Goal: Task Accomplishment & Management: Manage account settings

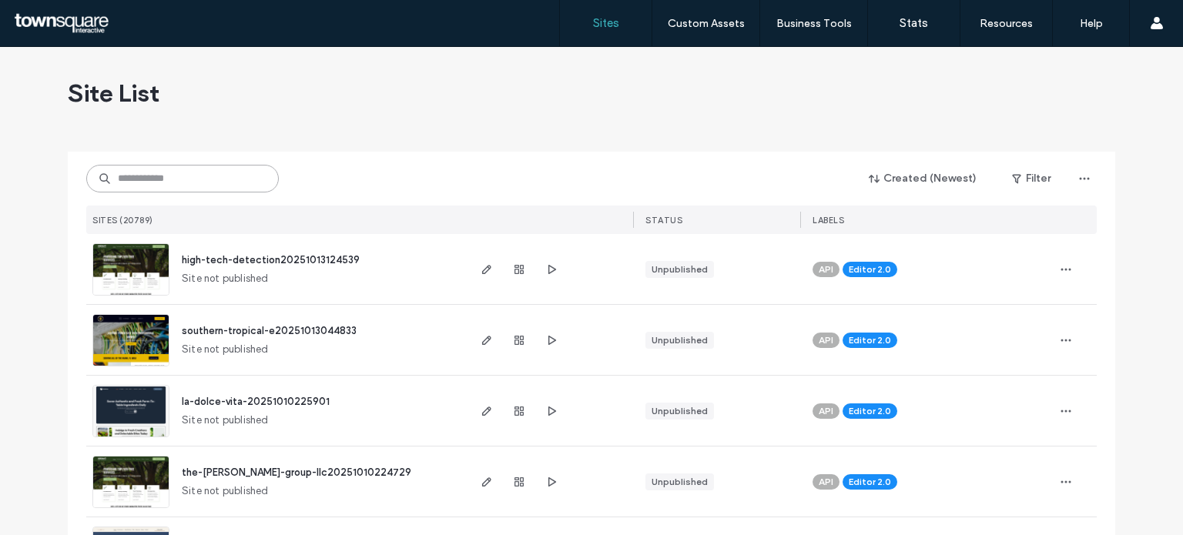
drag, startPoint x: 207, startPoint y: 175, endPoint x: 182, endPoint y: 187, distance: 28.2
click at [206, 175] on input at bounding box center [182, 179] width 192 height 28
paste input "**********"
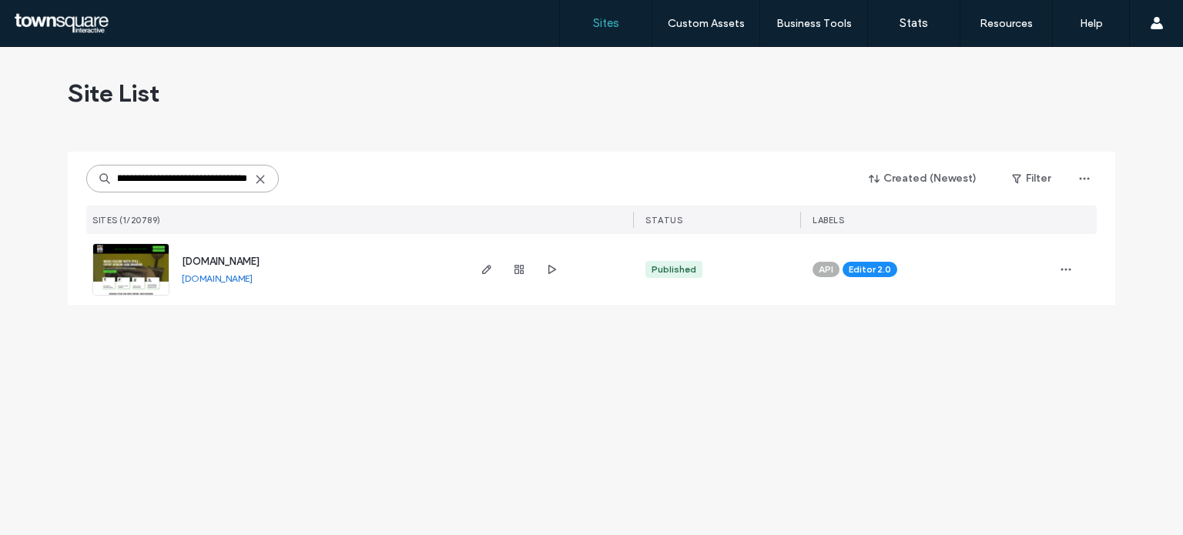
type input "**********"
click at [221, 257] on span "[DOMAIN_NAME]" at bounding box center [221, 262] width 78 height 12
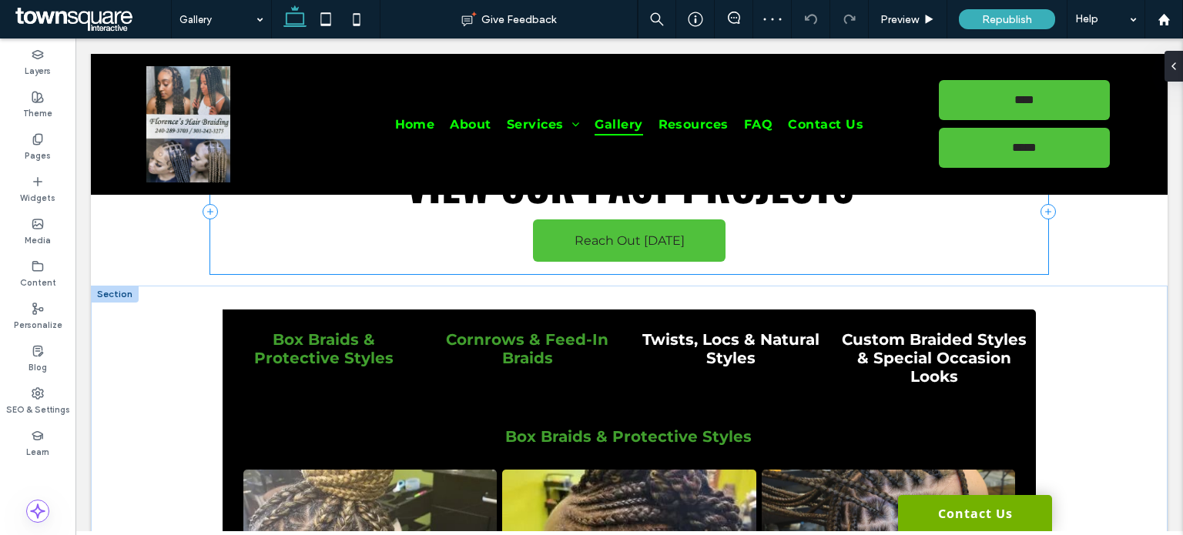
scroll to position [168, 0]
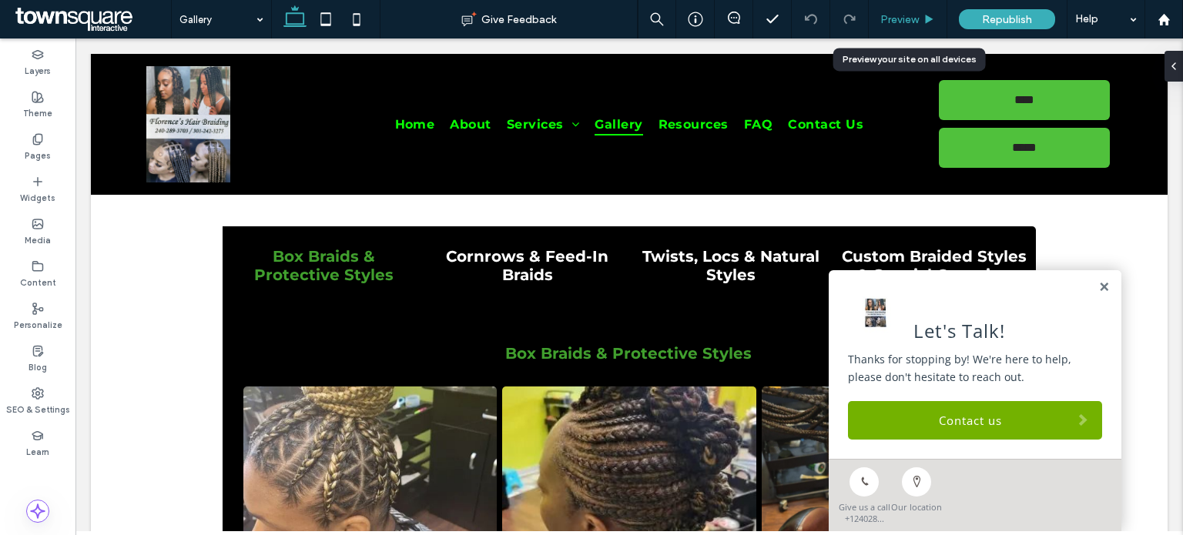
click at [927, 23] on icon at bounding box center [929, 20] width 12 height 12
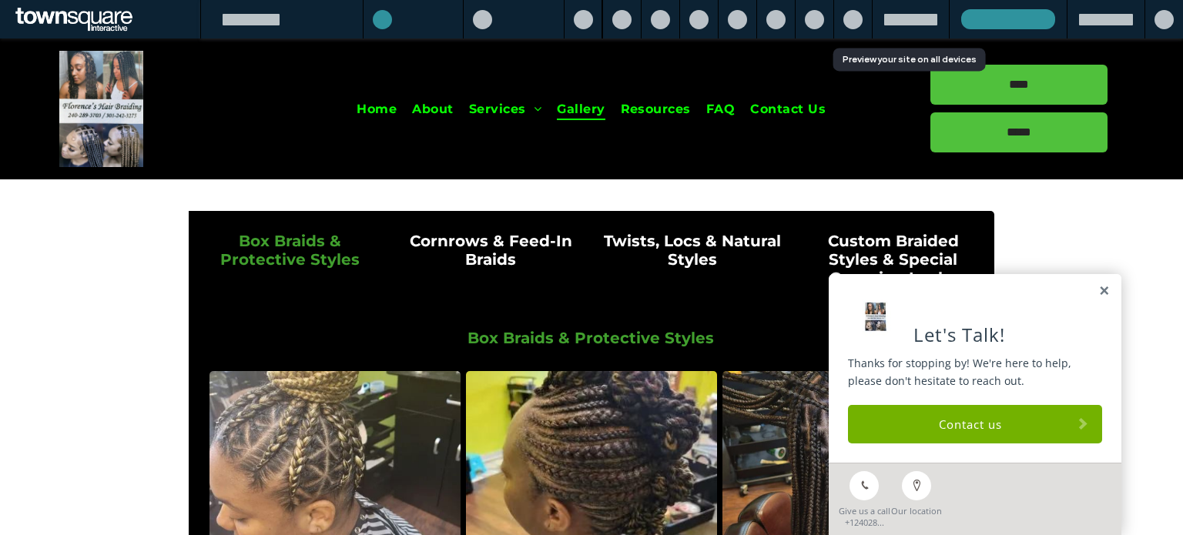
scroll to position [152, 0]
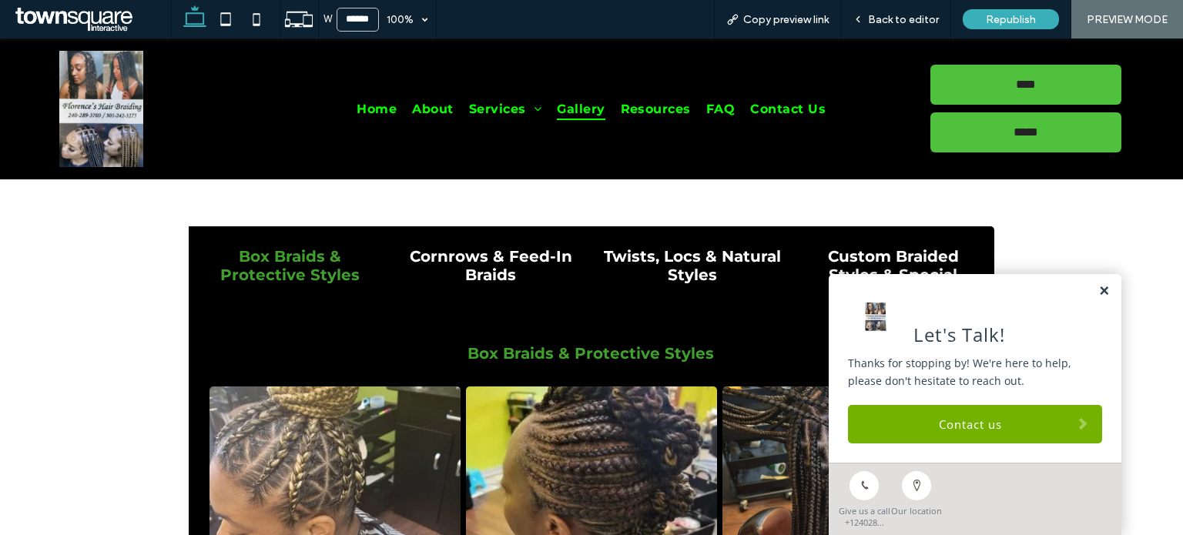
click at [1098, 295] on link at bounding box center [1104, 291] width 12 height 13
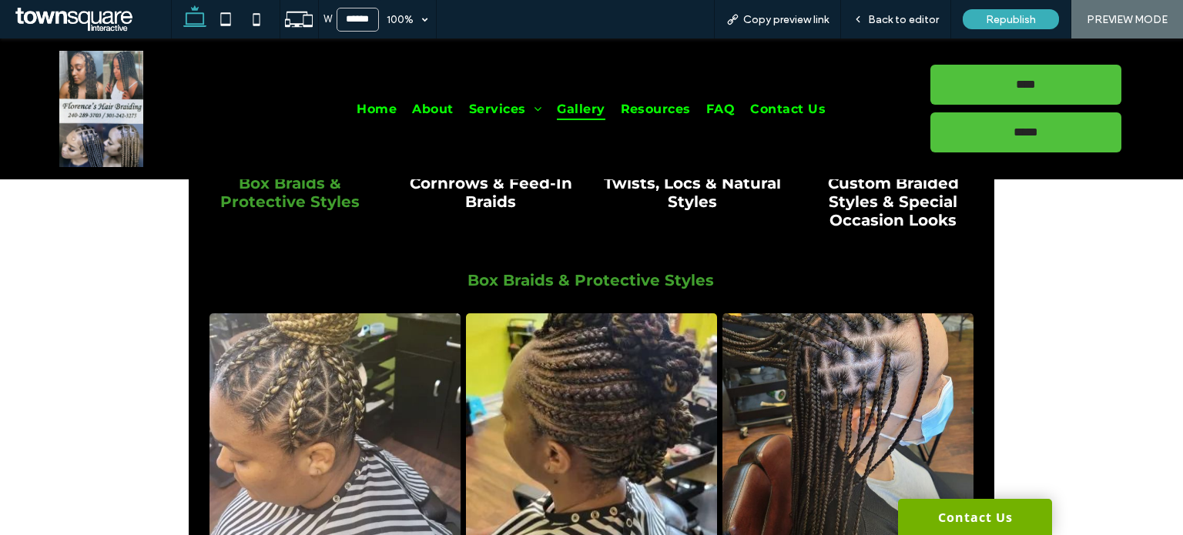
scroll to position [229, 0]
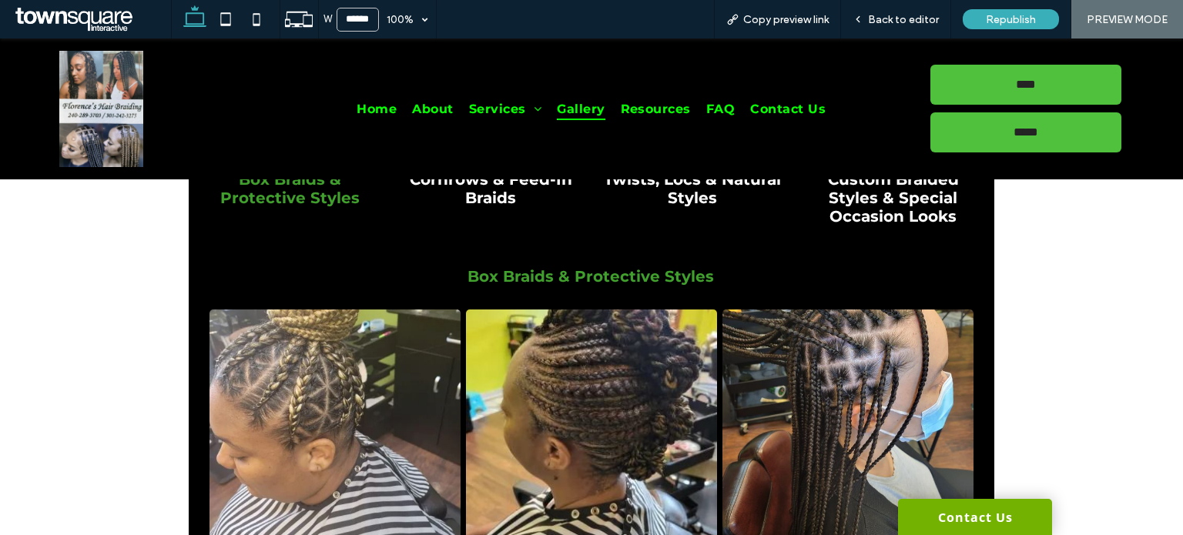
click at [382, 387] on link at bounding box center [334, 432] width 251 height 244
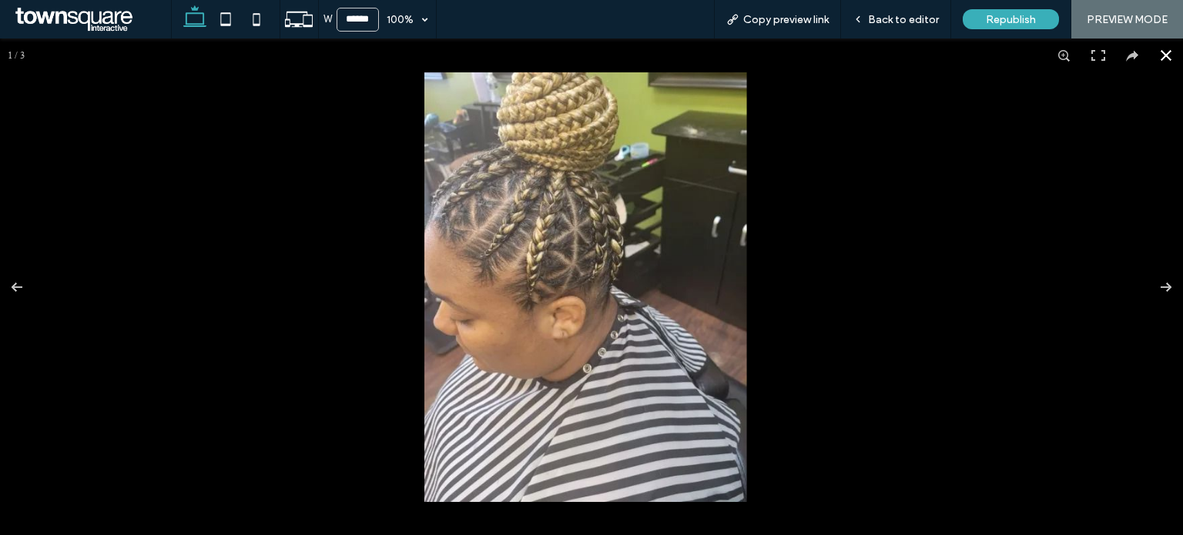
click at [1149, 54] on button at bounding box center [1166, 55] width 34 height 34
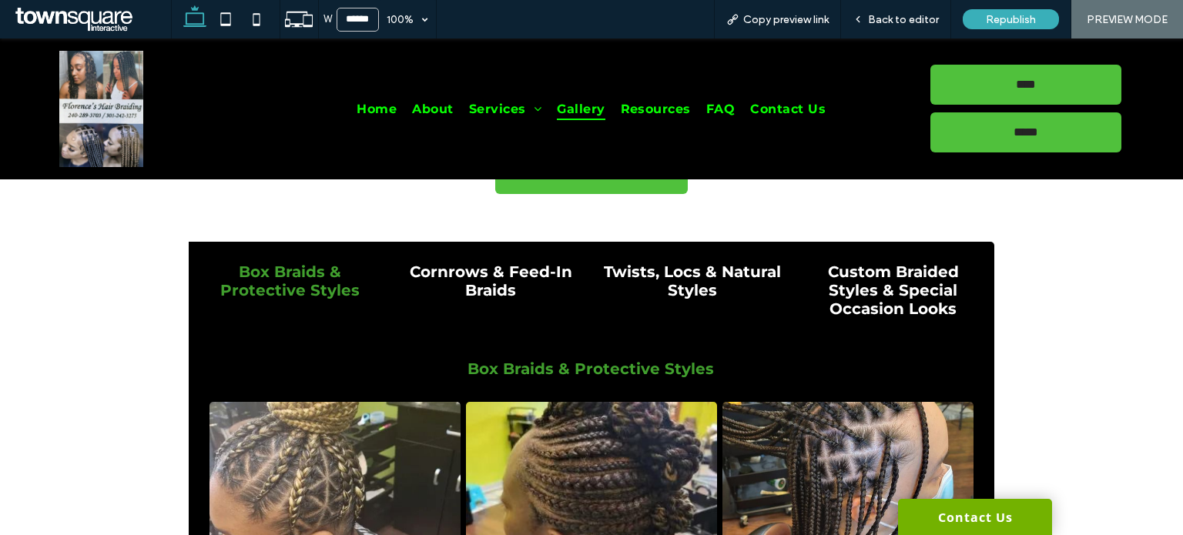
scroll to position [0, 0]
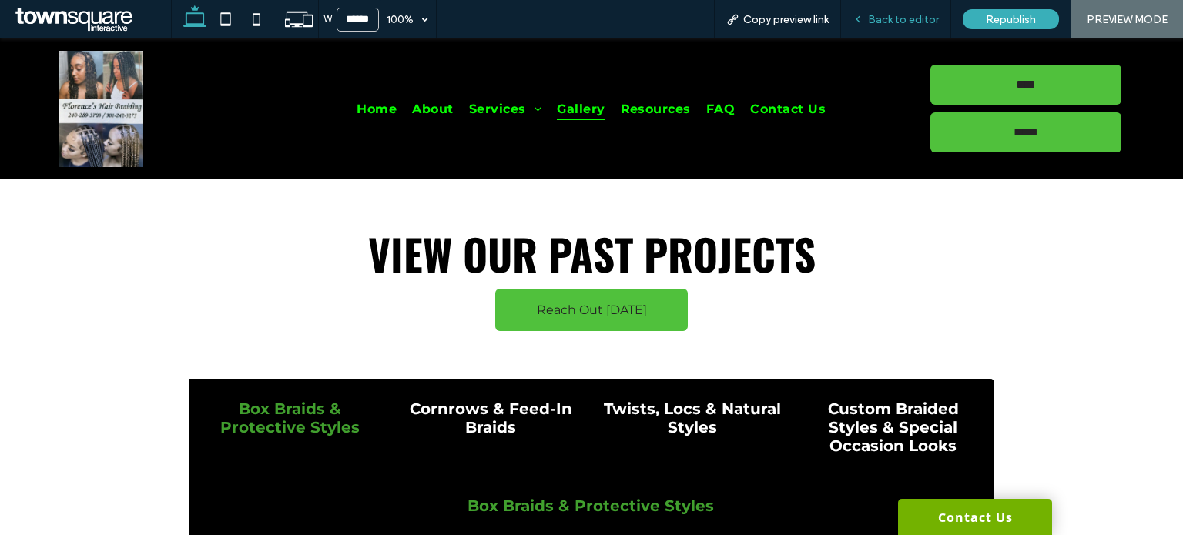
click at [902, 24] on span "Back to editor" at bounding box center [903, 19] width 71 height 13
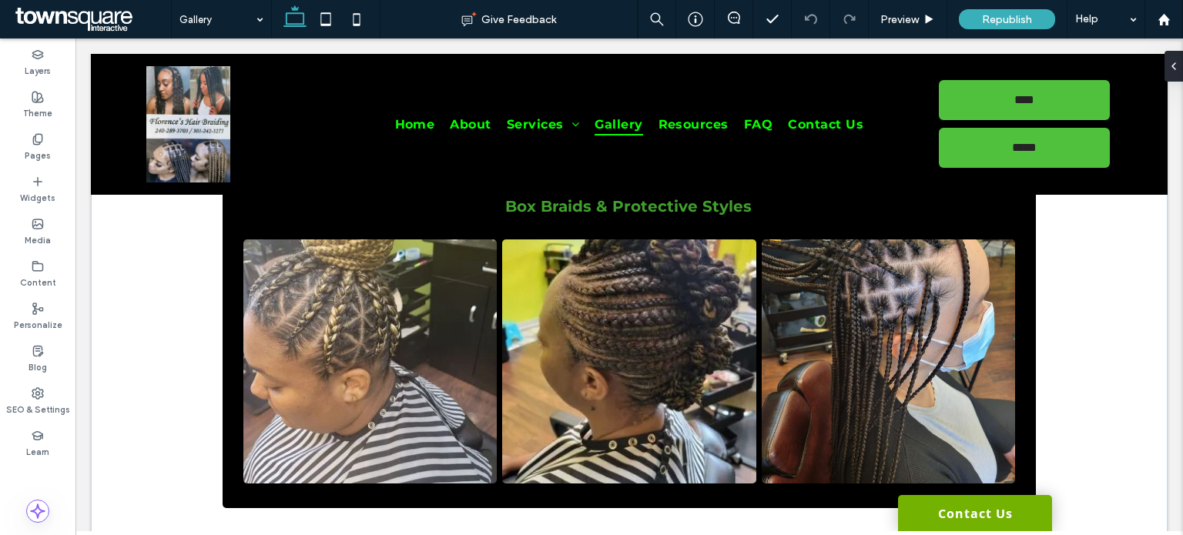
scroll to position [385, 0]
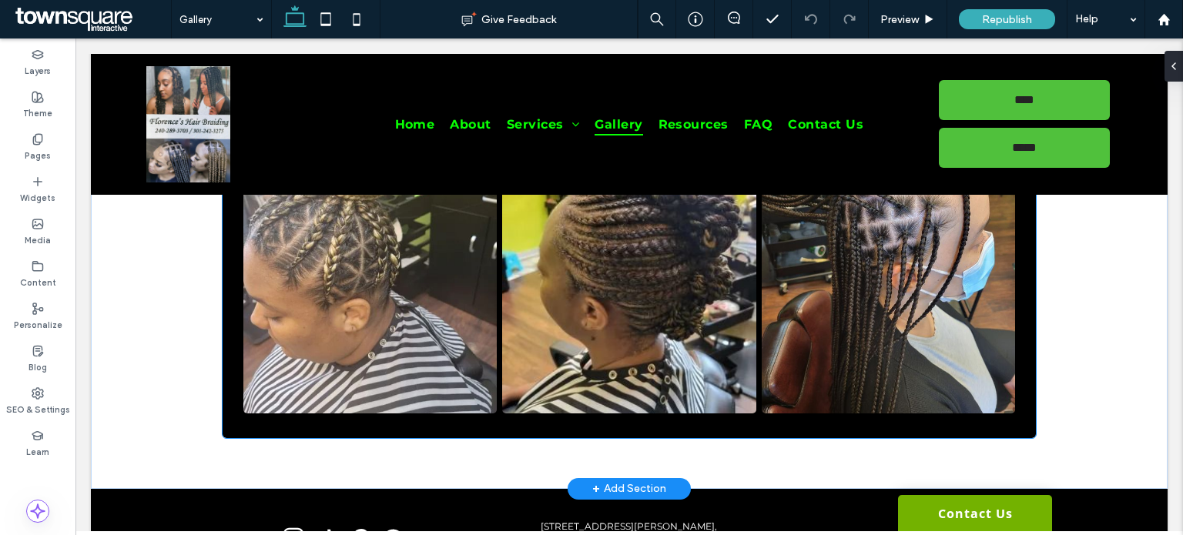
click at [547, 276] on link at bounding box center [628, 291] width 253 height 244
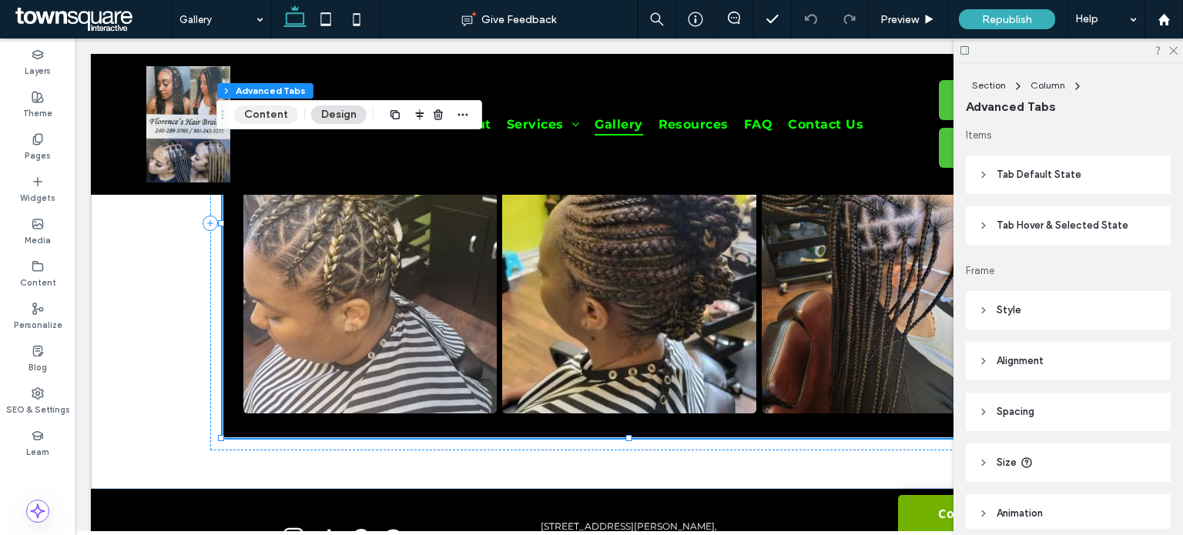
click at [287, 112] on button "Content" at bounding box center [266, 114] width 64 height 18
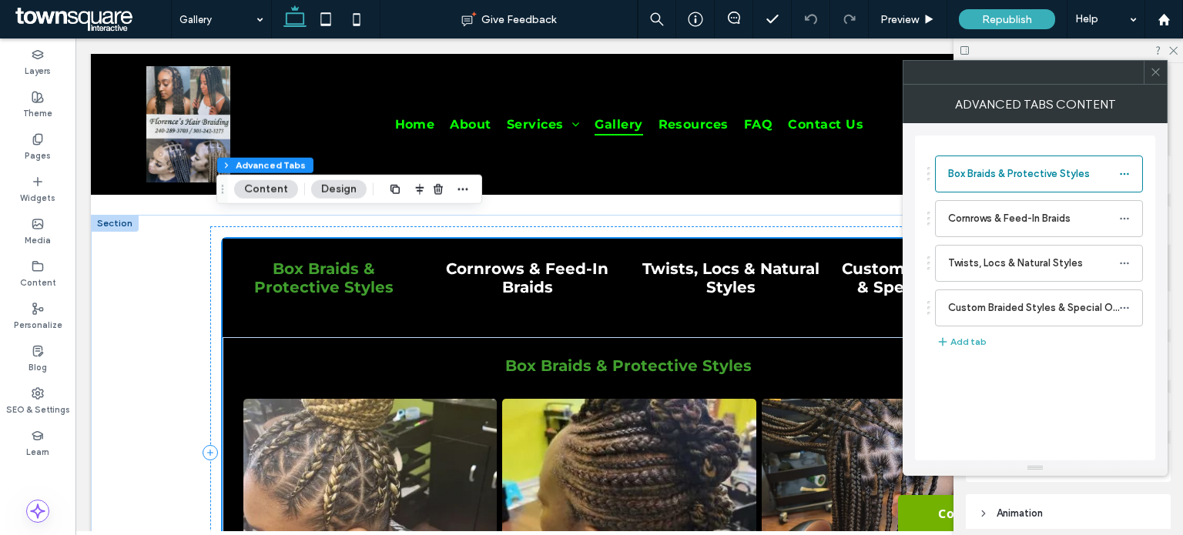
scroll to position [154, 0]
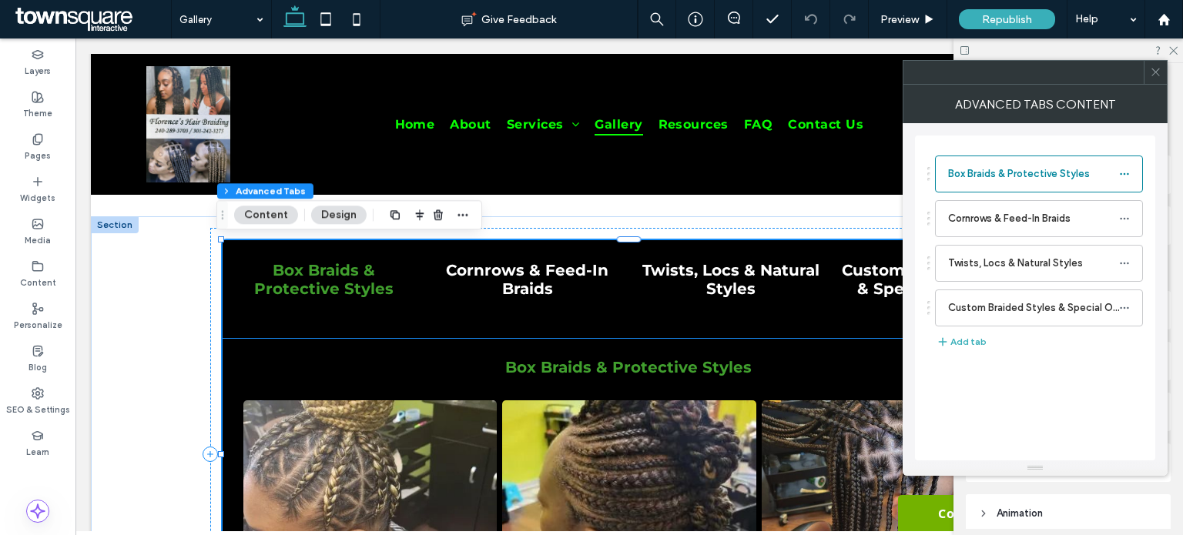
click at [456, 393] on div "Box Braids & Protective Styles Button Button Button" at bounding box center [629, 504] width 813 height 330
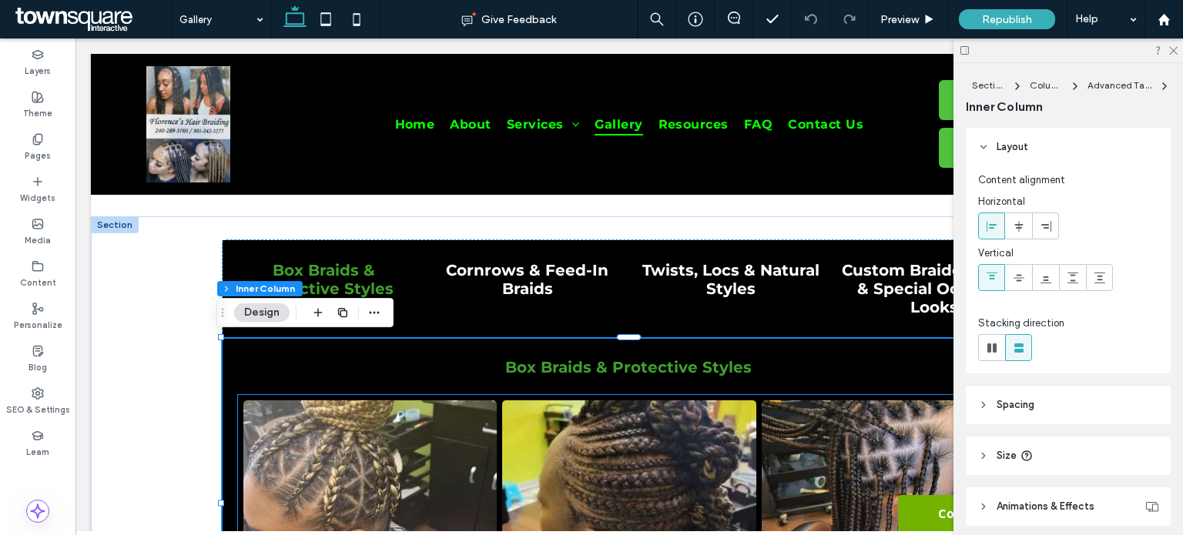
click at [327, 440] on link at bounding box center [369, 522] width 253 height 244
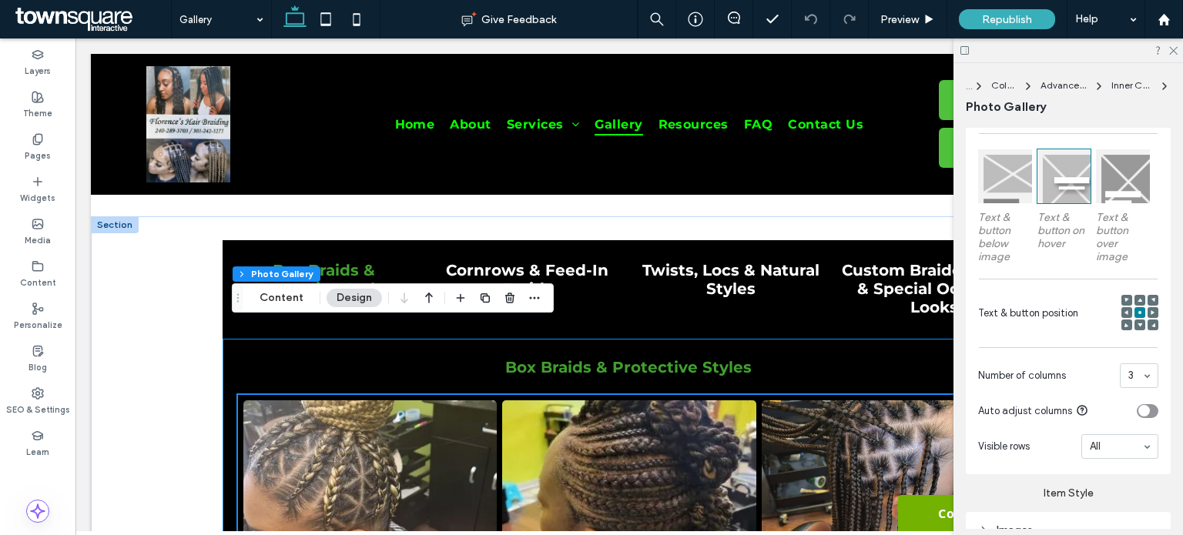
scroll to position [385, 0]
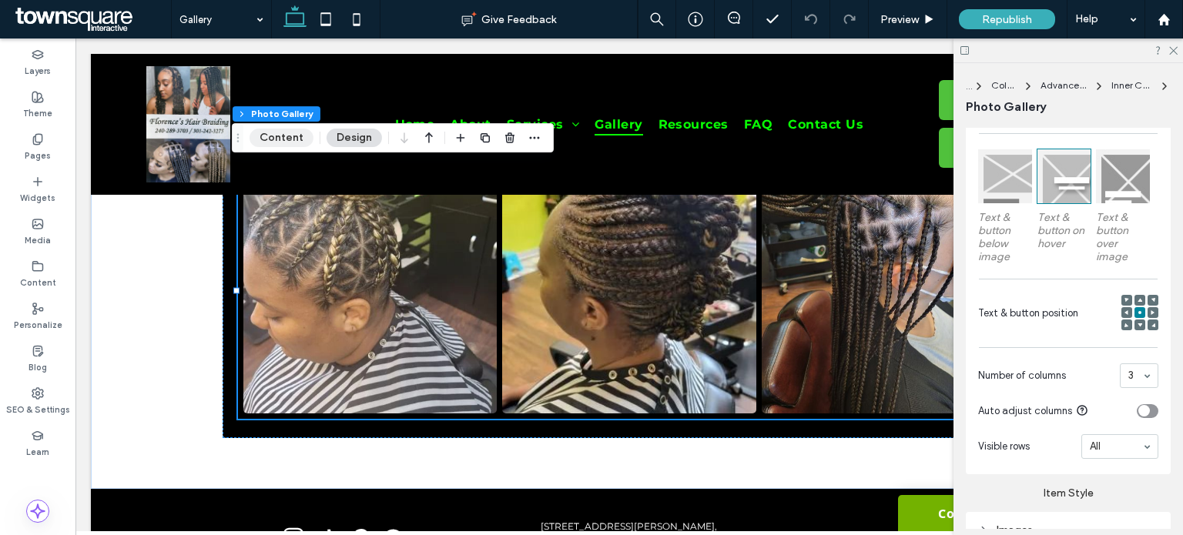
click at [294, 136] on button "Content" at bounding box center [281, 138] width 64 height 18
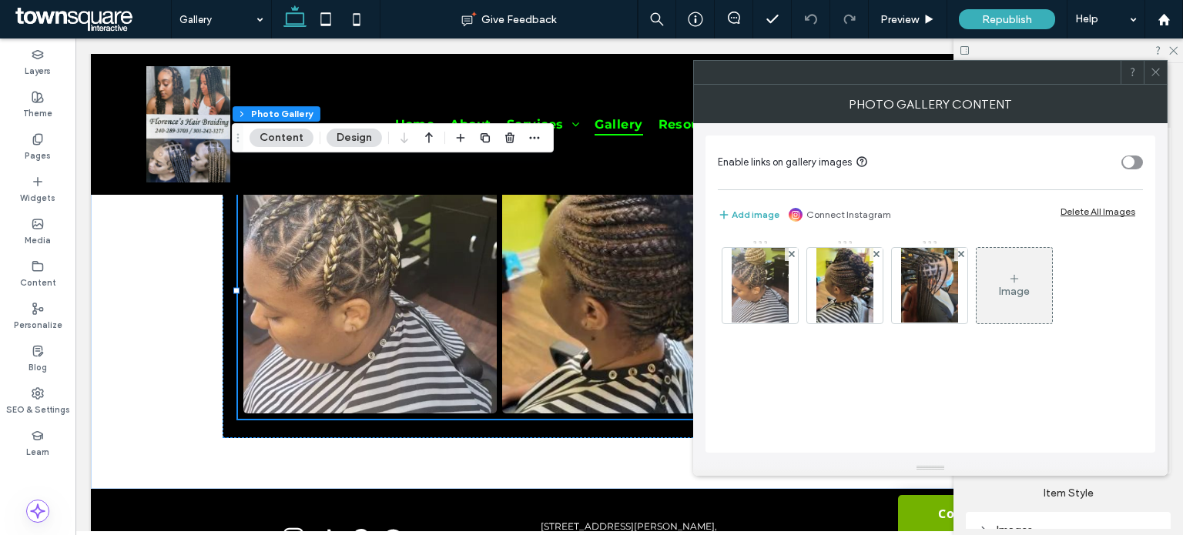
click at [1004, 259] on div "Image" at bounding box center [1013, 285] width 75 height 72
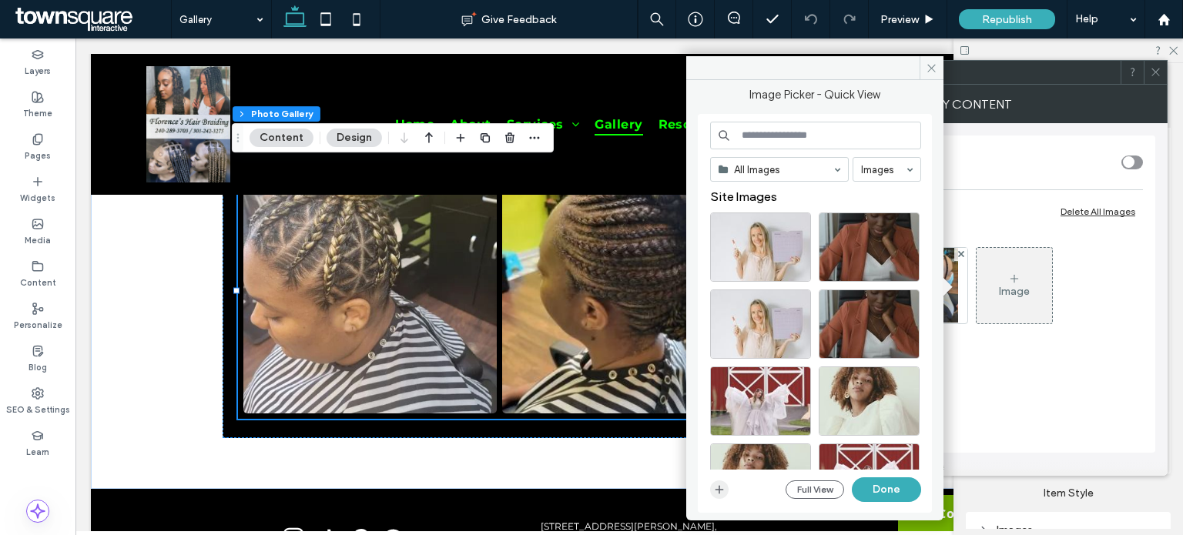
click at [718, 492] on use "button" at bounding box center [719, 490] width 8 height 8
click at [723, 491] on icon "button" at bounding box center [719, 490] width 12 height 12
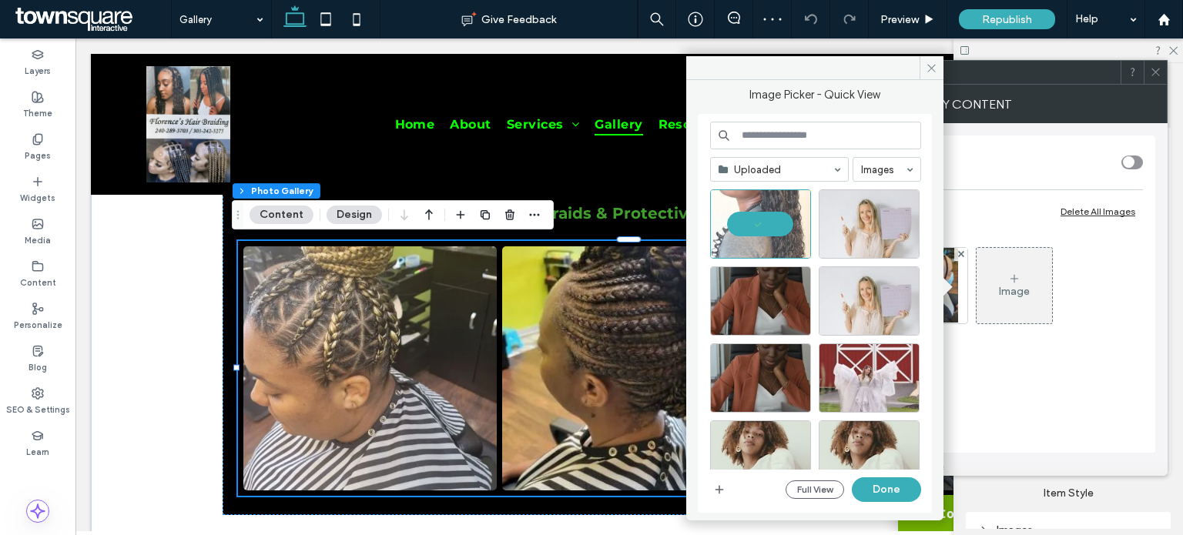
scroll to position [231, 0]
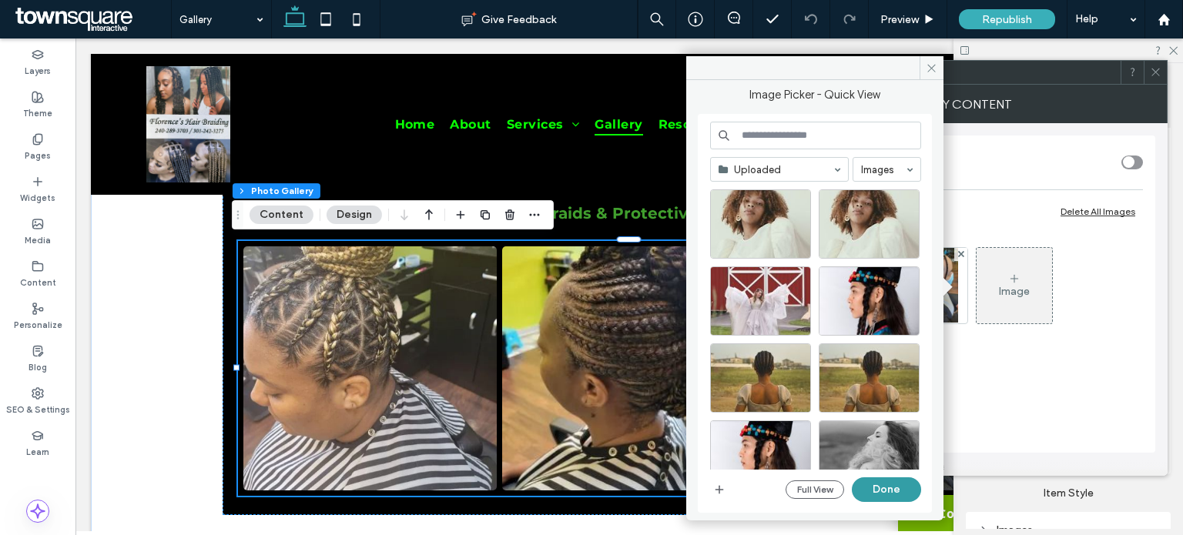
click at [880, 489] on button "Done" at bounding box center [886, 489] width 69 height 25
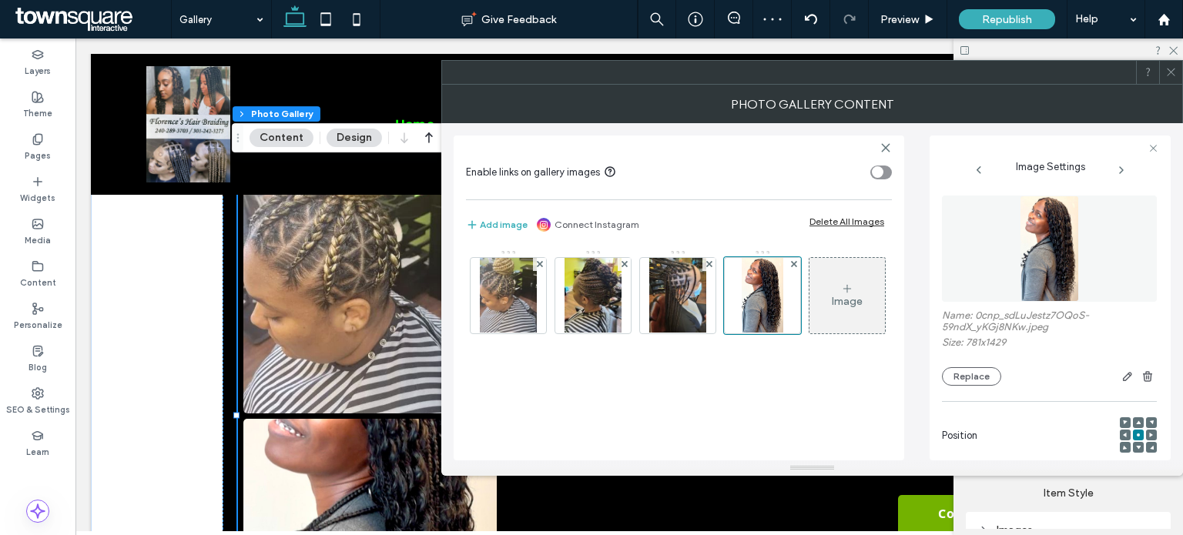
scroll to position [77, 0]
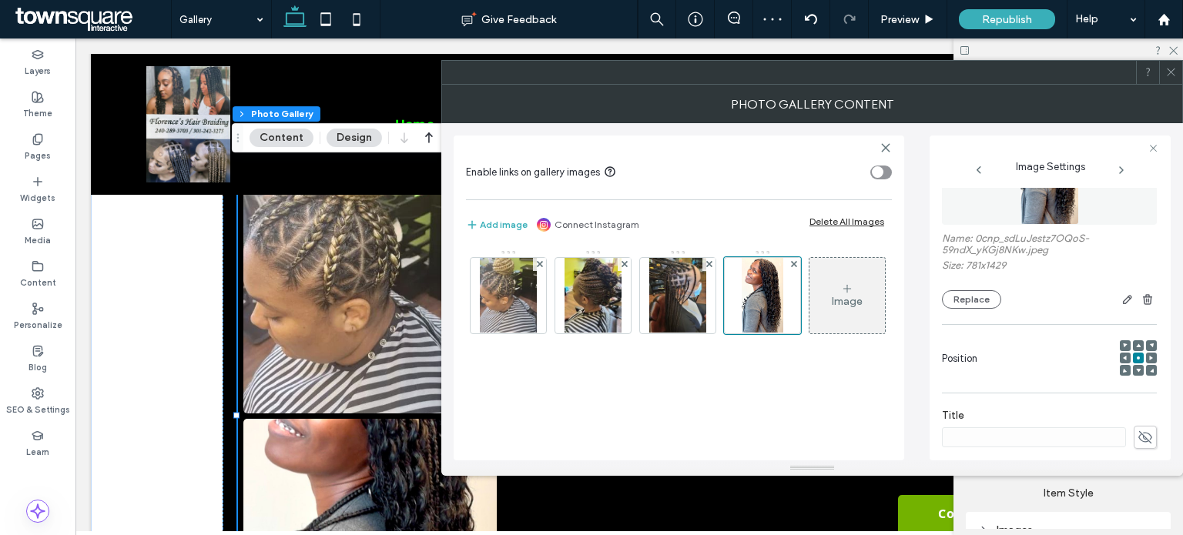
click at [1136, 346] on icon at bounding box center [1138, 345] width 5 height 5
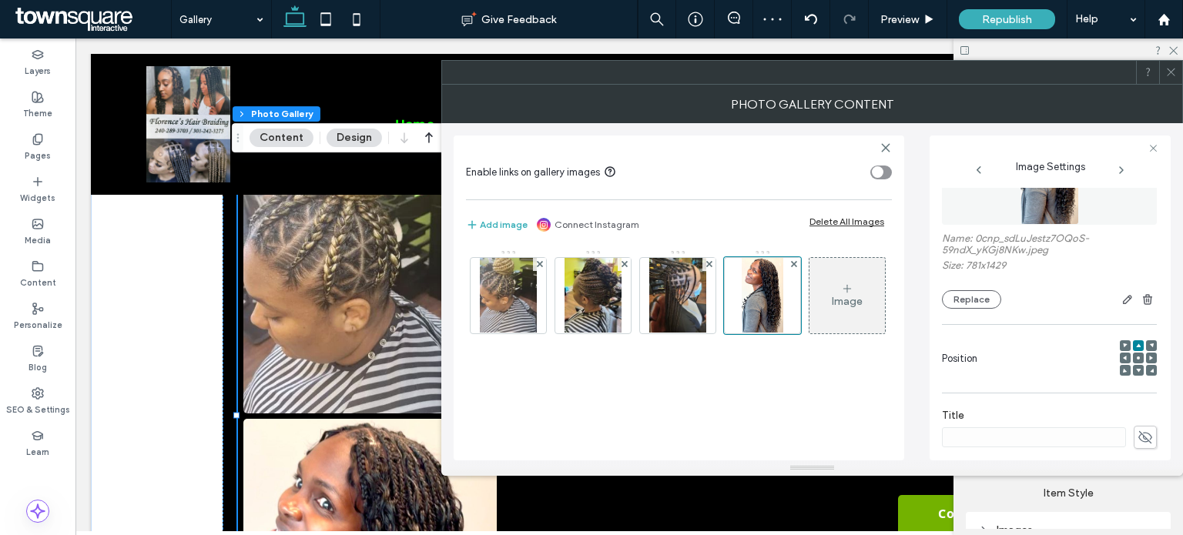
click at [809, 332] on div "Image" at bounding box center [846, 295] width 75 height 72
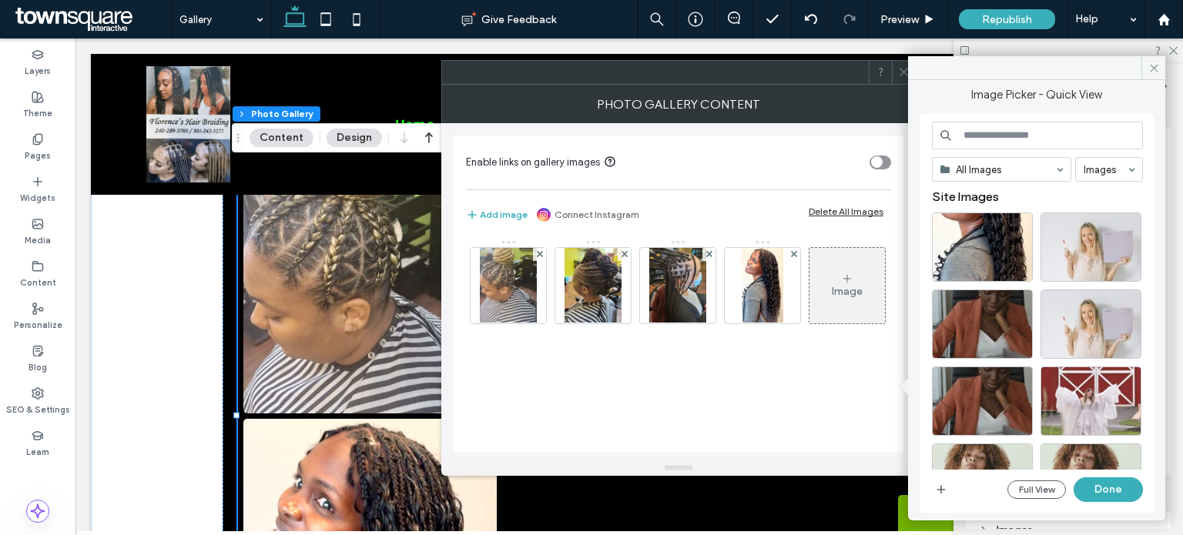
click at [809, 322] on div "Image" at bounding box center [846, 285] width 75 height 72
click at [943, 482] on span "button" at bounding box center [941, 489] width 18 height 18
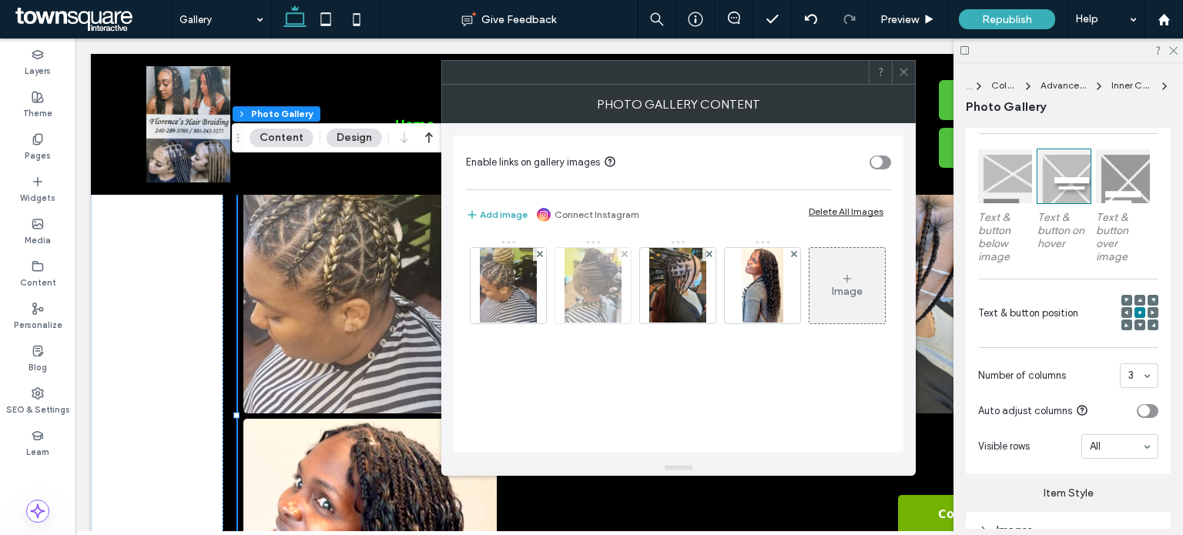
scroll to position [0, 0]
click at [809, 322] on div "Image" at bounding box center [846, 285] width 75 height 72
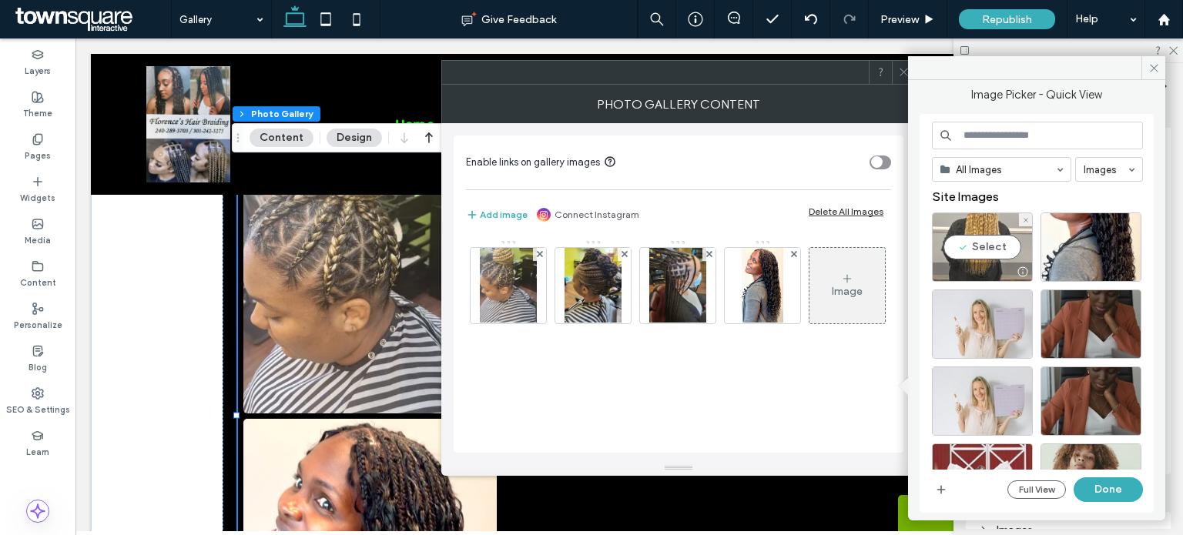
click at [964, 236] on div "Select" at bounding box center [982, 247] width 101 height 69
click at [1096, 486] on button "Done" at bounding box center [1107, 489] width 69 height 25
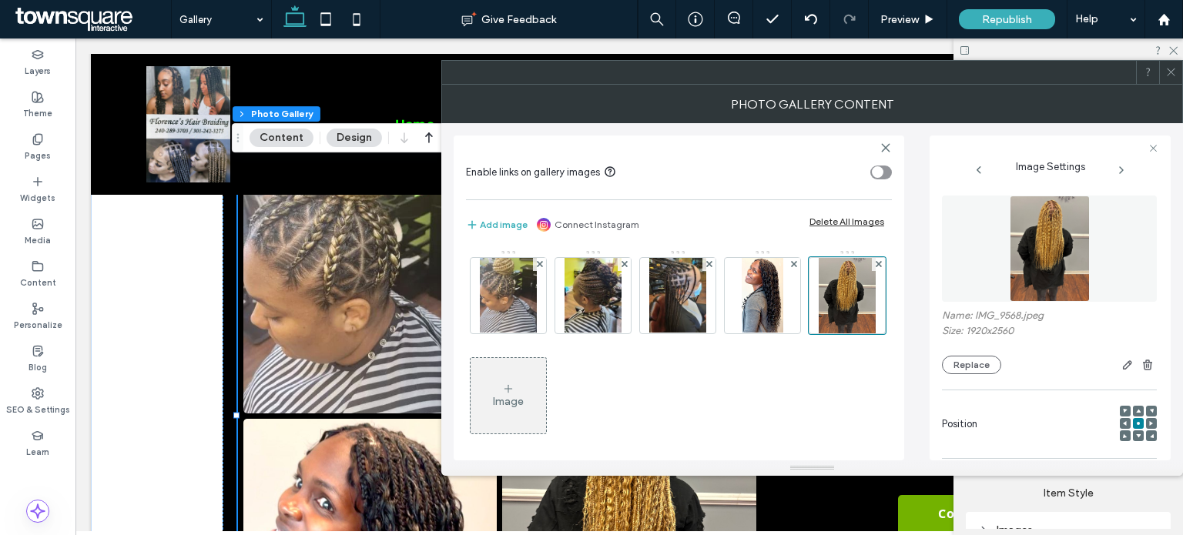
click at [524, 406] on div "Image" at bounding box center [508, 401] width 31 height 13
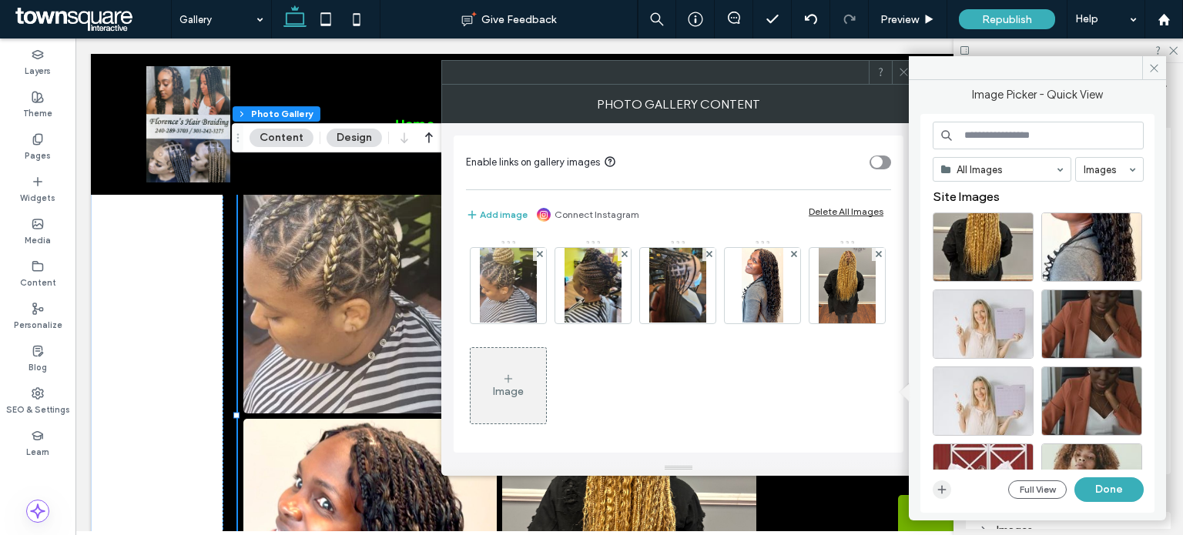
click at [940, 487] on icon "button" at bounding box center [942, 490] width 12 height 12
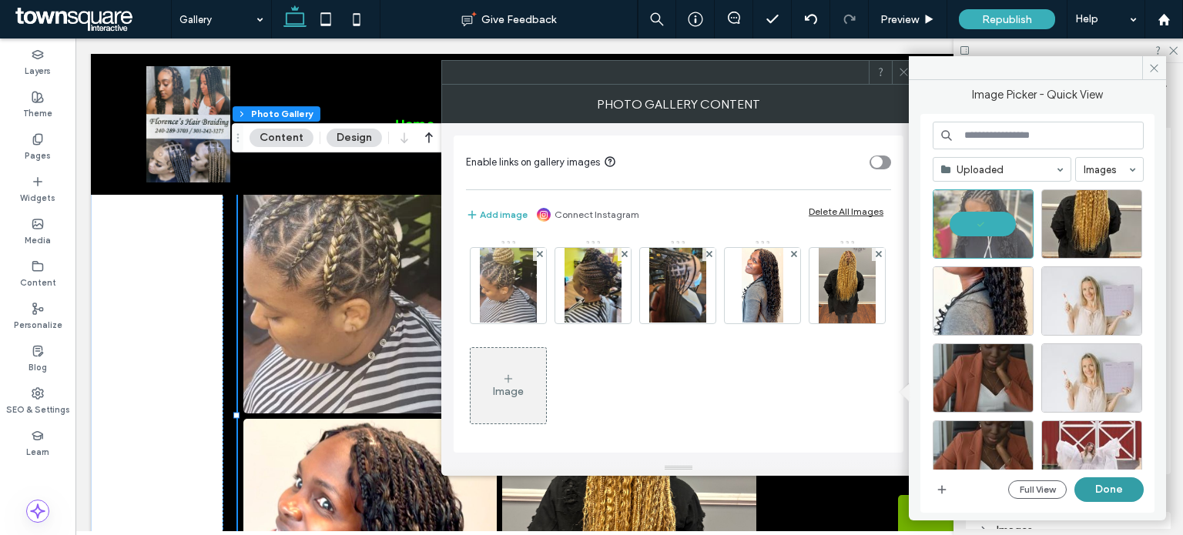
click at [1096, 492] on button "Done" at bounding box center [1108, 489] width 69 height 25
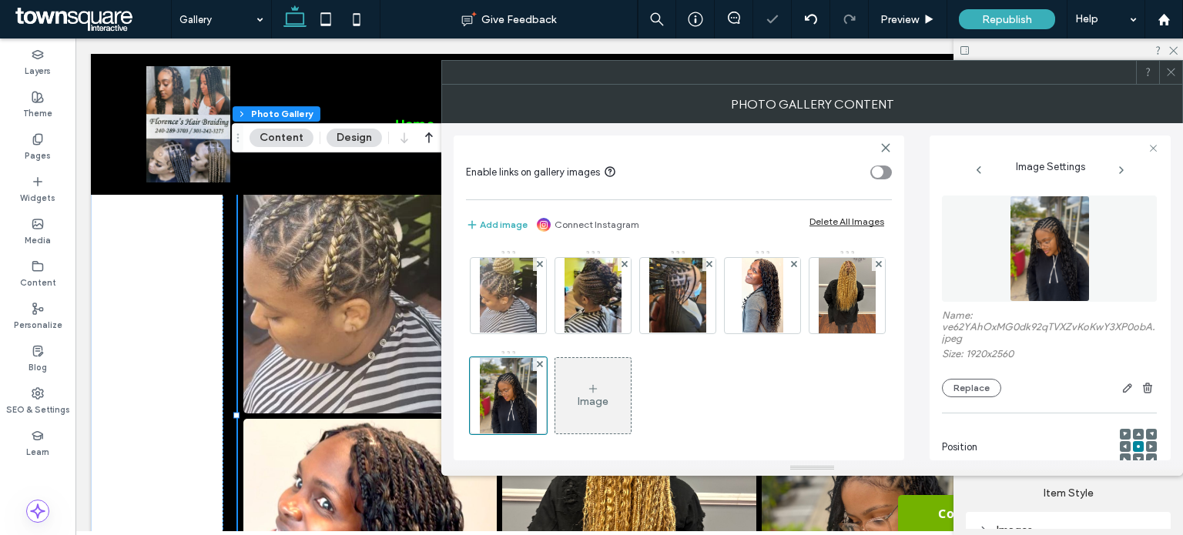
click at [631, 413] on div "Image" at bounding box center [592, 396] width 75 height 72
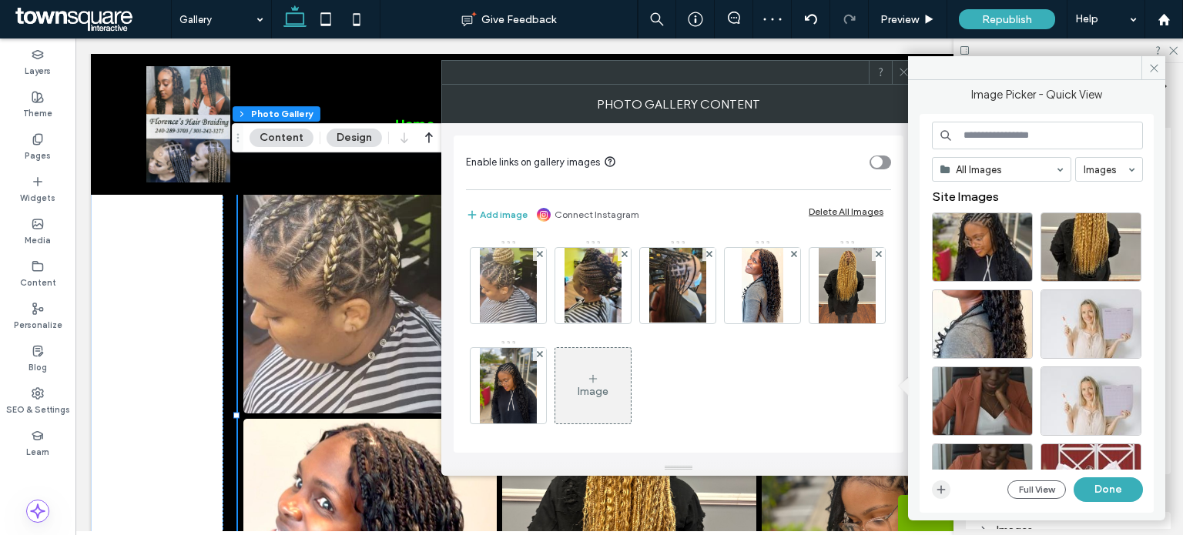
drag, startPoint x: 944, startPoint y: 490, endPoint x: 949, endPoint y: 484, distance: 8.3
click at [944, 487] on icon "button" at bounding box center [941, 490] width 12 height 12
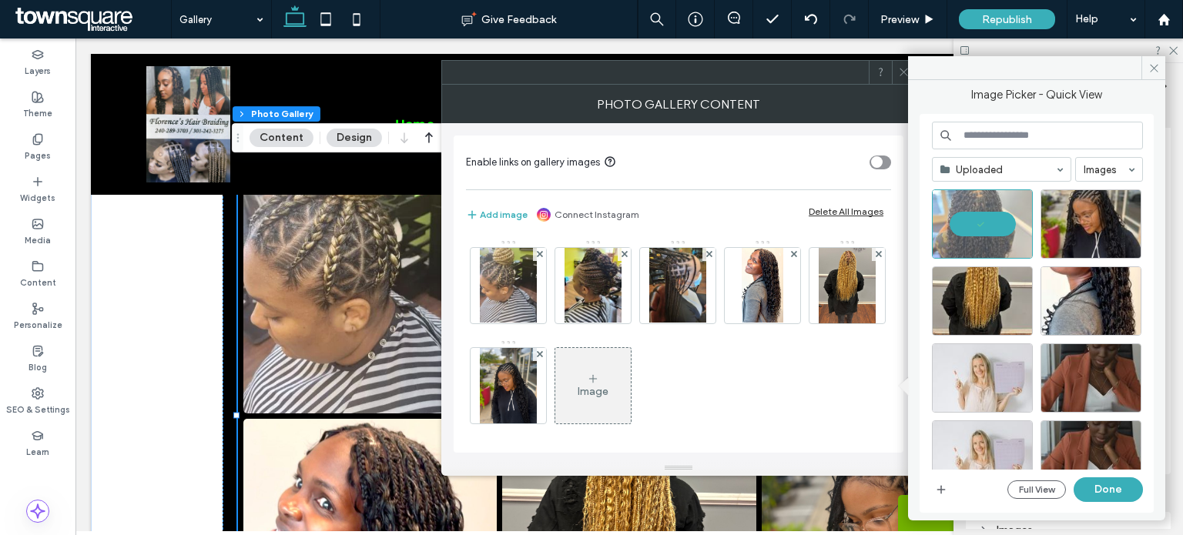
click at [1107, 504] on div "Uploaded Images Full View Done" at bounding box center [1037, 314] width 211 height 384
click at [1103, 490] on button "Done" at bounding box center [1107, 489] width 69 height 25
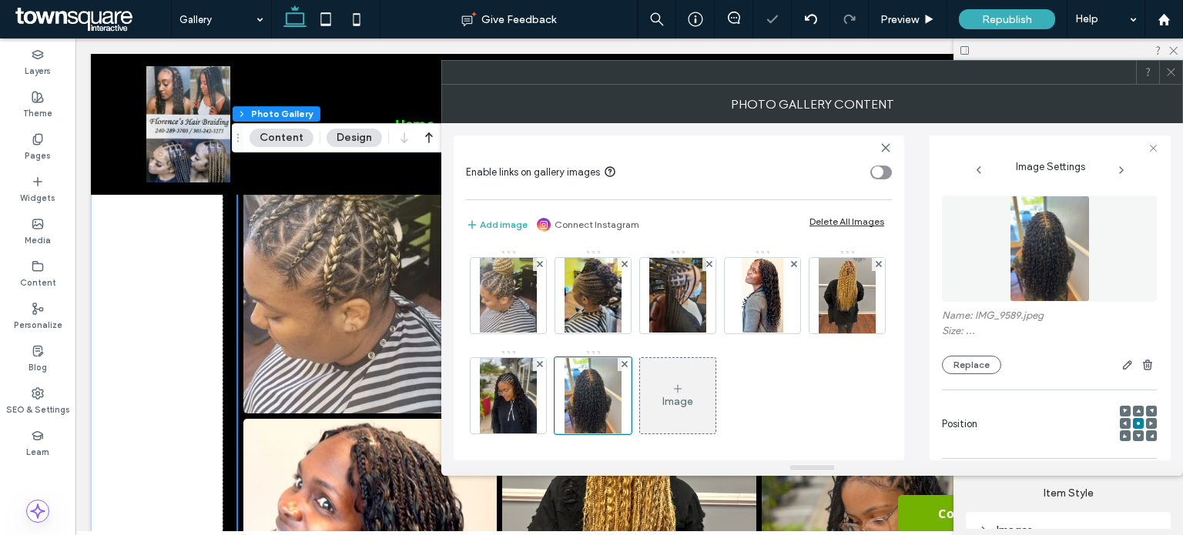
click at [715, 392] on div "Image" at bounding box center [677, 396] width 75 height 72
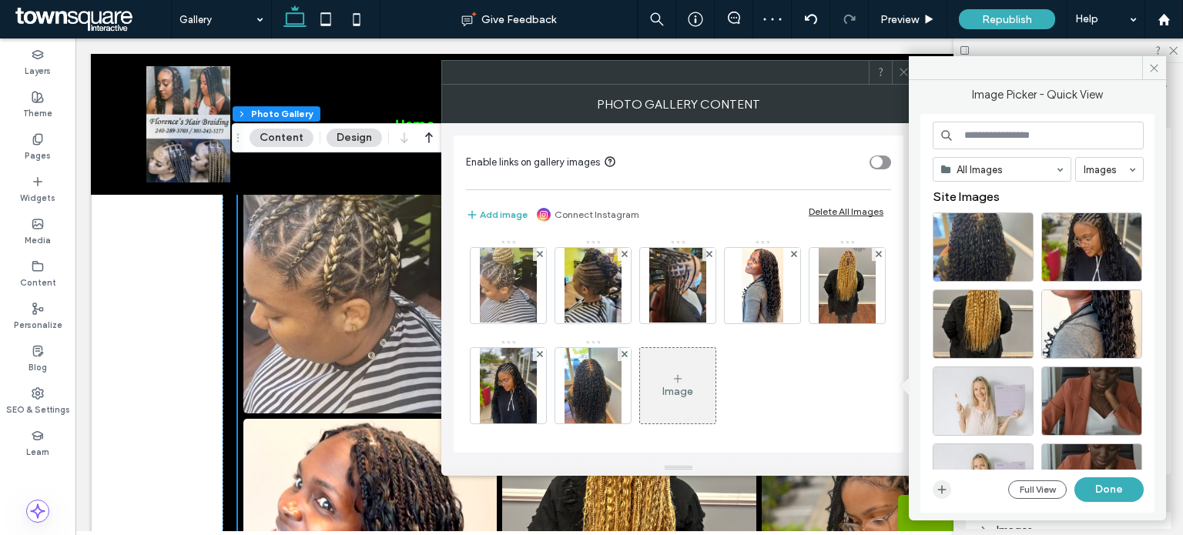
click at [944, 495] on span "button" at bounding box center [941, 489] width 18 height 18
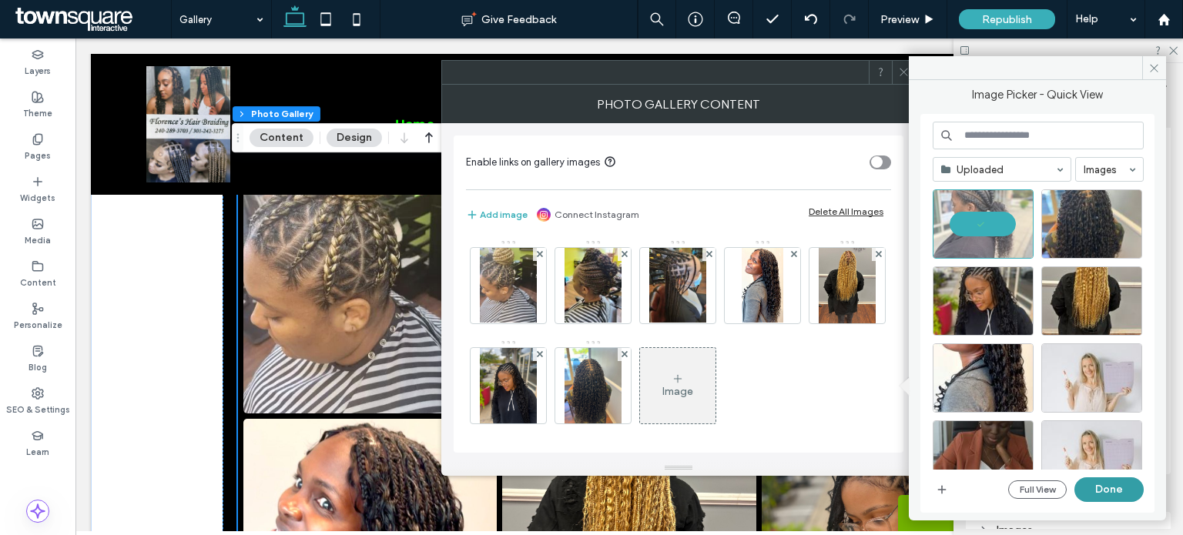
click at [1090, 484] on button "Done" at bounding box center [1108, 489] width 69 height 25
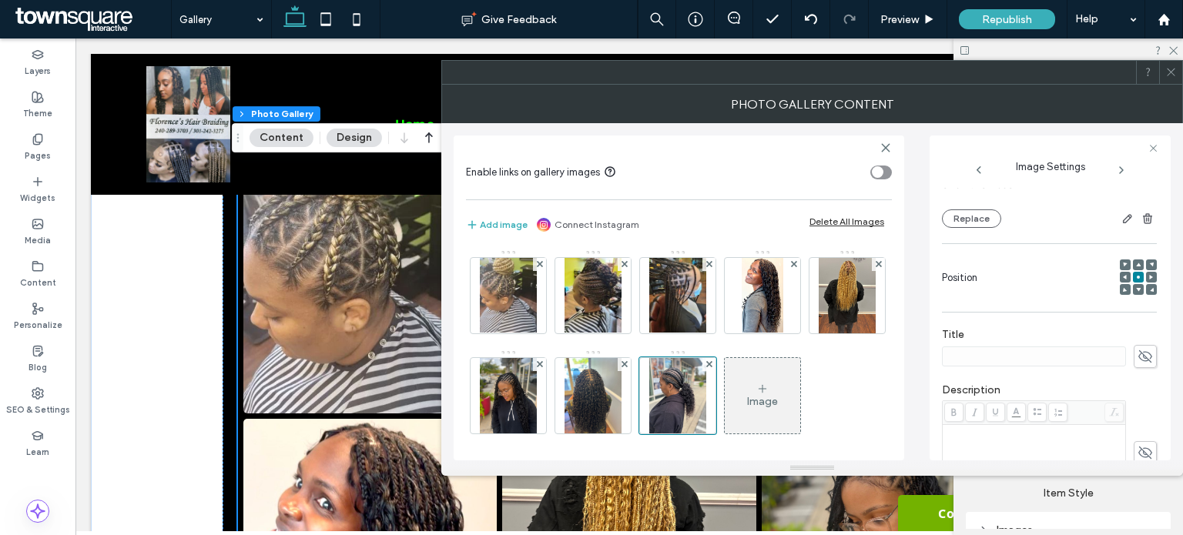
scroll to position [154, 0]
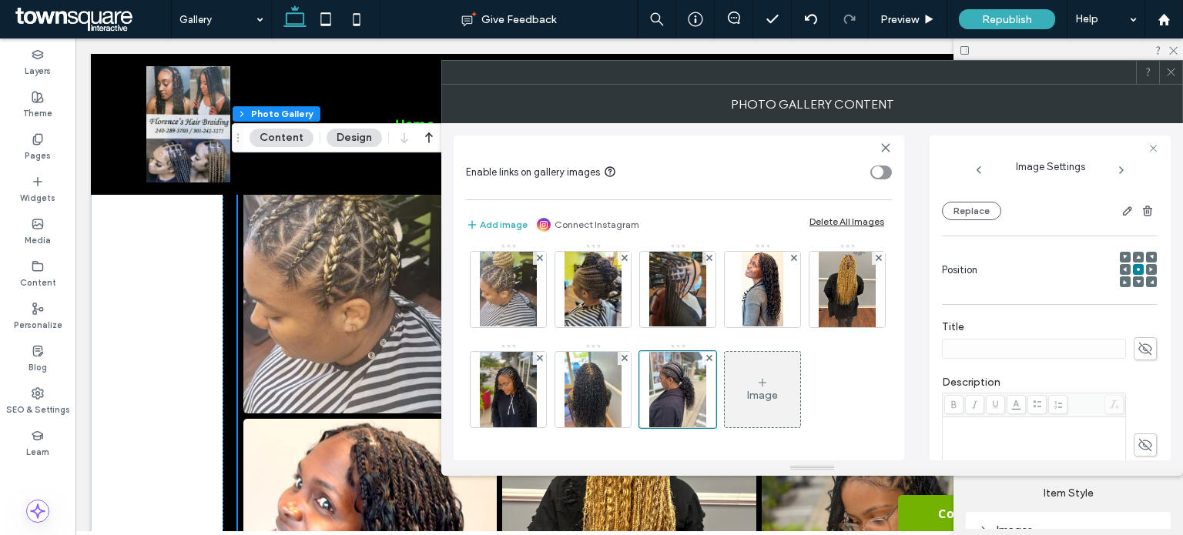
click at [725, 369] on div "Image" at bounding box center [762, 389] width 75 height 72
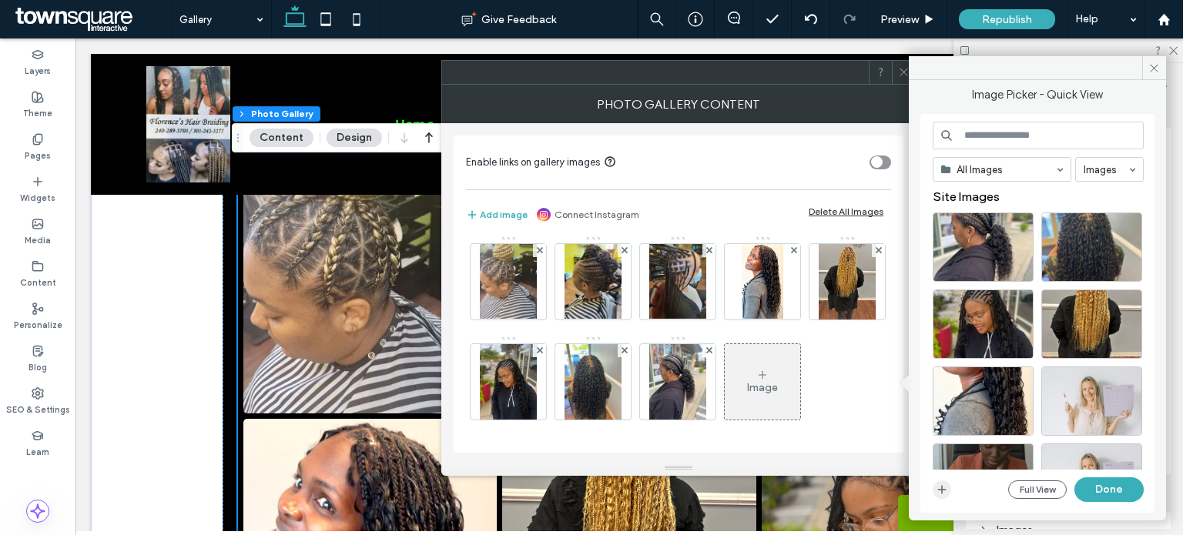
click at [942, 487] on icon "button" at bounding box center [942, 490] width 12 height 12
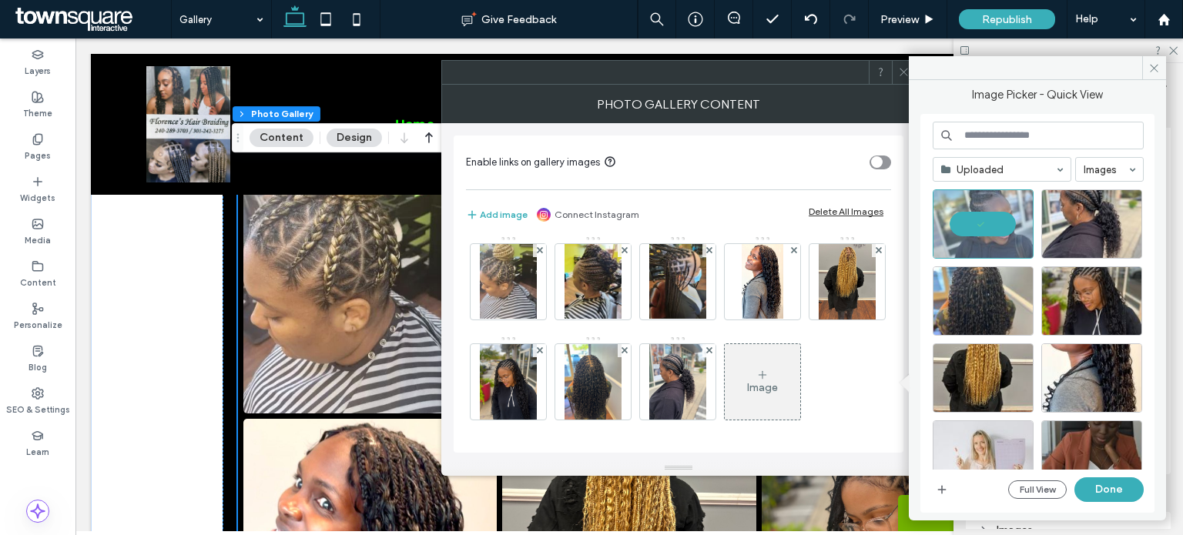
click at [725, 368] on div "Image" at bounding box center [762, 382] width 75 height 72
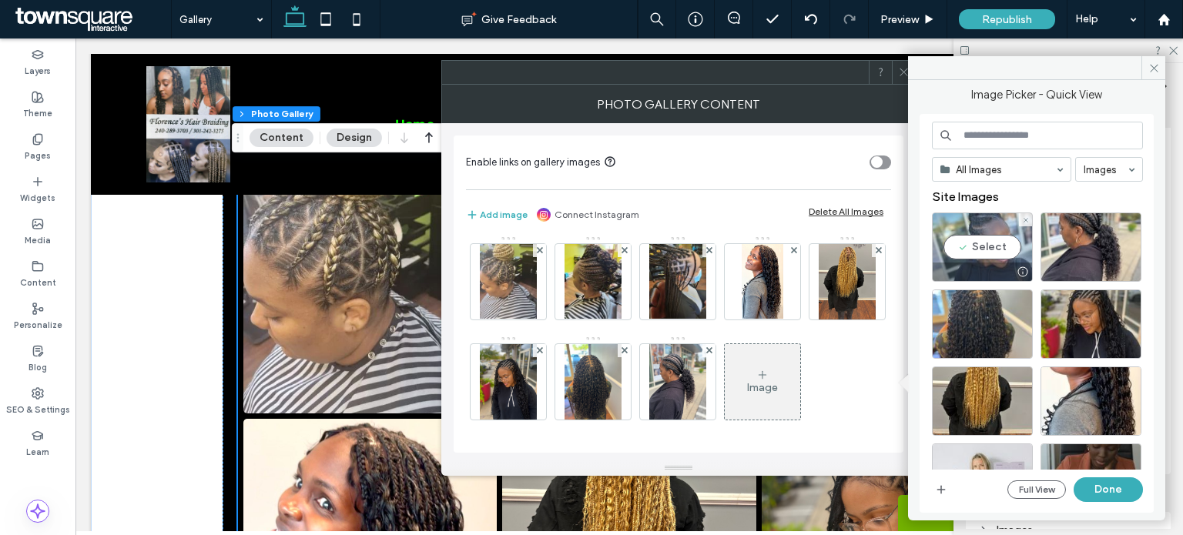
click at [971, 246] on div "Select" at bounding box center [982, 247] width 101 height 69
click at [725, 369] on div "Image" at bounding box center [762, 382] width 75 height 72
click at [995, 235] on div "Select" at bounding box center [982, 247] width 101 height 69
click at [1090, 484] on button "Done" at bounding box center [1107, 489] width 69 height 25
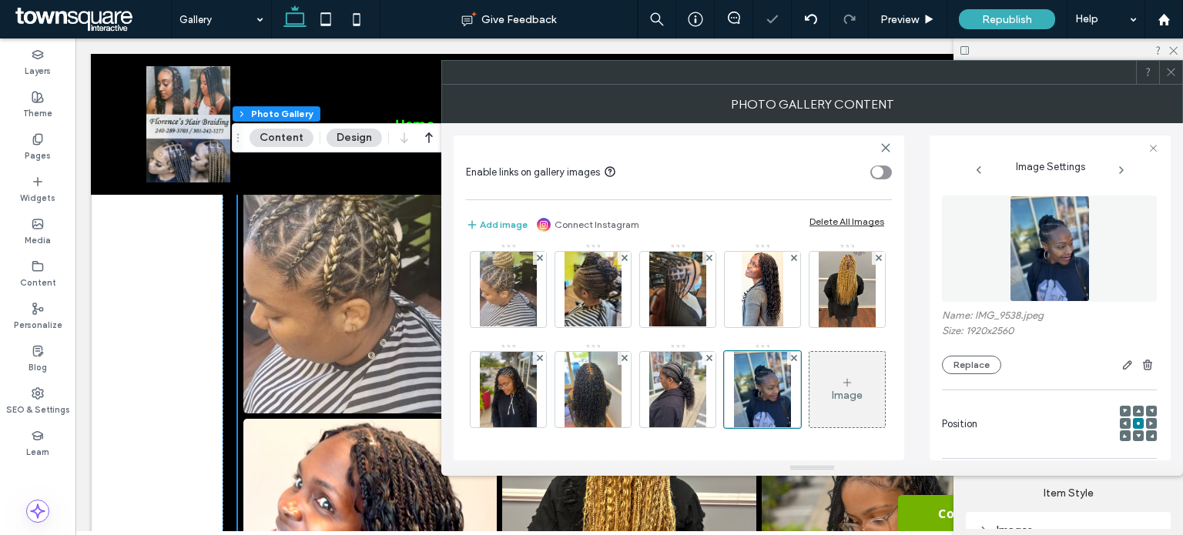
click at [809, 407] on div "Image" at bounding box center [846, 389] width 75 height 72
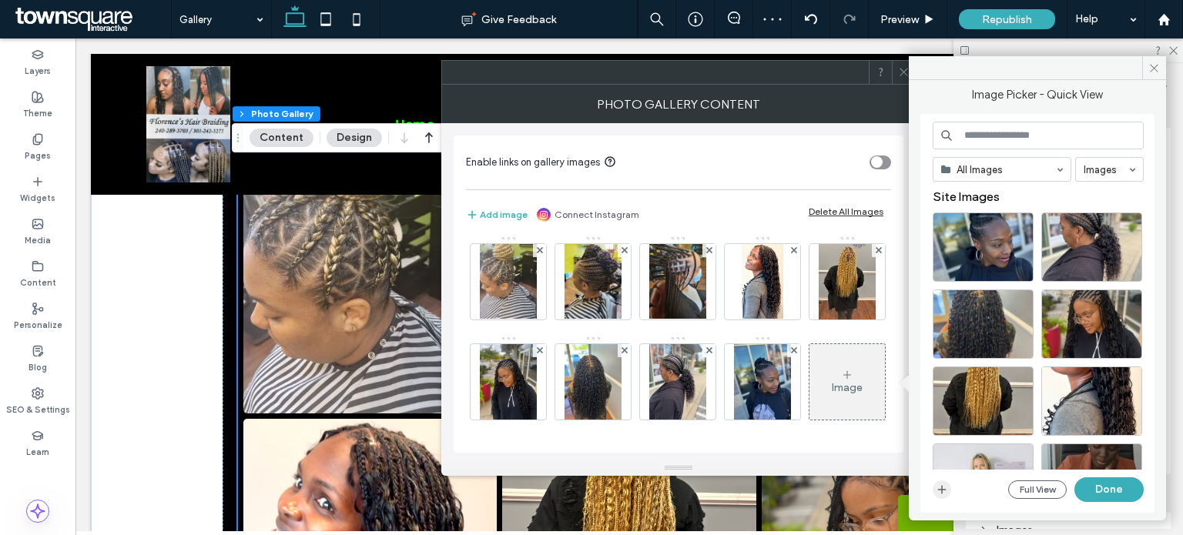
click at [939, 488] on icon "button" at bounding box center [942, 490] width 12 height 12
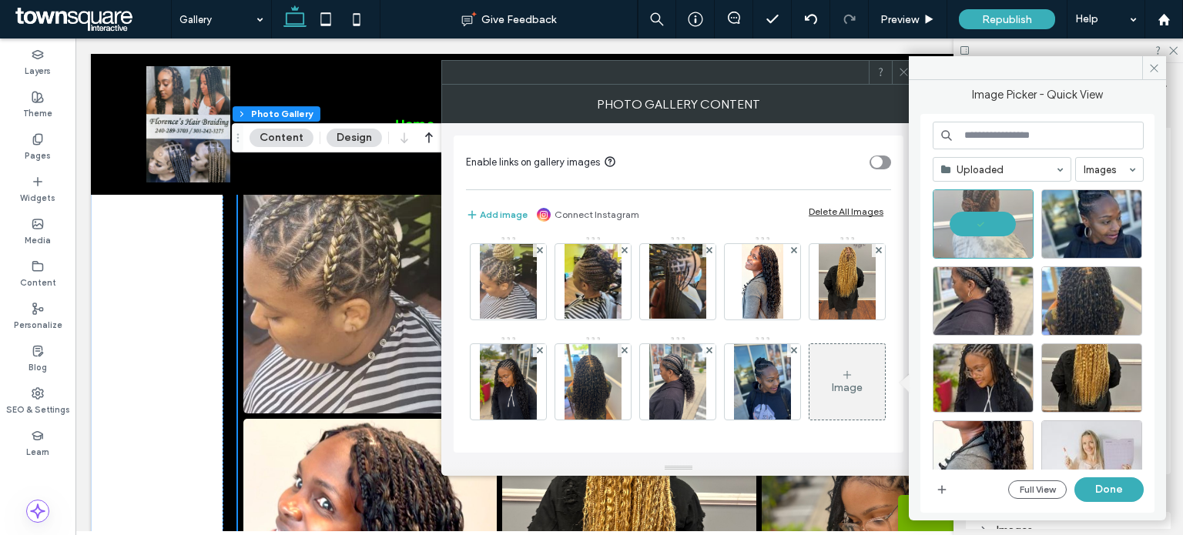
click at [832, 387] on div "Image" at bounding box center [847, 387] width 31 height 13
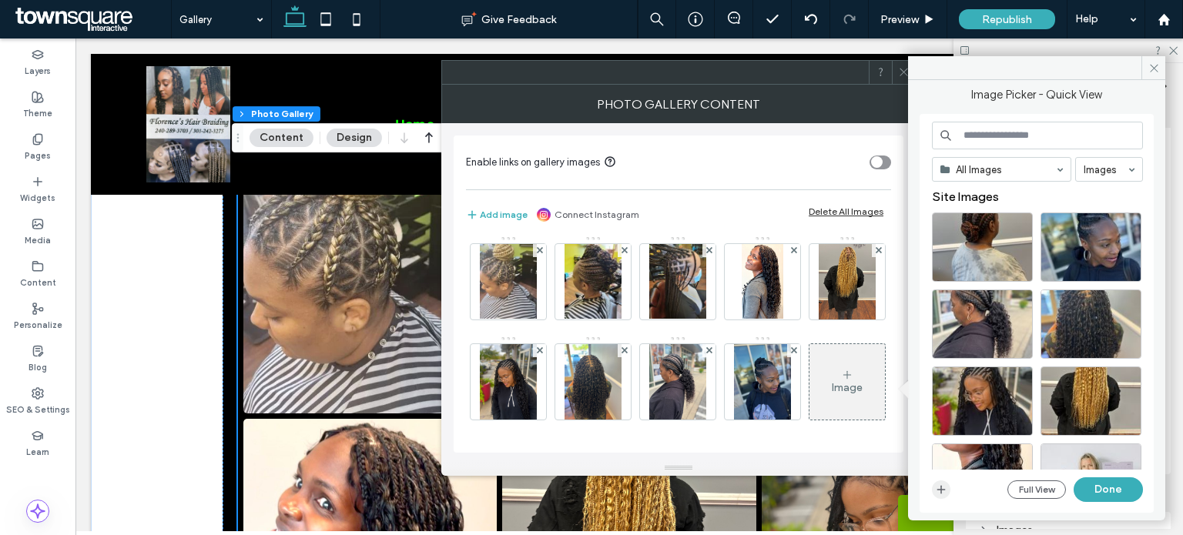
click at [932, 490] on span "button" at bounding box center [941, 489] width 18 height 18
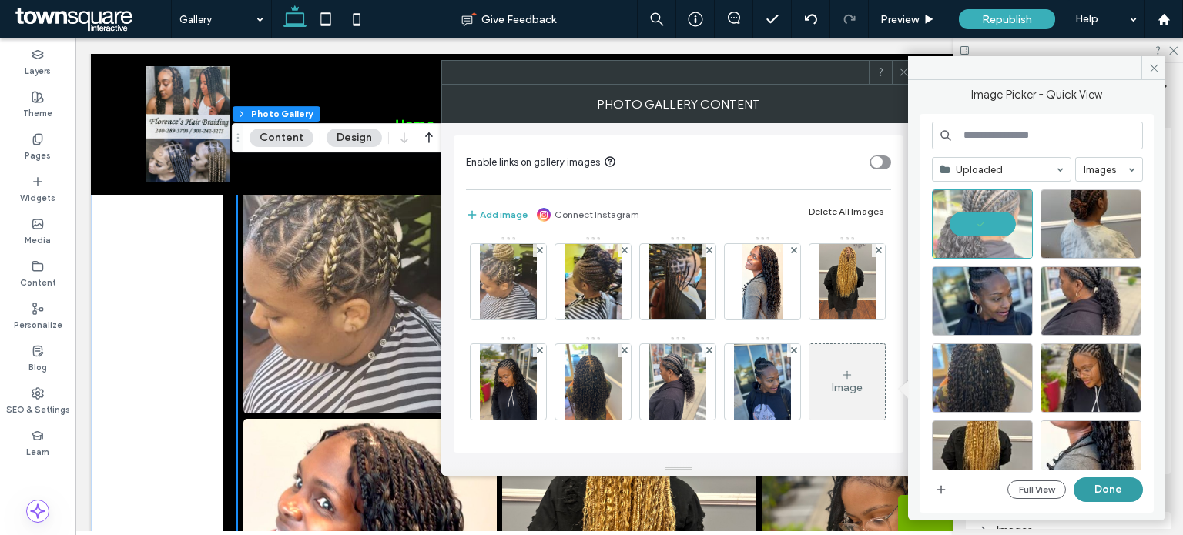
click at [1130, 495] on button "Done" at bounding box center [1107, 489] width 69 height 25
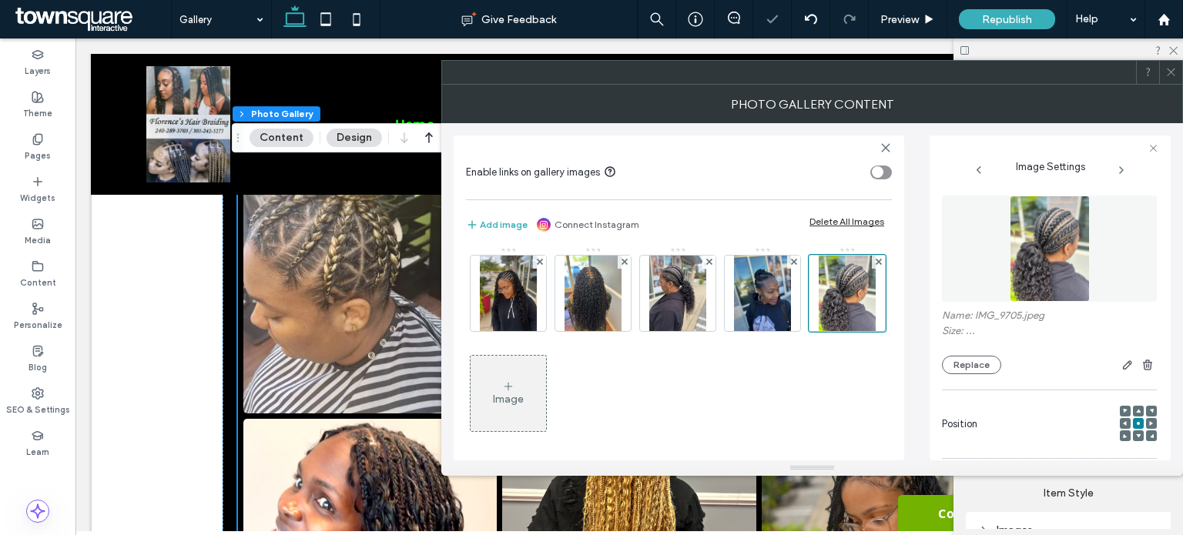
scroll to position [105, 0]
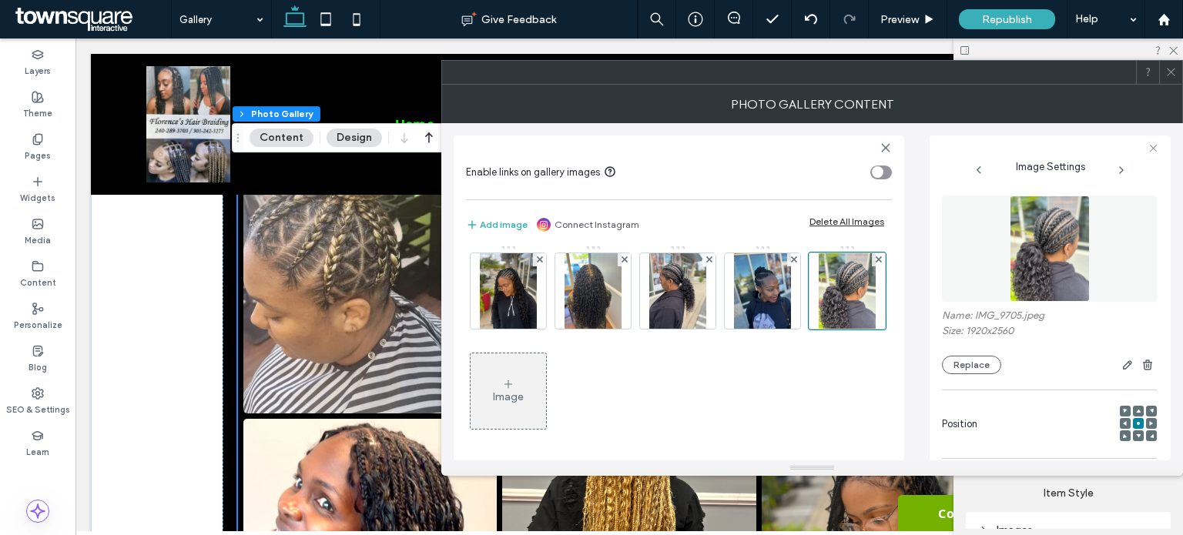
click at [1174, 72] on icon at bounding box center [1171, 72] width 12 height 12
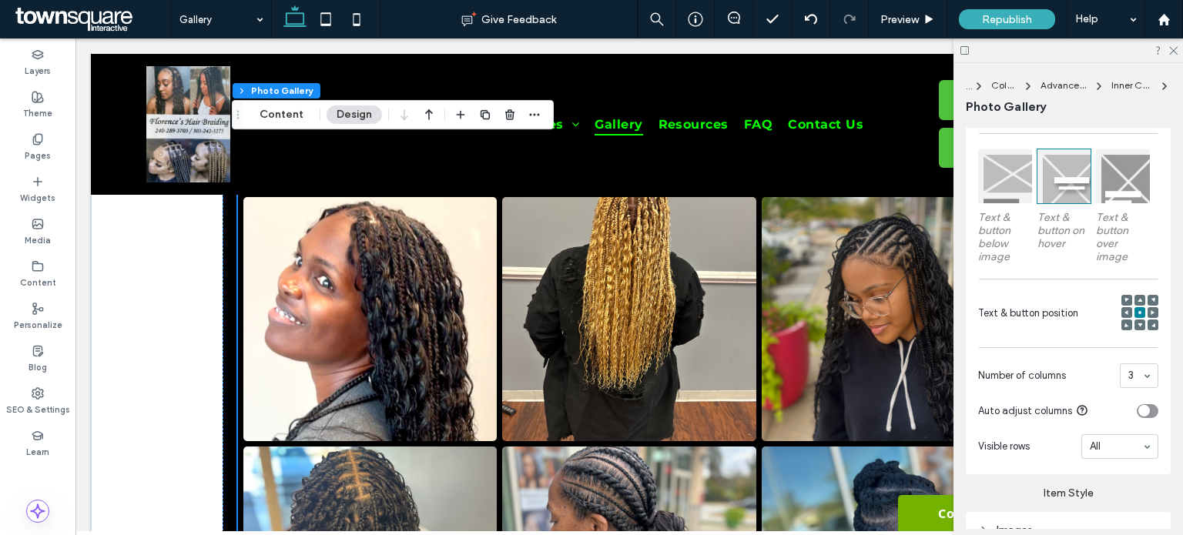
scroll to position [539, 0]
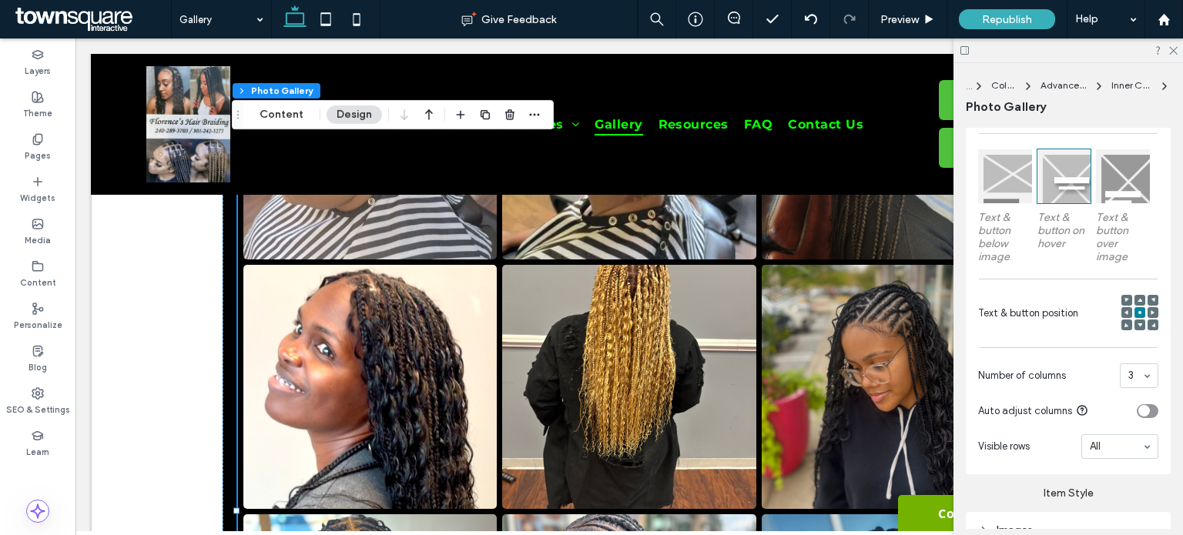
click at [545, 318] on link at bounding box center [628, 387] width 253 height 244
click at [286, 116] on button "Content" at bounding box center [281, 114] width 64 height 18
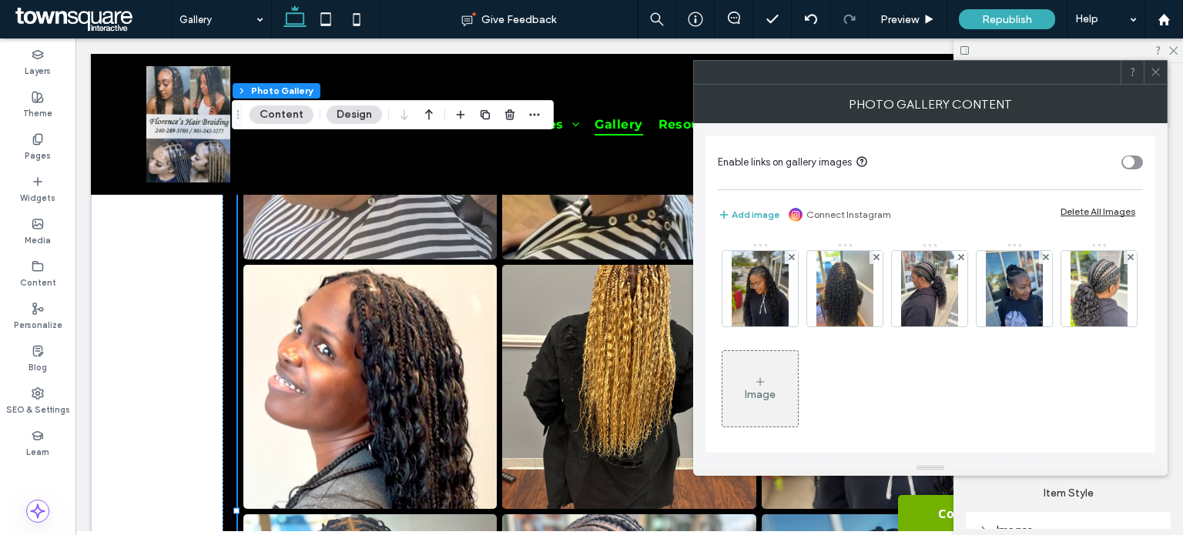
scroll to position [102, 0]
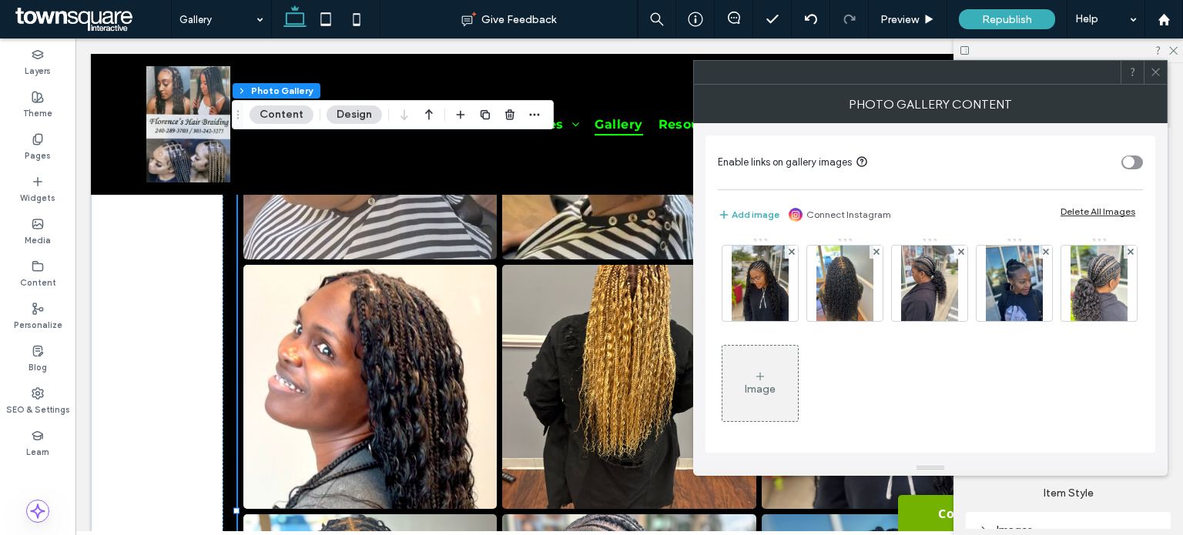
click at [1070, 221] on img at bounding box center [1098, 183] width 57 height 75
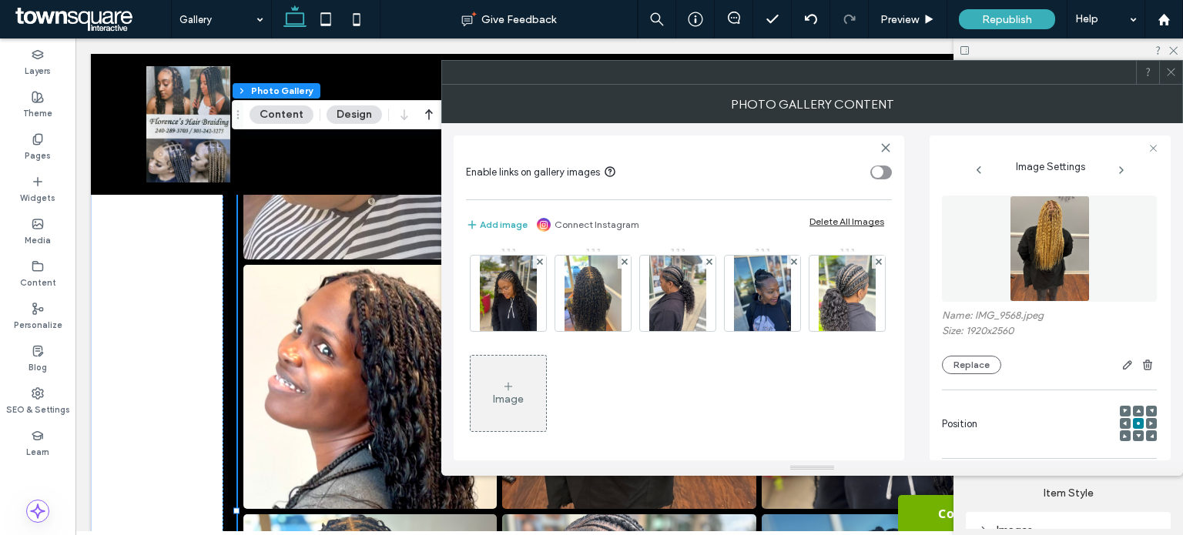
click at [1136, 407] on span at bounding box center [1138, 411] width 5 height 11
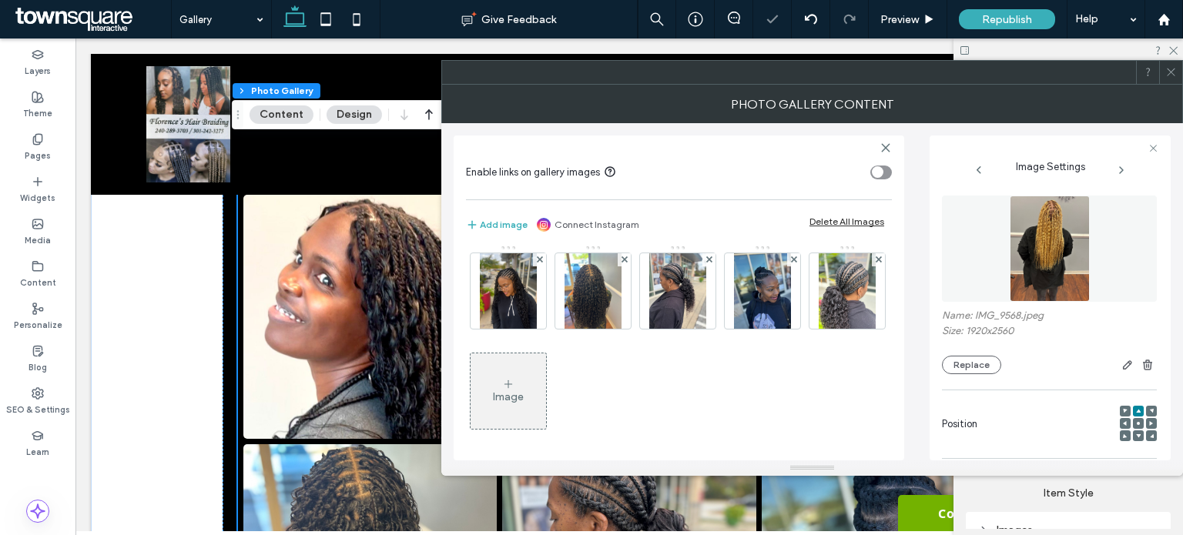
scroll to position [693, 0]
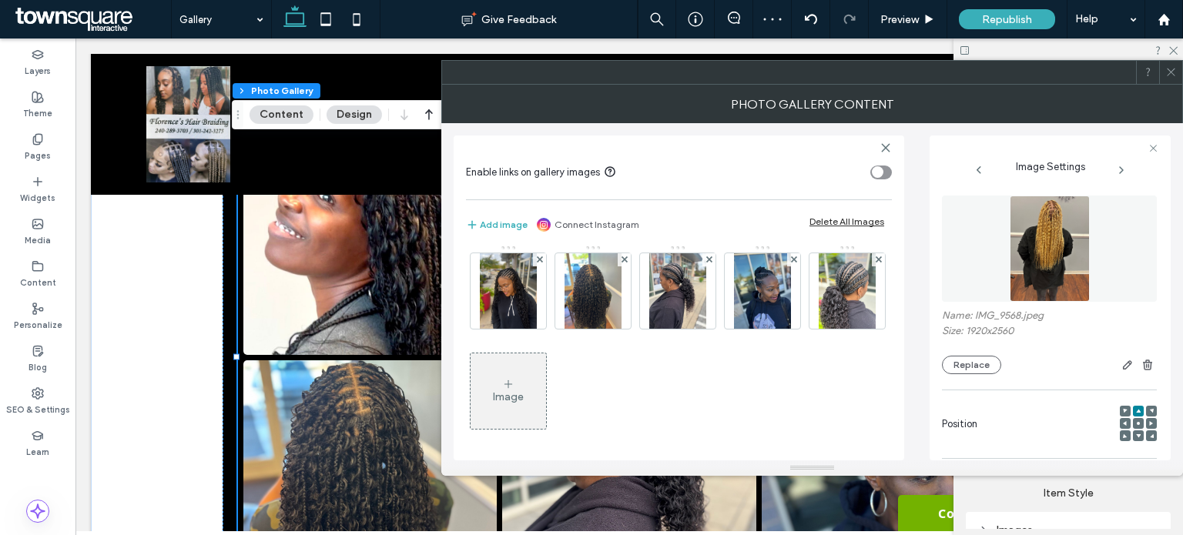
click at [1177, 70] on div at bounding box center [1170, 72] width 23 height 23
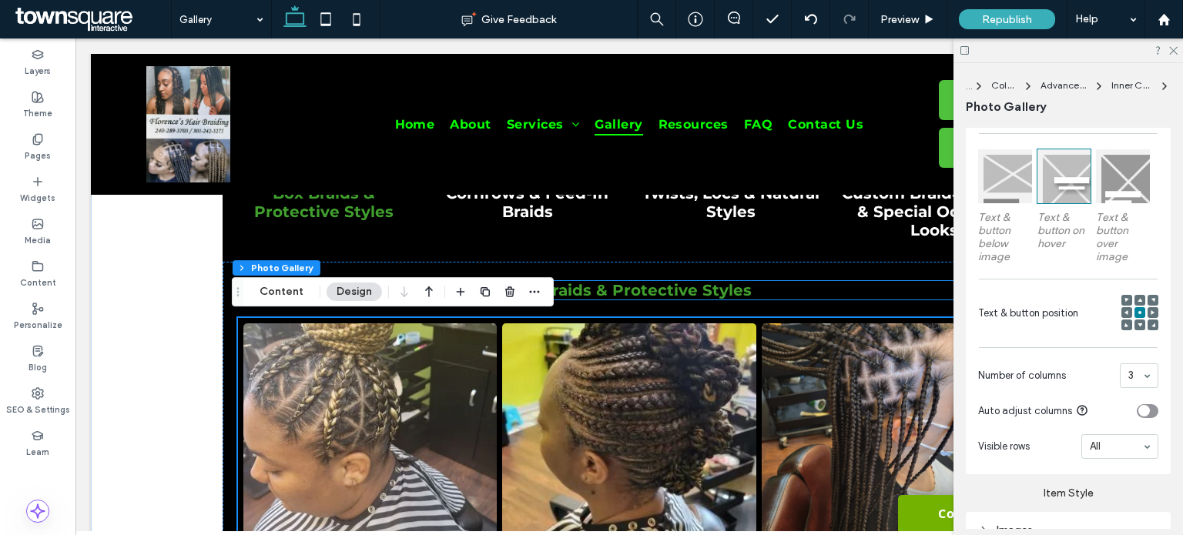
scroll to position [154, 0]
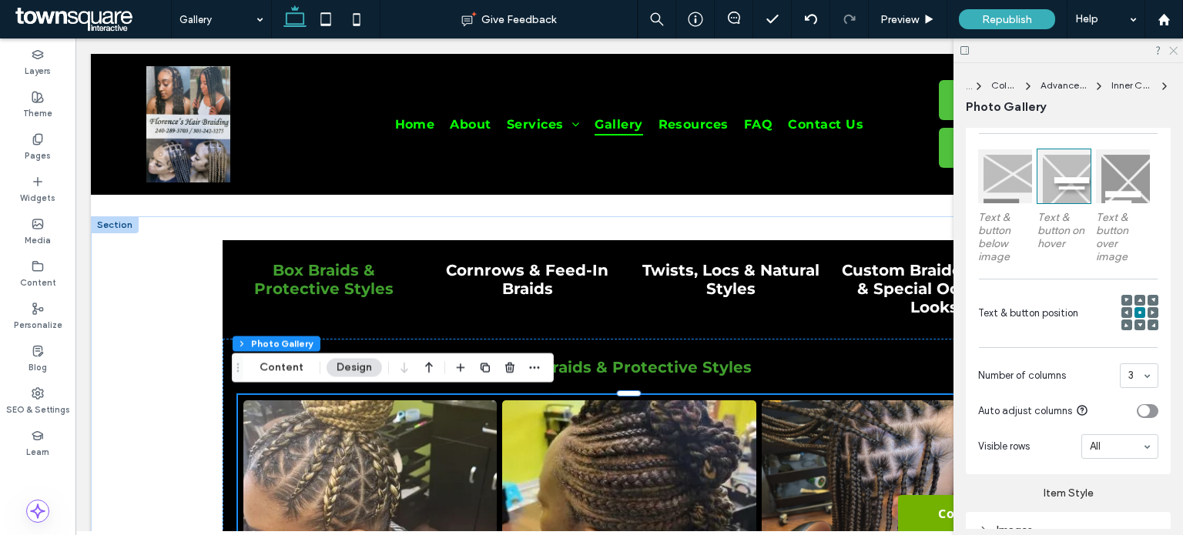
click at [1169, 47] on icon at bounding box center [1172, 50] width 10 height 10
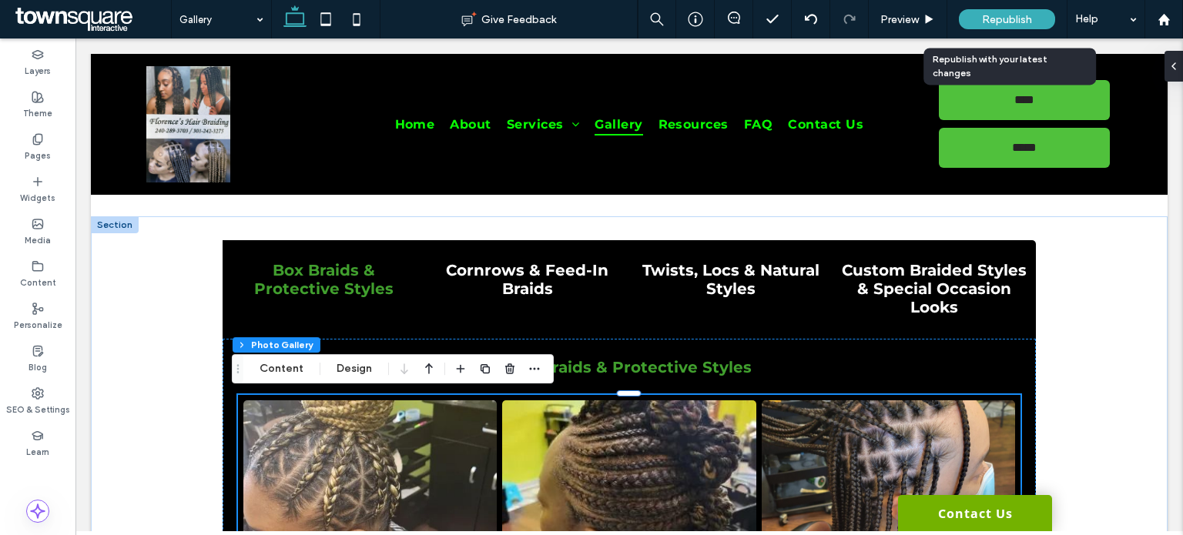
click at [1021, 21] on span "Republish" at bounding box center [1007, 19] width 50 height 13
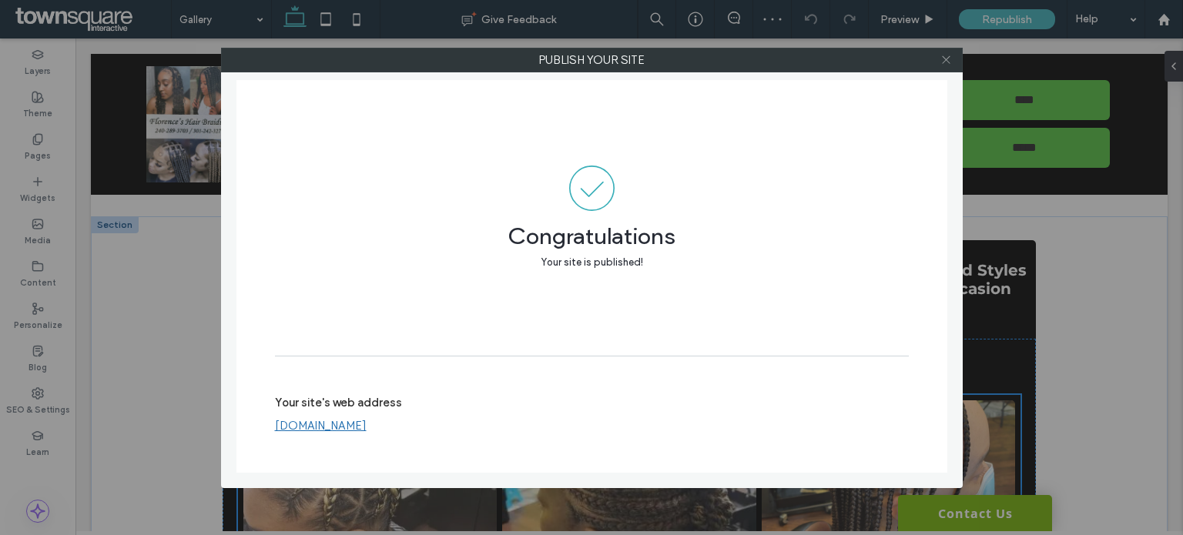
click at [947, 55] on icon at bounding box center [946, 60] width 12 height 12
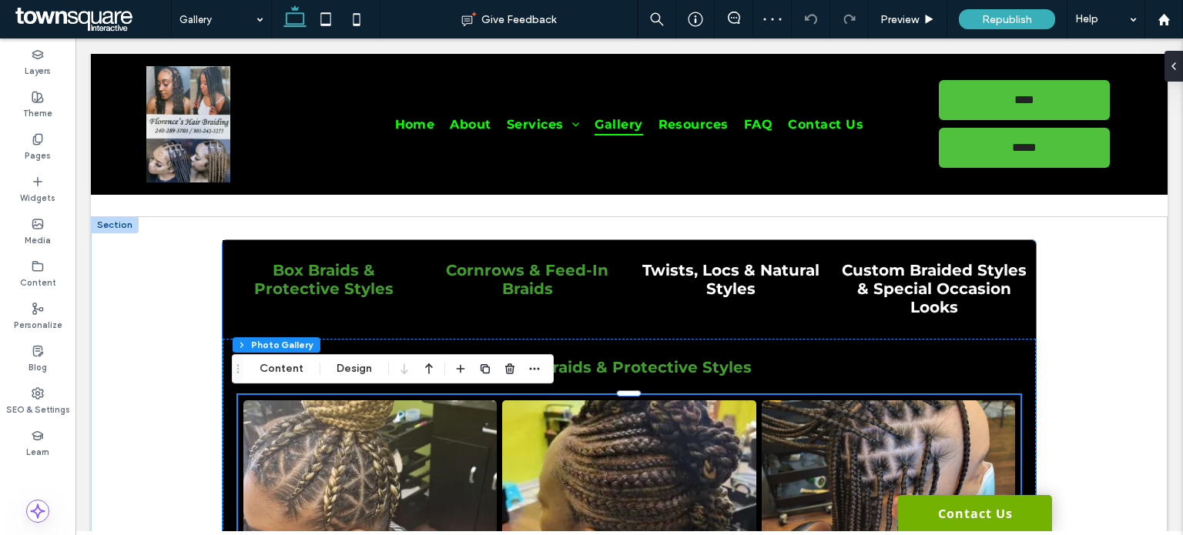
click at [493, 278] on h4 "Cornrows & Feed-In Braids" at bounding box center [527, 279] width 185 height 37
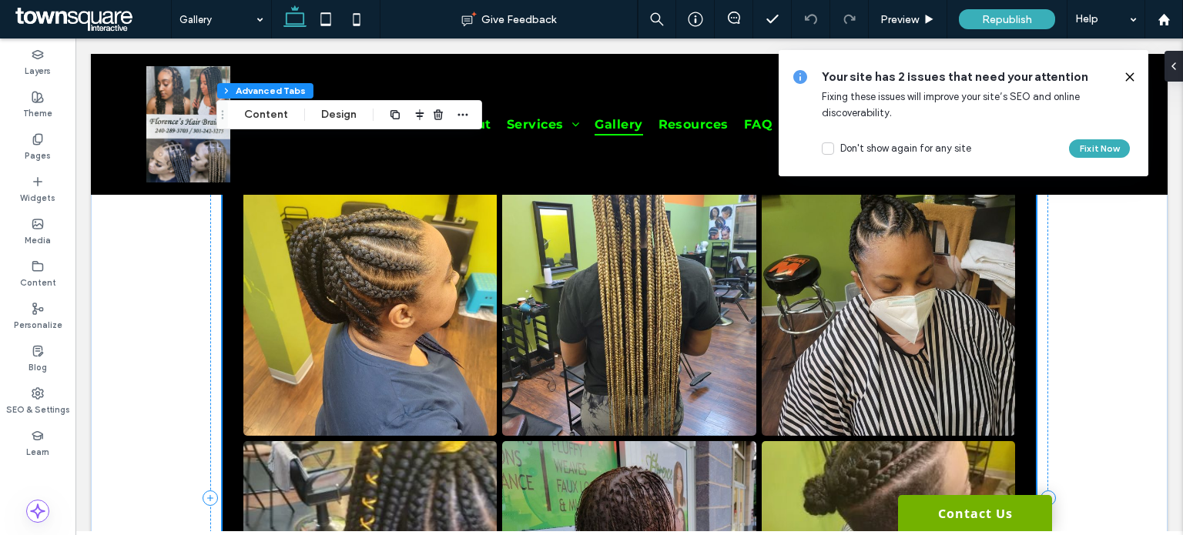
scroll to position [231, 0]
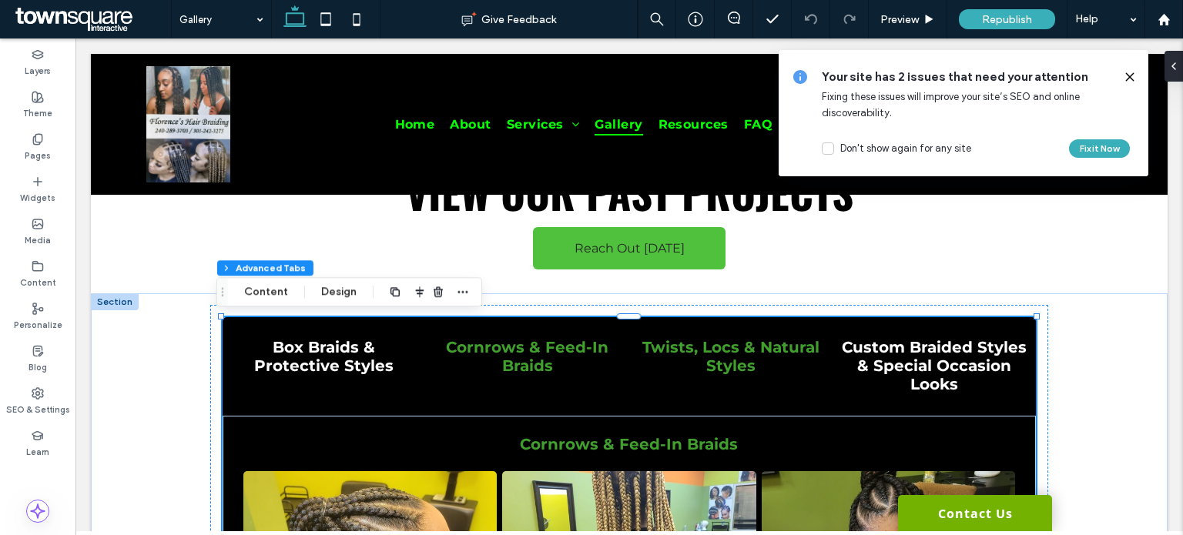
click at [730, 330] on div "Twists, Locs & Natural Styles" at bounding box center [730, 366] width 203 height 98
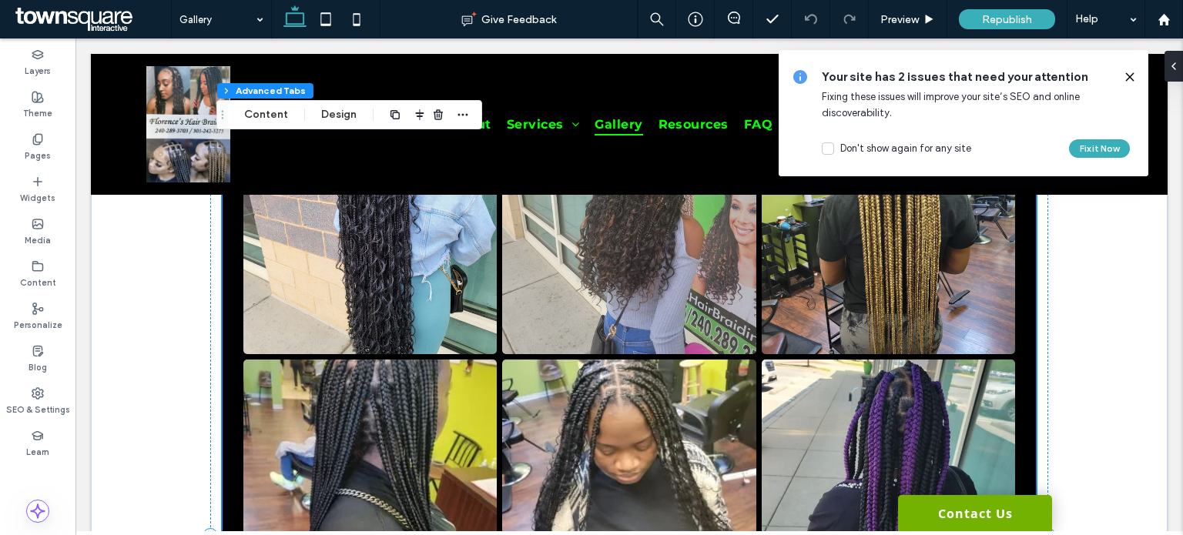
scroll to position [616, 0]
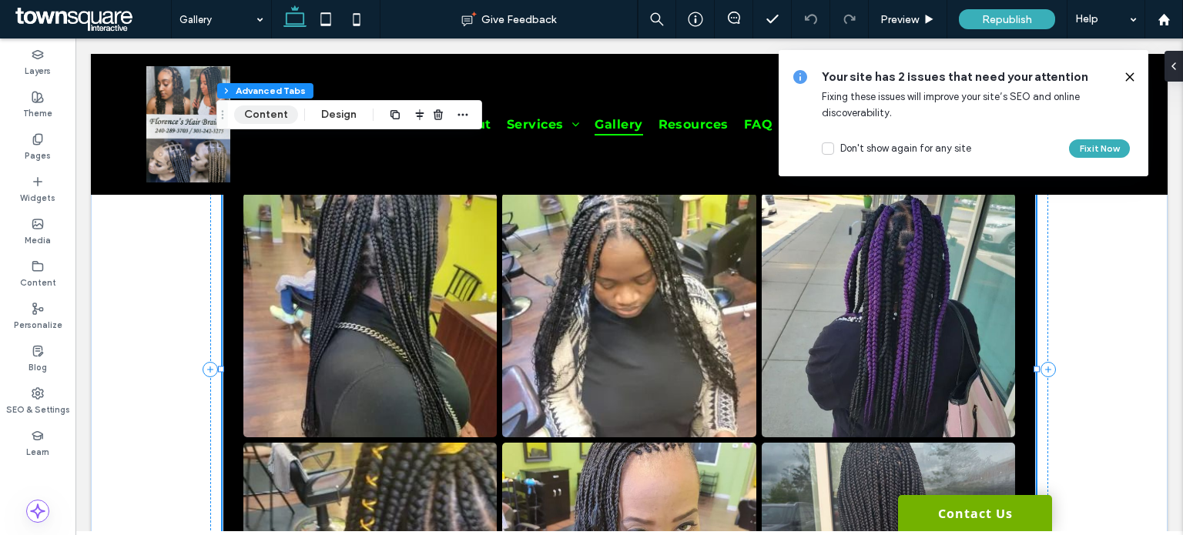
click at [267, 107] on button "Content" at bounding box center [266, 114] width 64 height 18
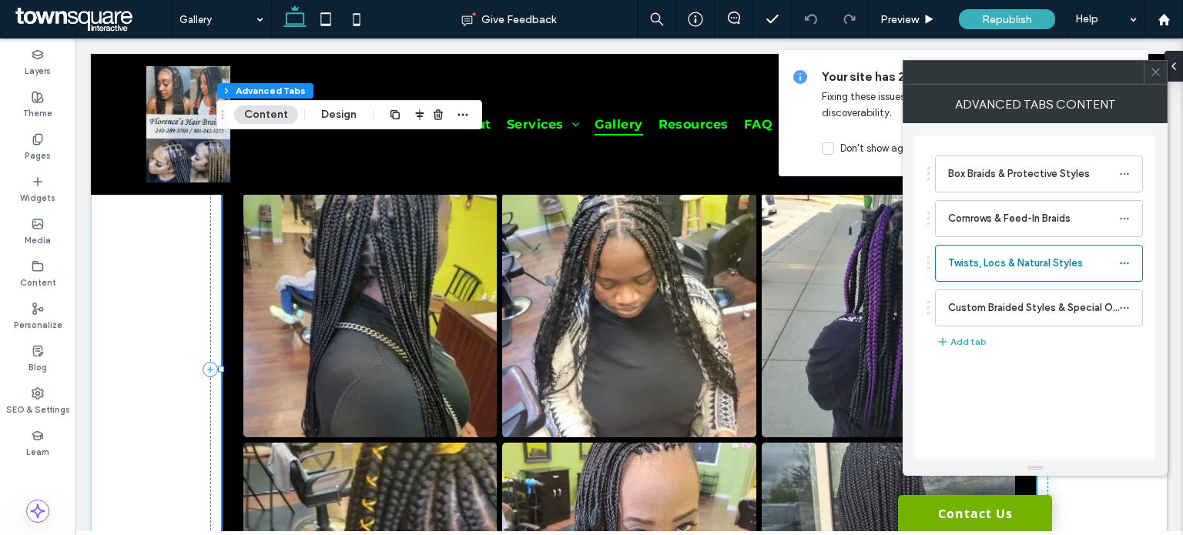
click at [515, 274] on link at bounding box center [628, 315] width 253 height 244
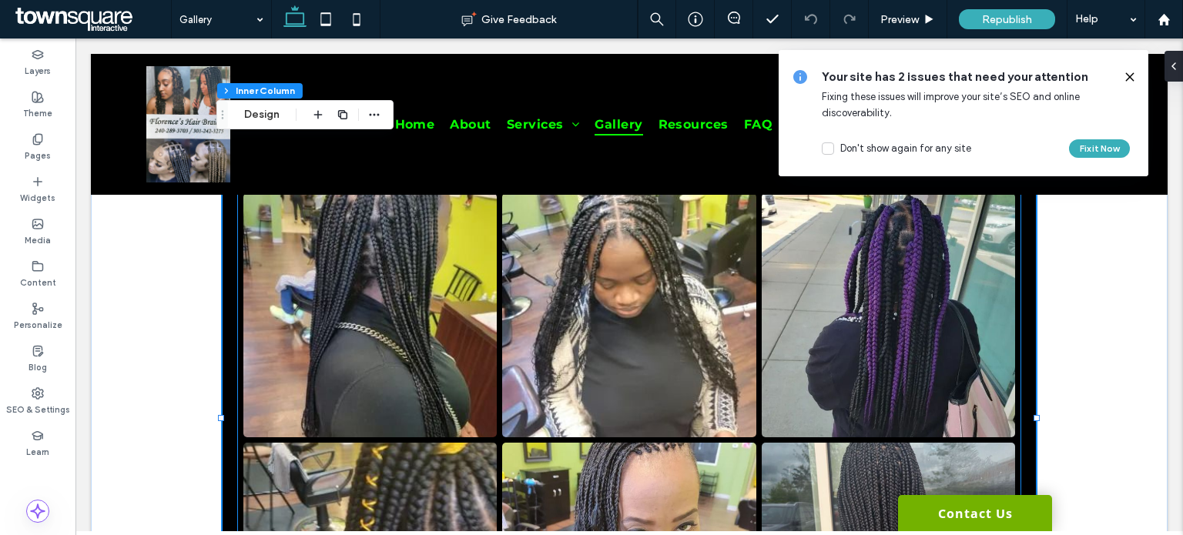
click at [325, 260] on link at bounding box center [369, 315] width 253 height 244
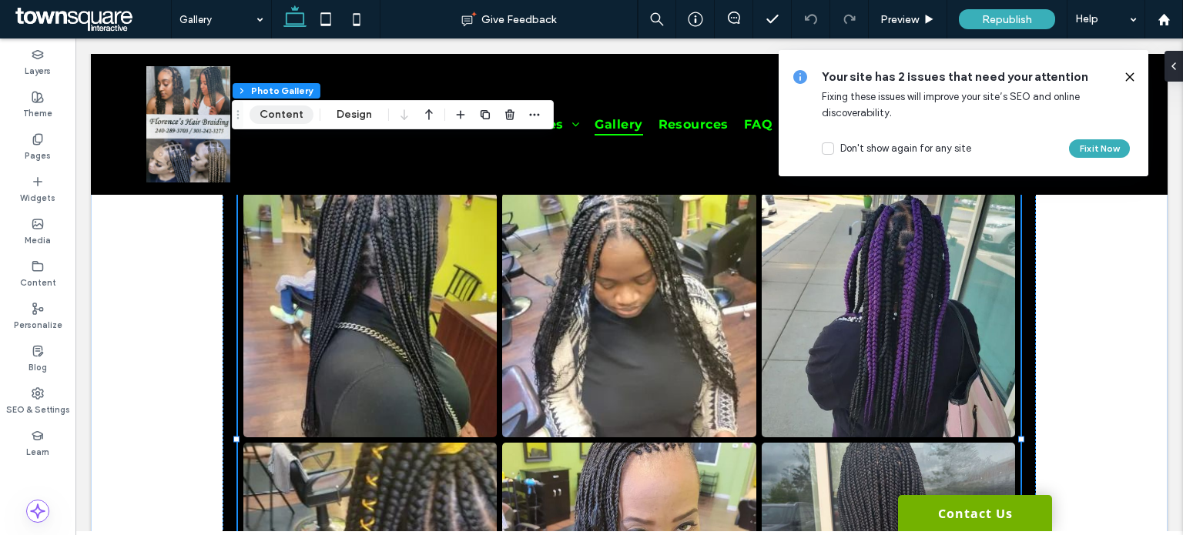
click at [266, 114] on button "Content" at bounding box center [281, 114] width 64 height 18
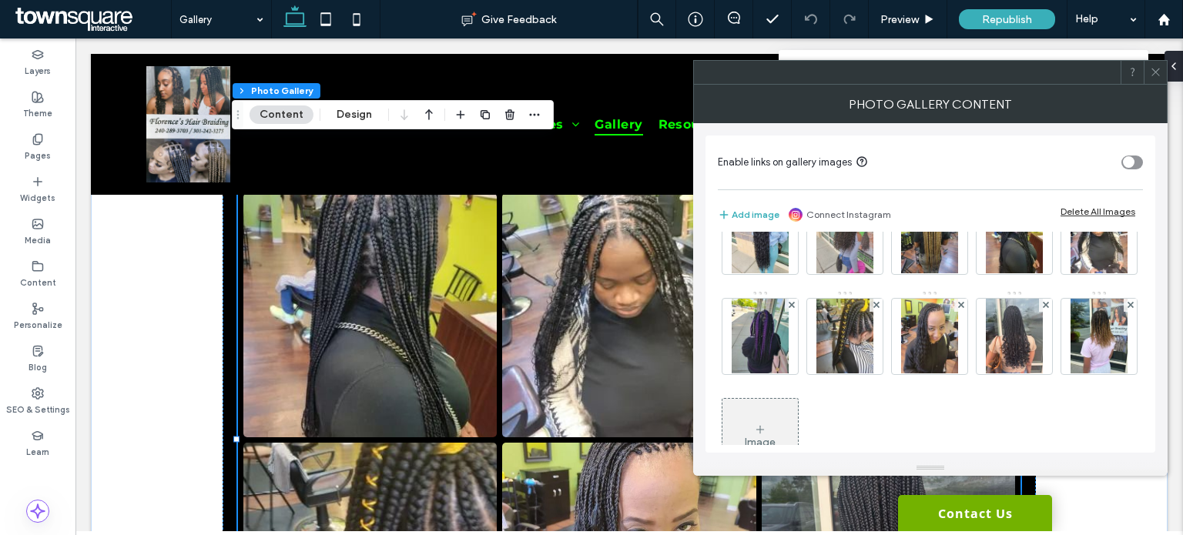
scroll to position [102, 0]
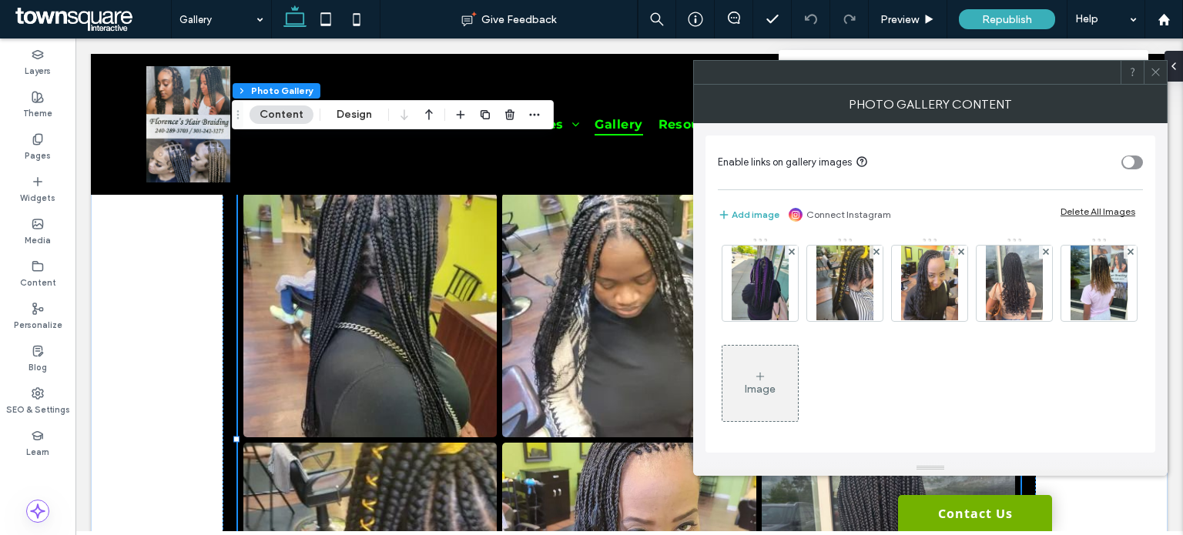
click at [798, 357] on div "Image" at bounding box center [759, 383] width 75 height 72
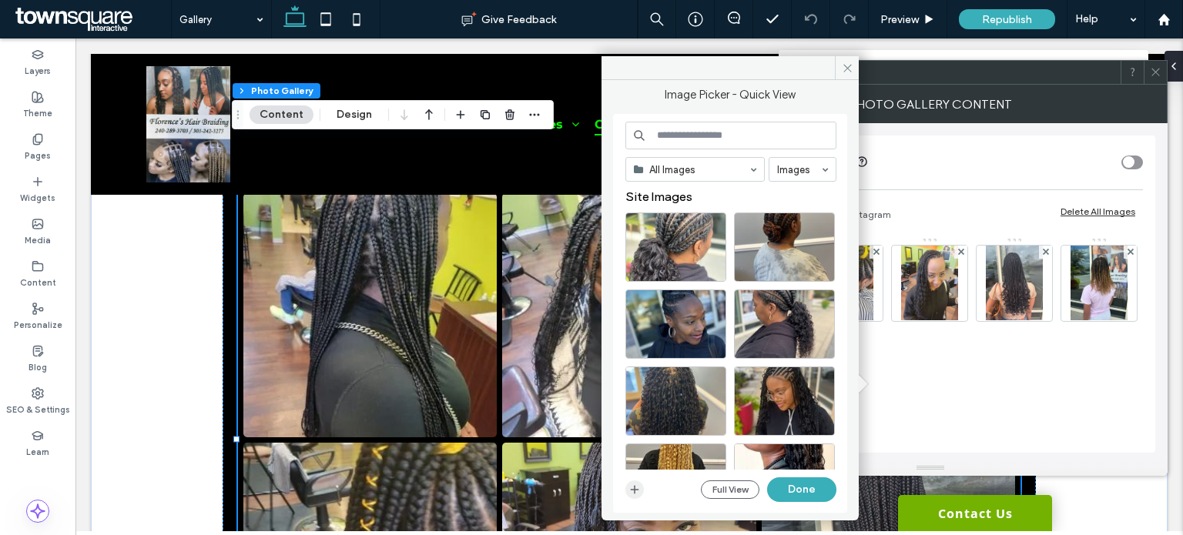
click at [633, 489] on icon "button" at bounding box center [634, 490] width 12 height 12
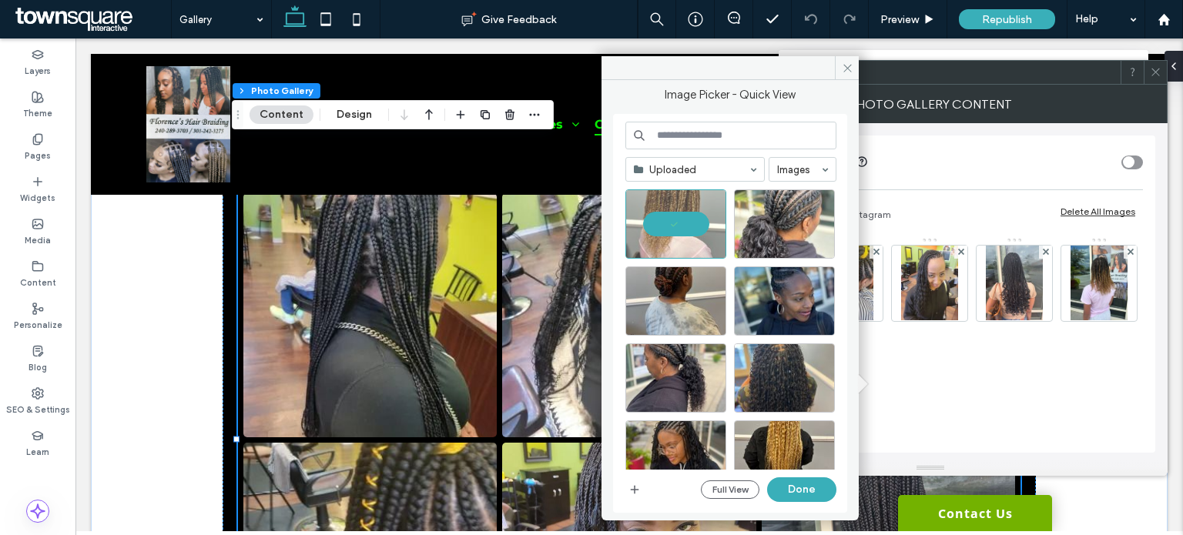
drag, startPoint x: 791, startPoint y: 480, endPoint x: 798, endPoint y: 474, distance: 9.9
click at [792, 480] on button "Done" at bounding box center [801, 489] width 69 height 25
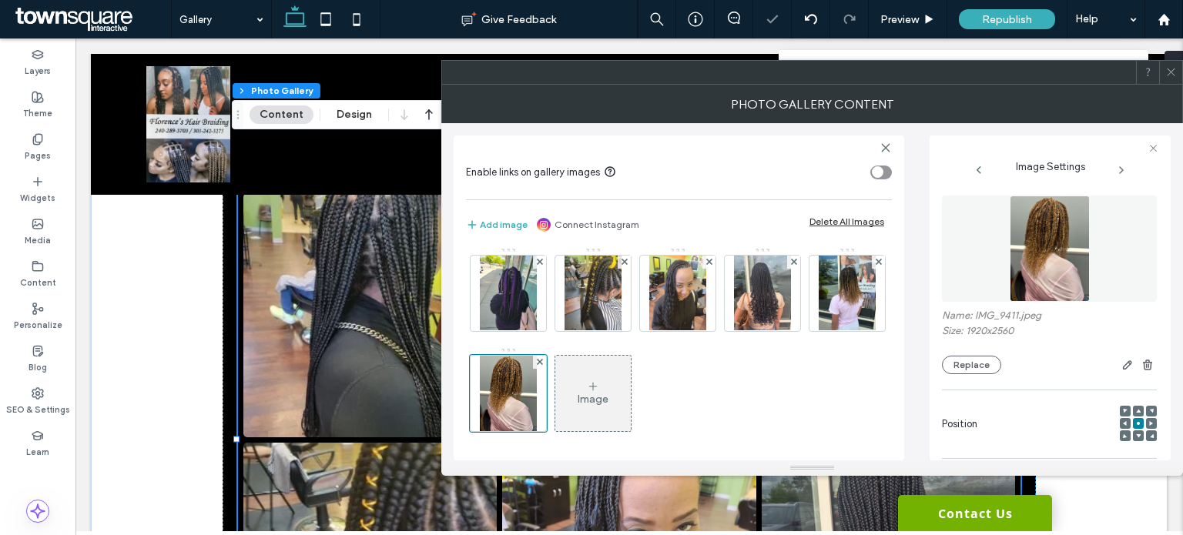
click at [631, 398] on div "Image" at bounding box center [592, 393] width 75 height 72
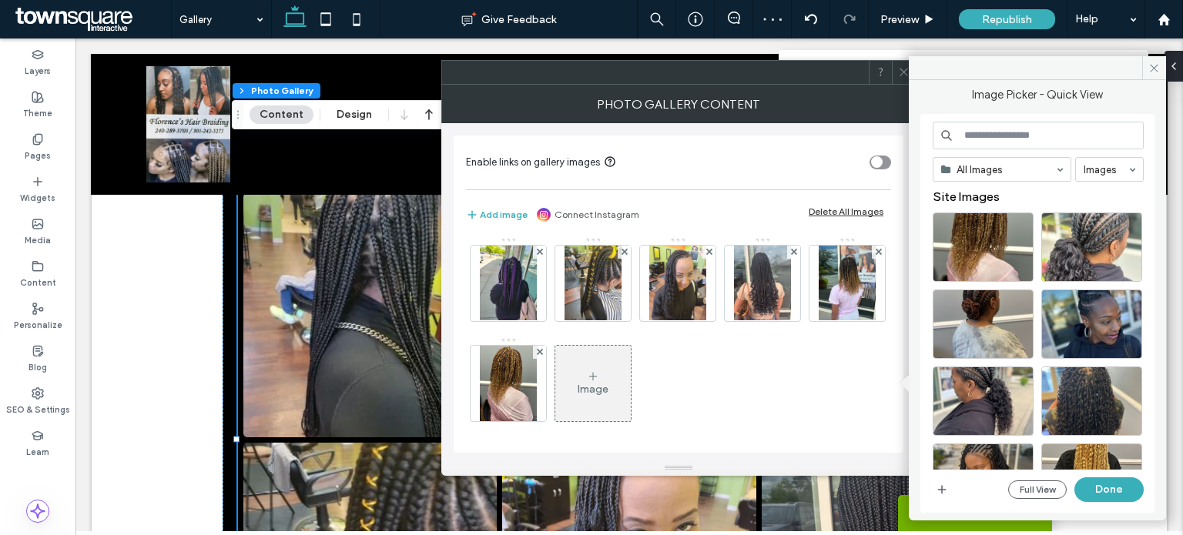
click at [631, 381] on div "Image" at bounding box center [592, 383] width 75 height 72
click at [946, 485] on icon "button" at bounding box center [941, 490] width 12 height 12
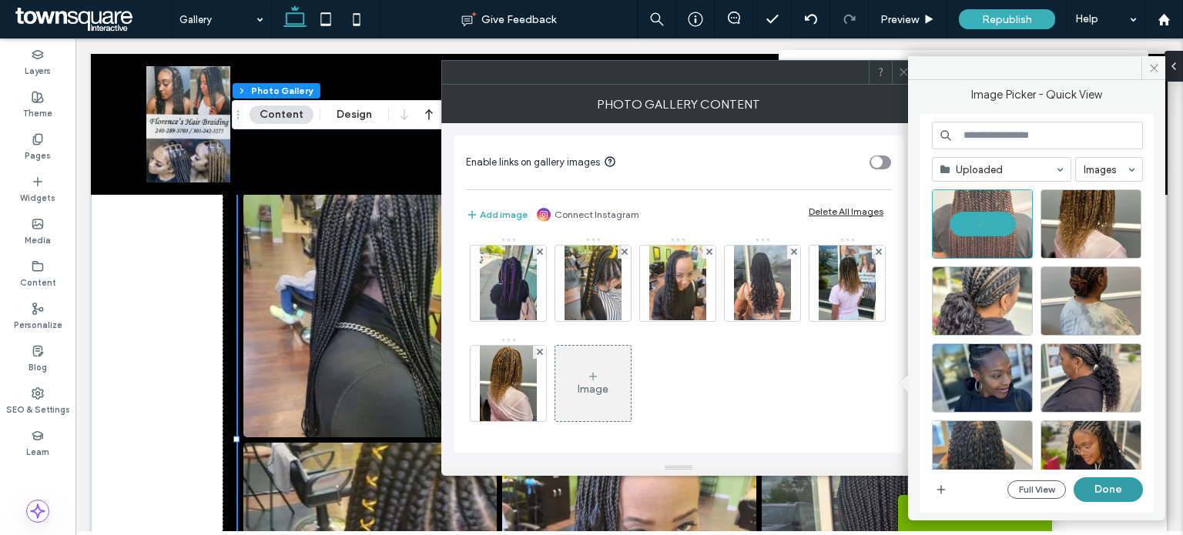
click at [1097, 488] on button "Done" at bounding box center [1107, 489] width 69 height 25
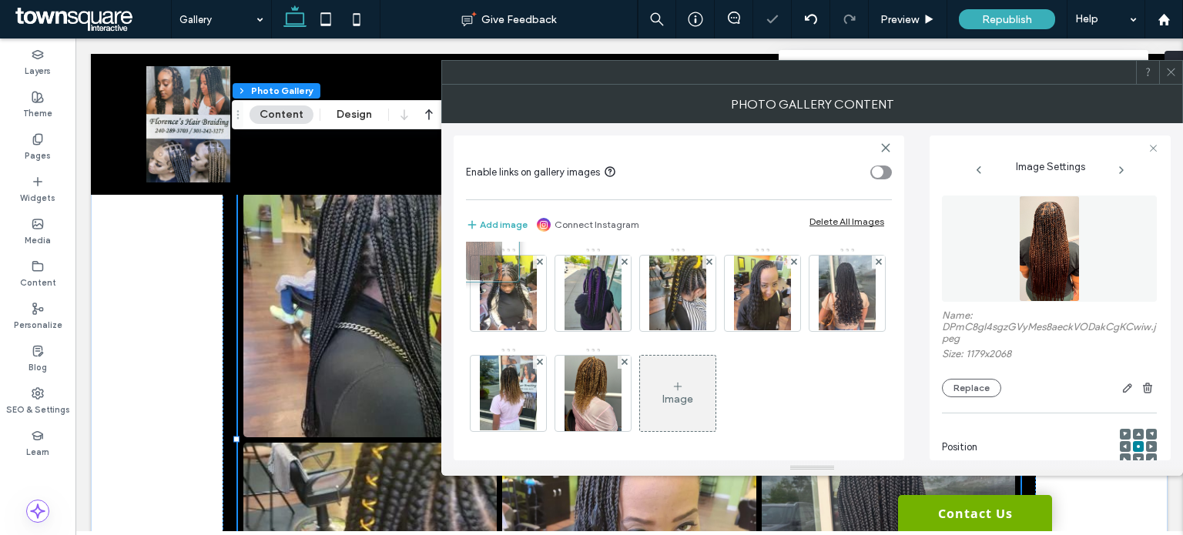
drag, startPoint x: 748, startPoint y: 386, endPoint x: 467, endPoint y: 265, distance: 305.9
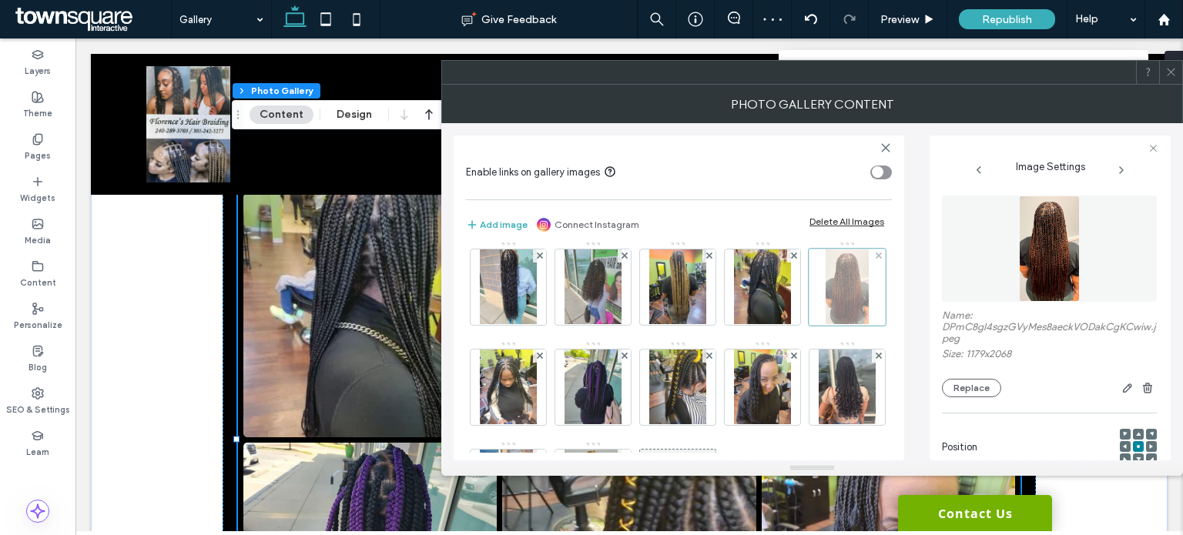
scroll to position [0, 0]
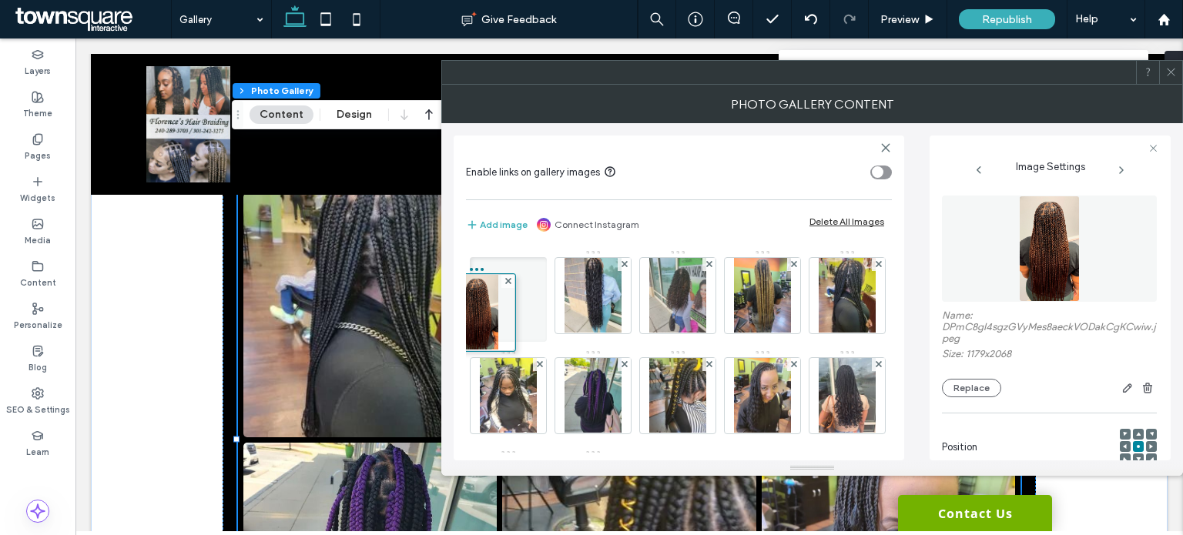
drag, startPoint x: 496, startPoint y: 378, endPoint x: 471, endPoint y: 273, distance: 107.6
click at [460, 276] on div "Enable links on gallery images Add image Connect Instagram Delete All Images Im…" at bounding box center [679, 298] width 450 height 325
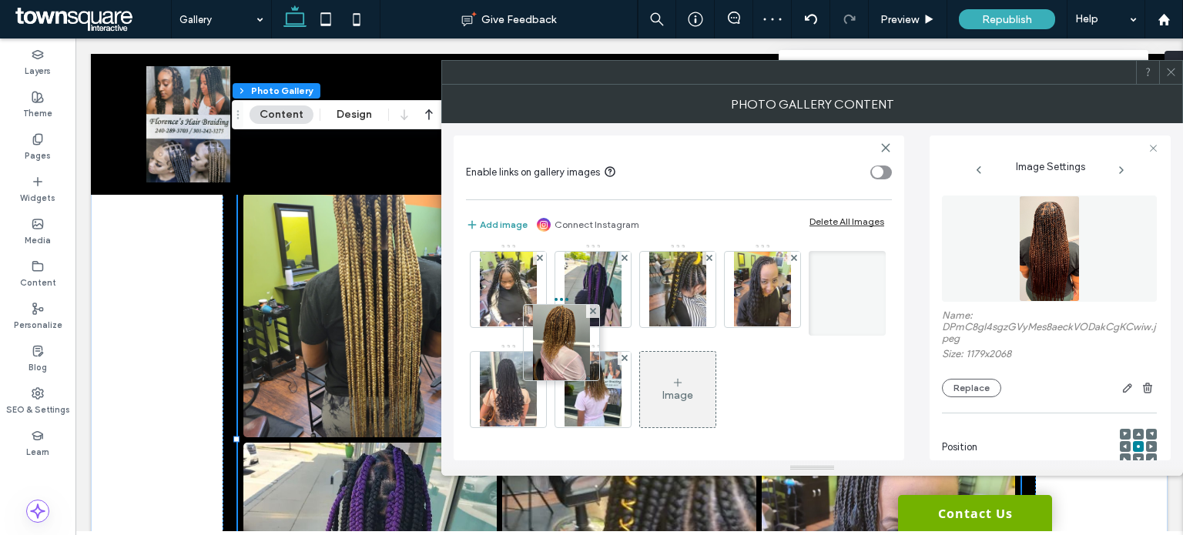
scroll to position [5, 0]
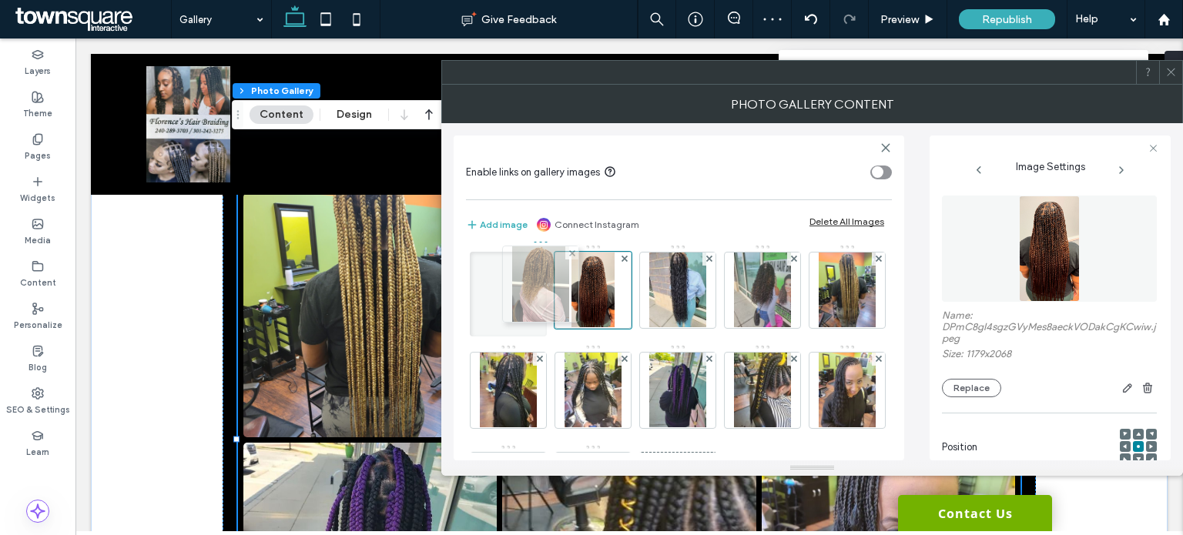
drag, startPoint x: 748, startPoint y: 299, endPoint x: 521, endPoint y: 293, distance: 228.0
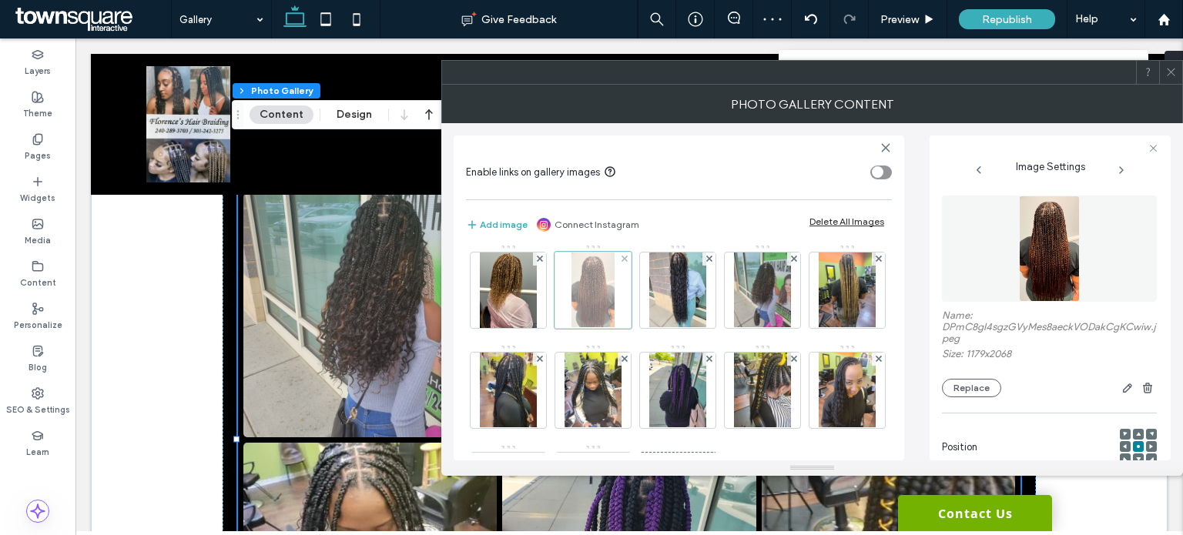
click at [594, 292] on div at bounding box center [592, 290] width 77 height 77
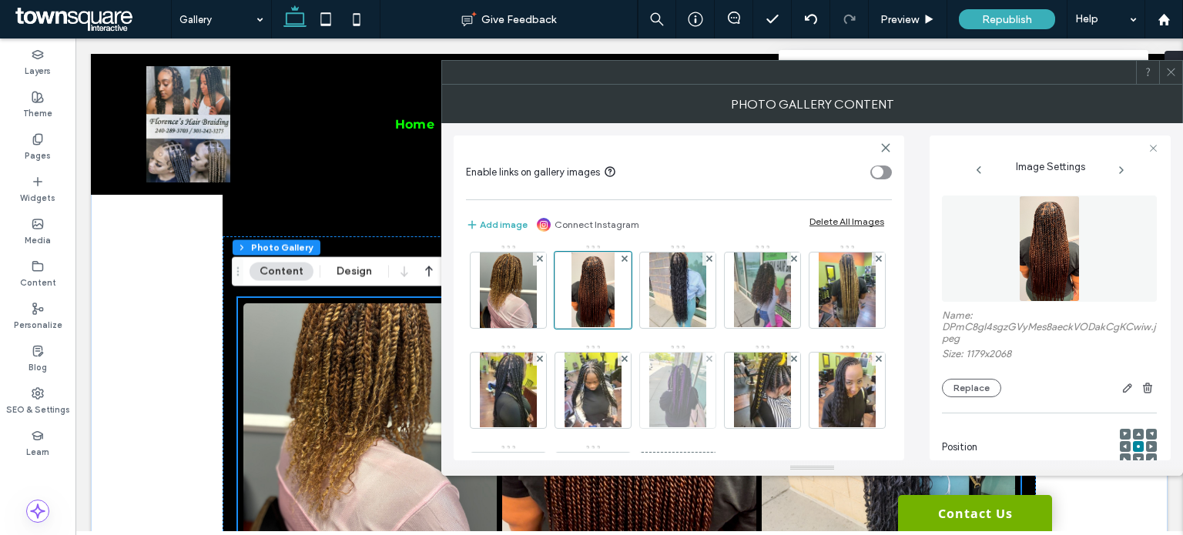
scroll to position [231, 0]
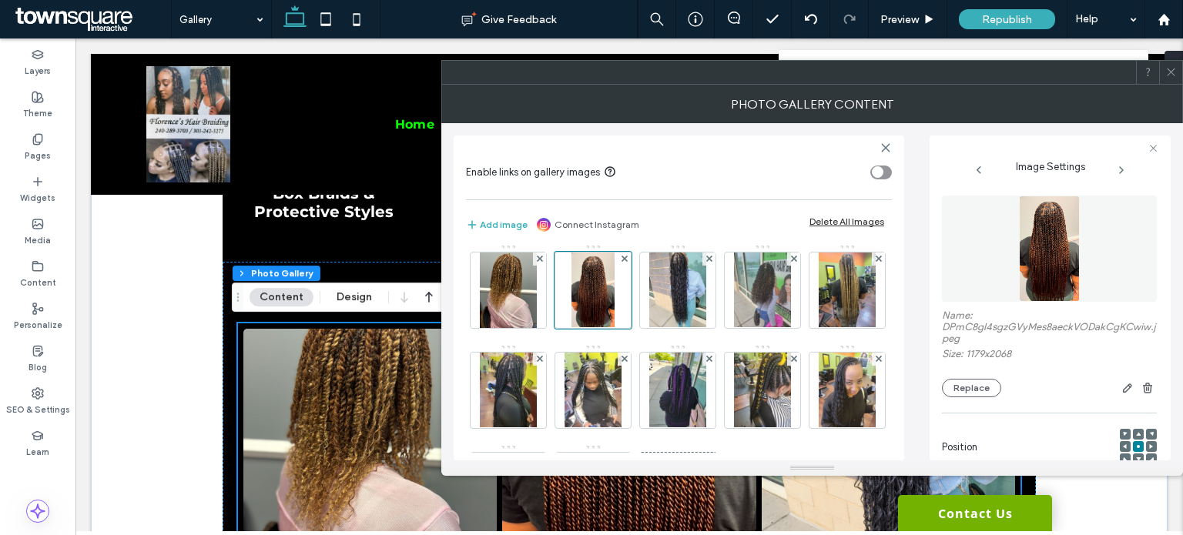
click at [1136, 435] on use at bounding box center [1138, 434] width 5 height 4
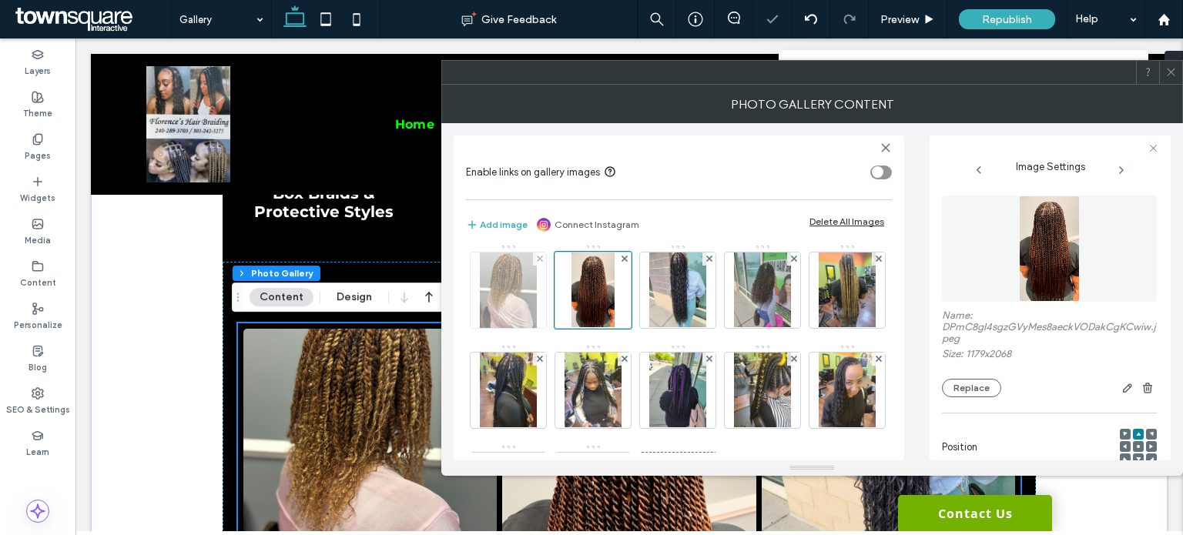
click at [519, 295] on img at bounding box center [508, 290] width 57 height 75
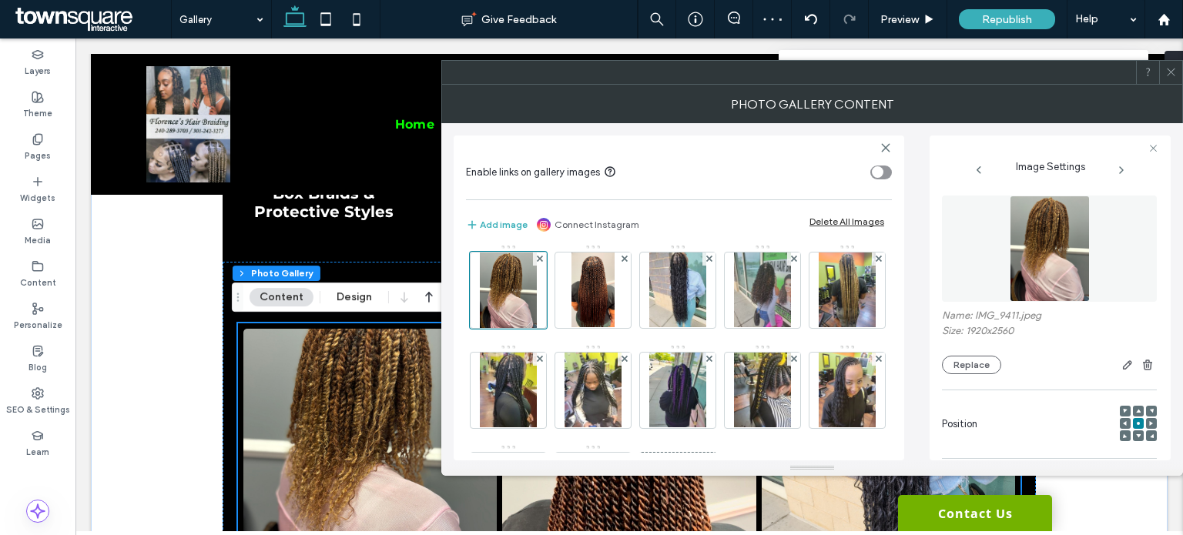
click at [1136, 412] on use at bounding box center [1138, 411] width 5 height 4
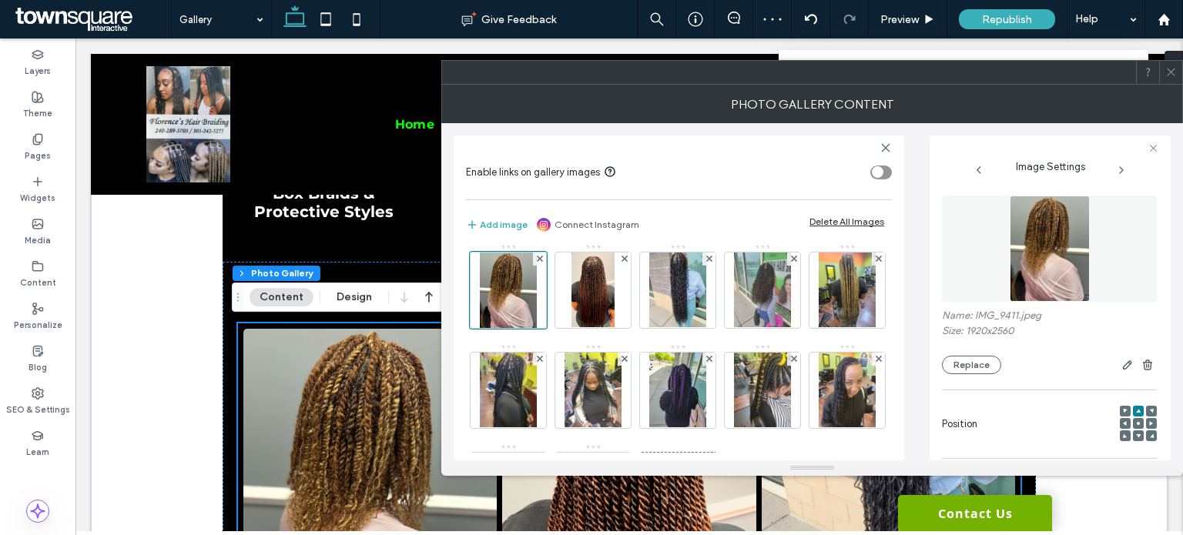
drag, startPoint x: 1173, startPoint y: 79, endPoint x: 1157, endPoint y: 67, distance: 20.3
click at [1174, 79] on span at bounding box center [1171, 72] width 12 height 23
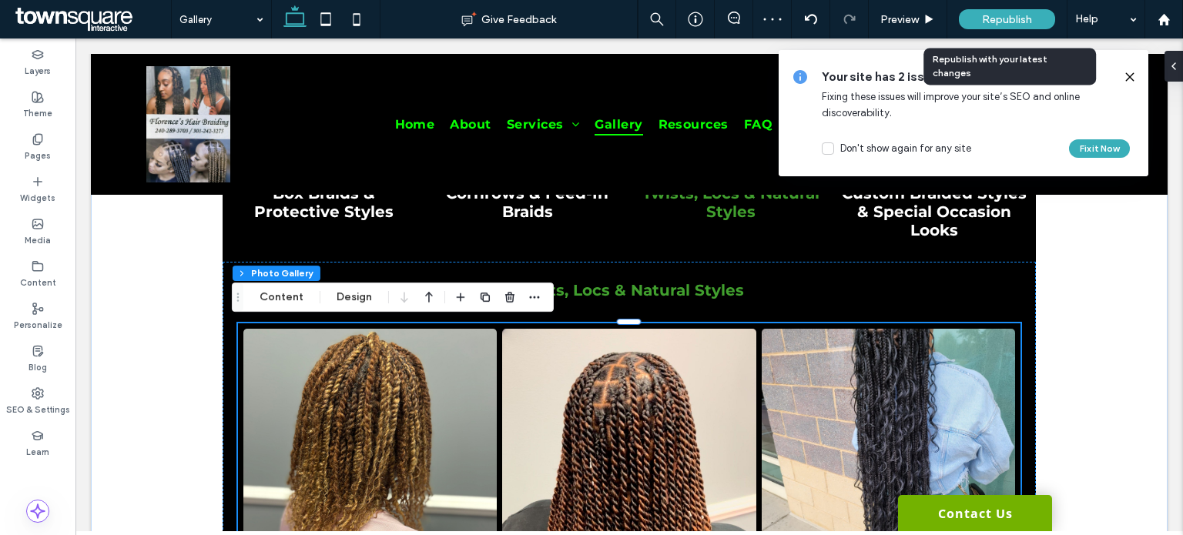
click at [1015, 25] on div "Republish" at bounding box center [1007, 19] width 96 height 20
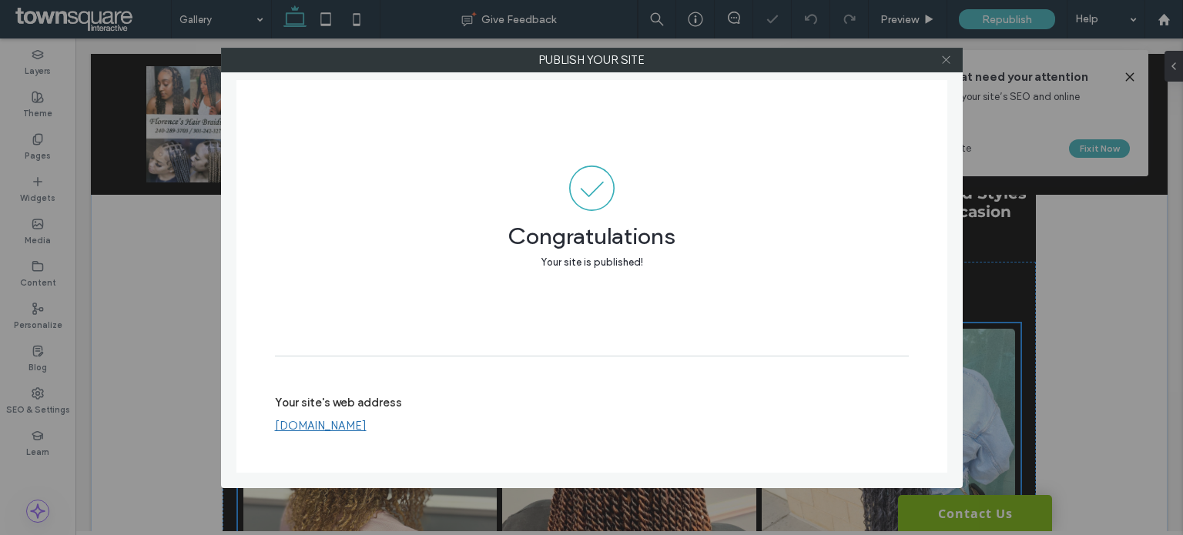
click at [946, 55] on icon at bounding box center [946, 60] width 12 height 12
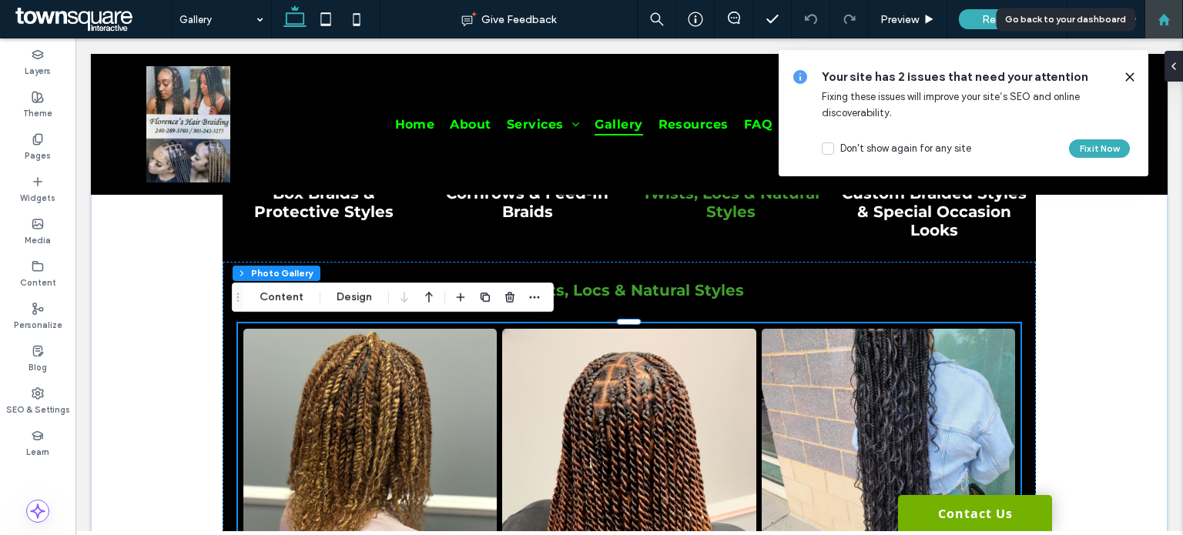
click at [1174, 13] on div at bounding box center [1163, 19] width 37 height 13
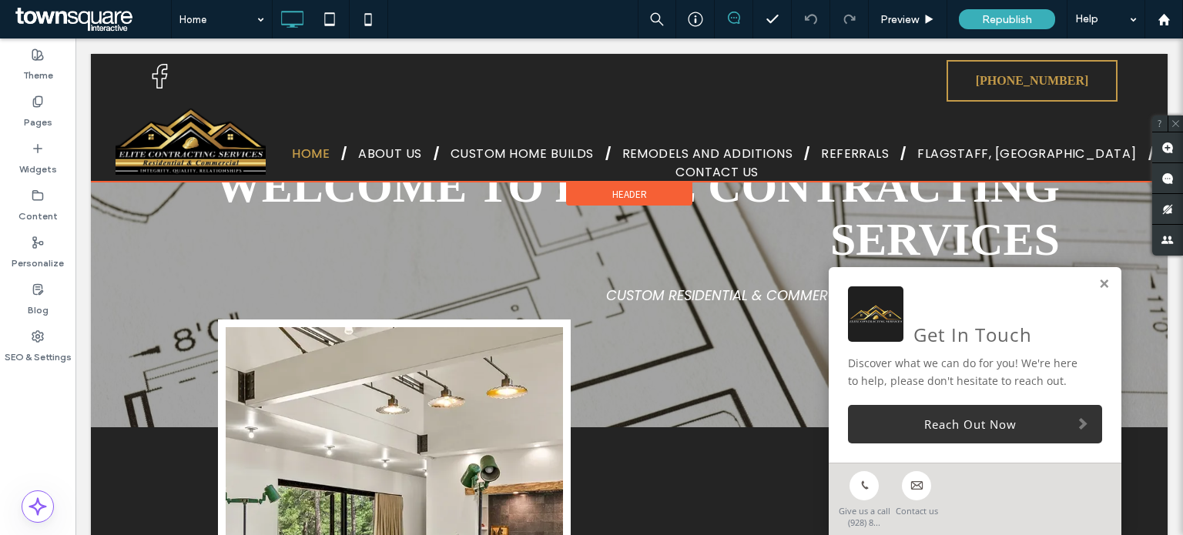
scroll to position [77, 0]
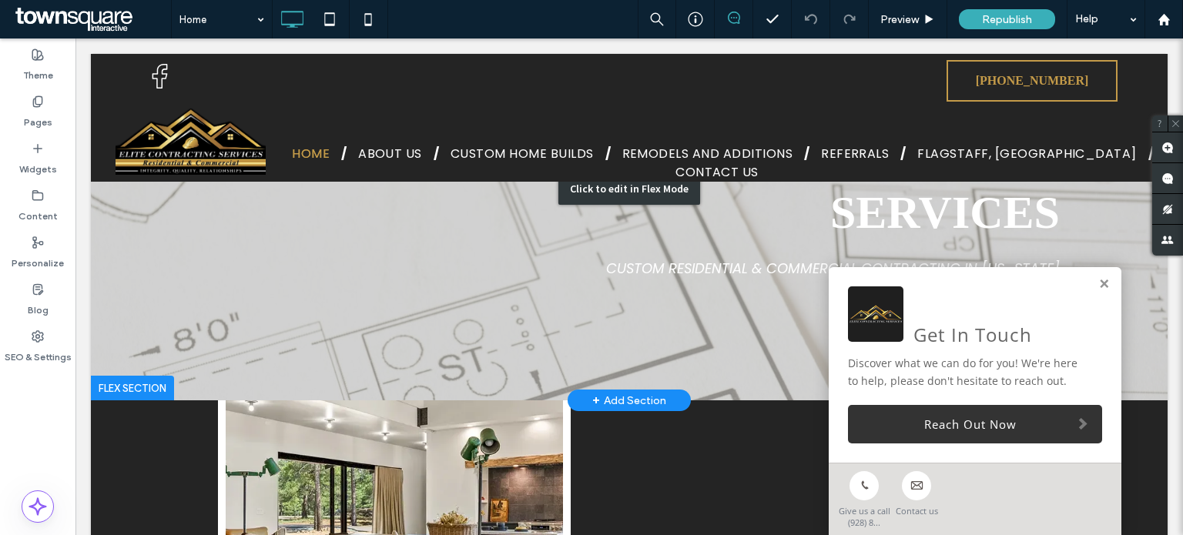
click at [606, 298] on div "Click to edit in Flex Mode" at bounding box center [629, 188] width 1076 height 423
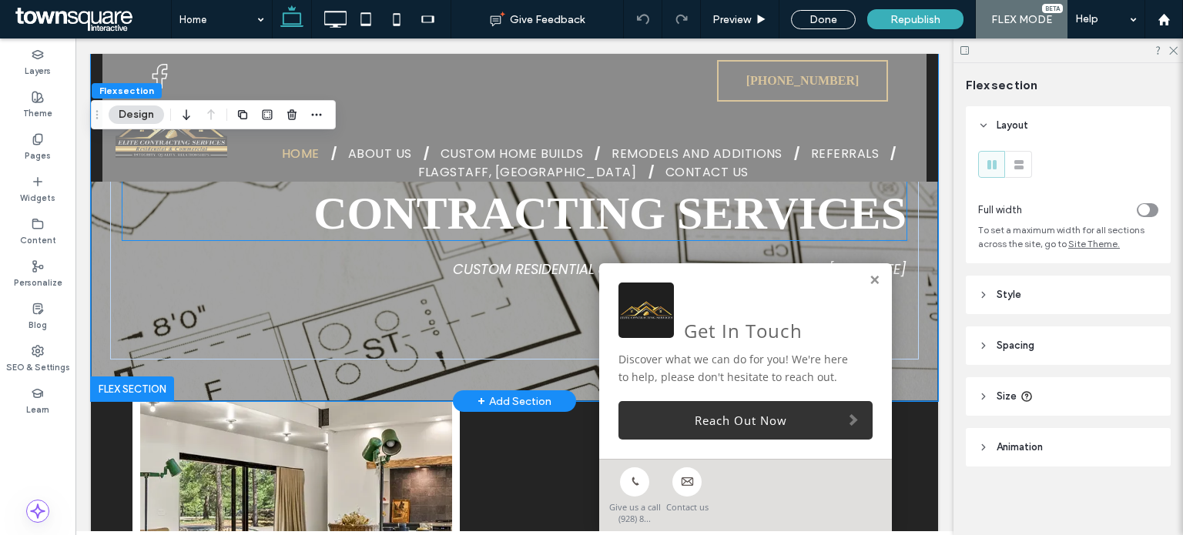
click at [205, 221] on h1 "welcome to Elite Contracting Services" at bounding box center [514, 187] width 784 height 106
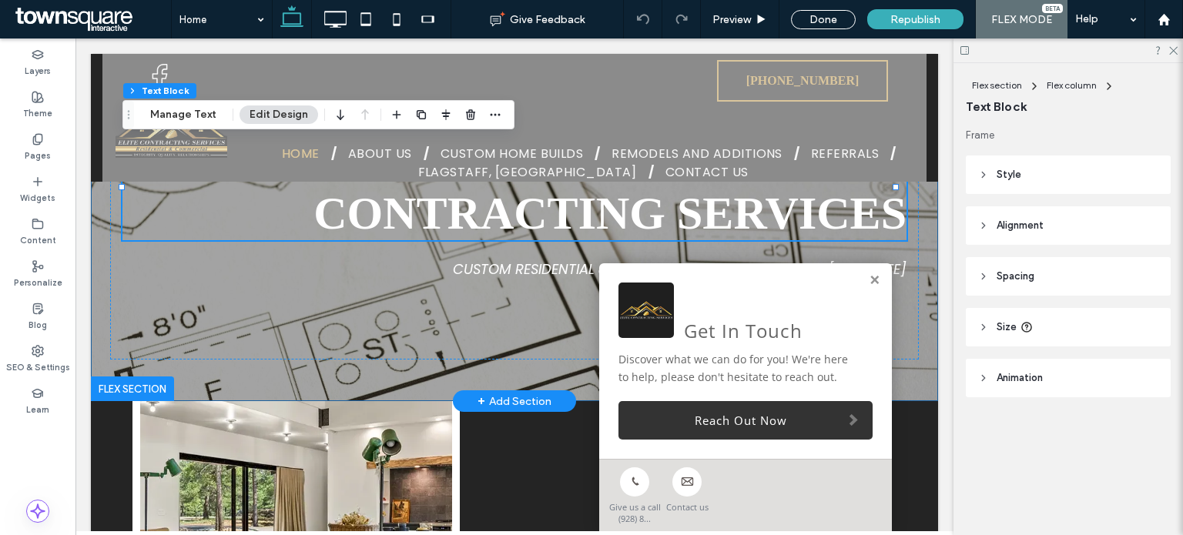
click at [96, 283] on div "welcome to Elite Contracting Services Custom Residential & Commercial Contracti…" at bounding box center [514, 189] width 847 height 424
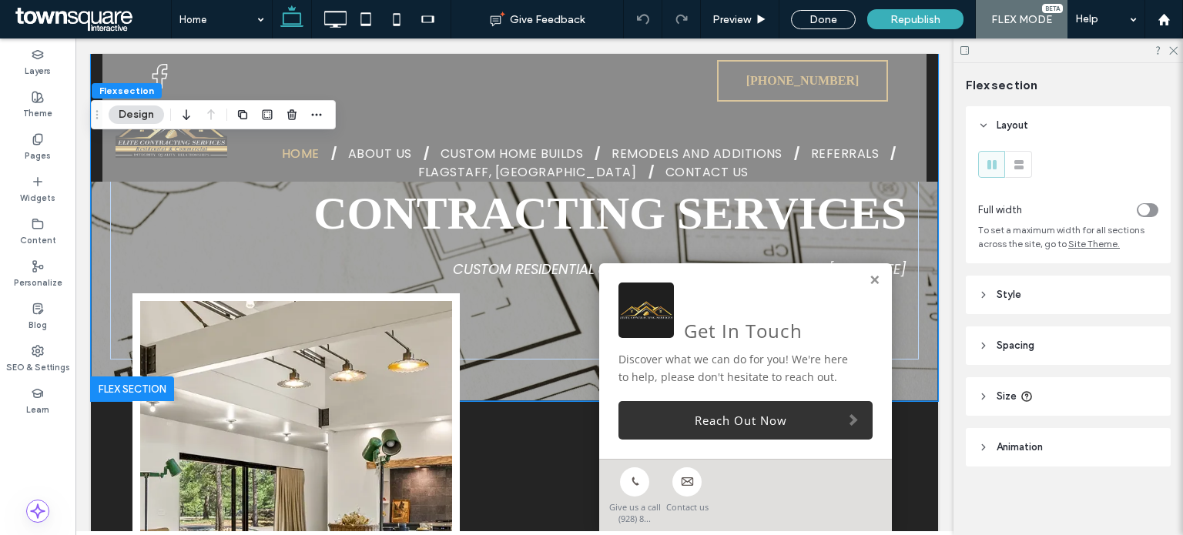
drag, startPoint x: 128, startPoint y: 116, endPoint x: 166, endPoint y: 126, distance: 39.6
click at [129, 116] on button "Design" at bounding box center [136, 114] width 55 height 18
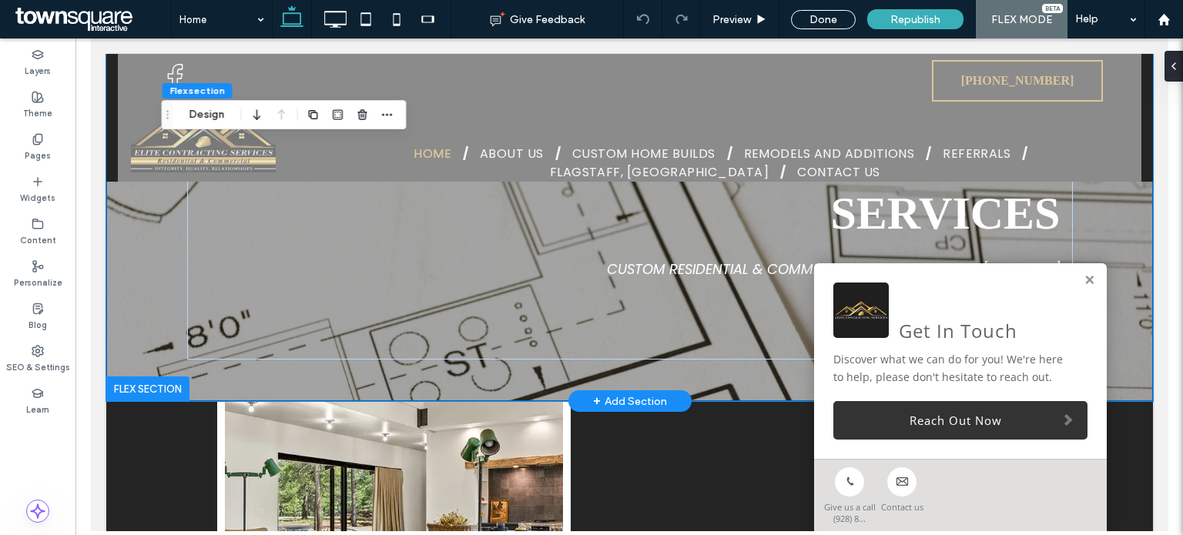
click at [124, 196] on div "welcome to Elite Contracting Services Custom Residential & Commercial Contracti…" at bounding box center [628, 189] width 1046 height 424
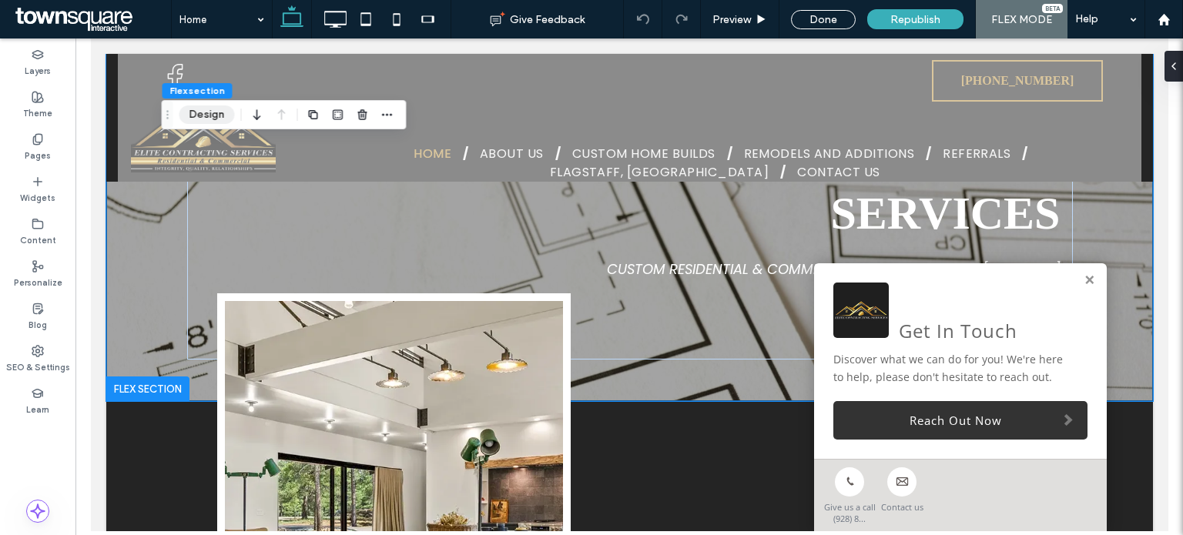
click at [195, 112] on button "Design" at bounding box center [206, 114] width 55 height 18
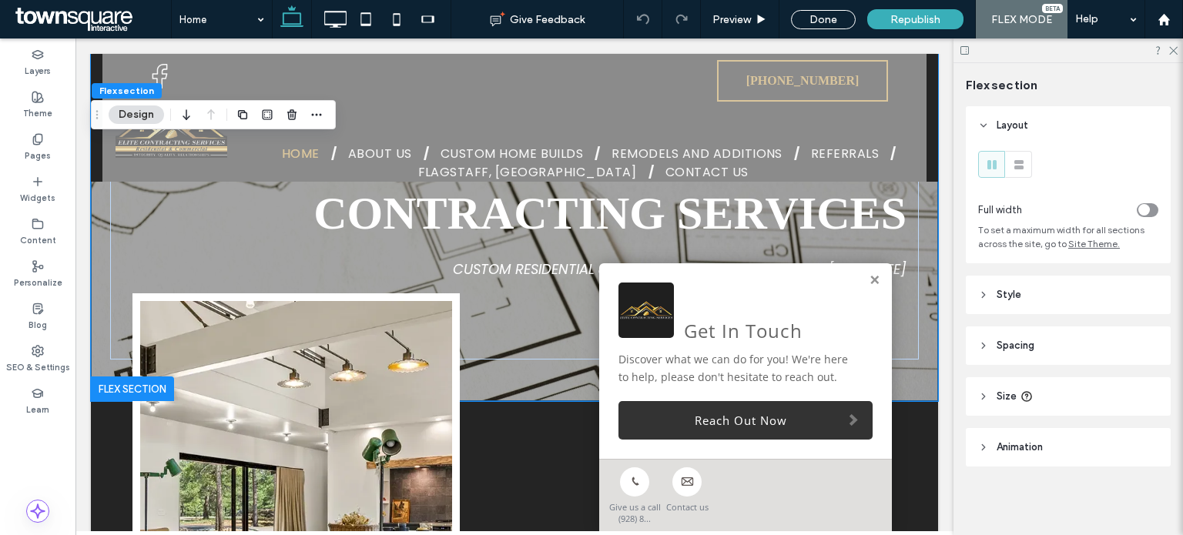
click at [1036, 431] on header "Animation" at bounding box center [1068, 447] width 205 height 38
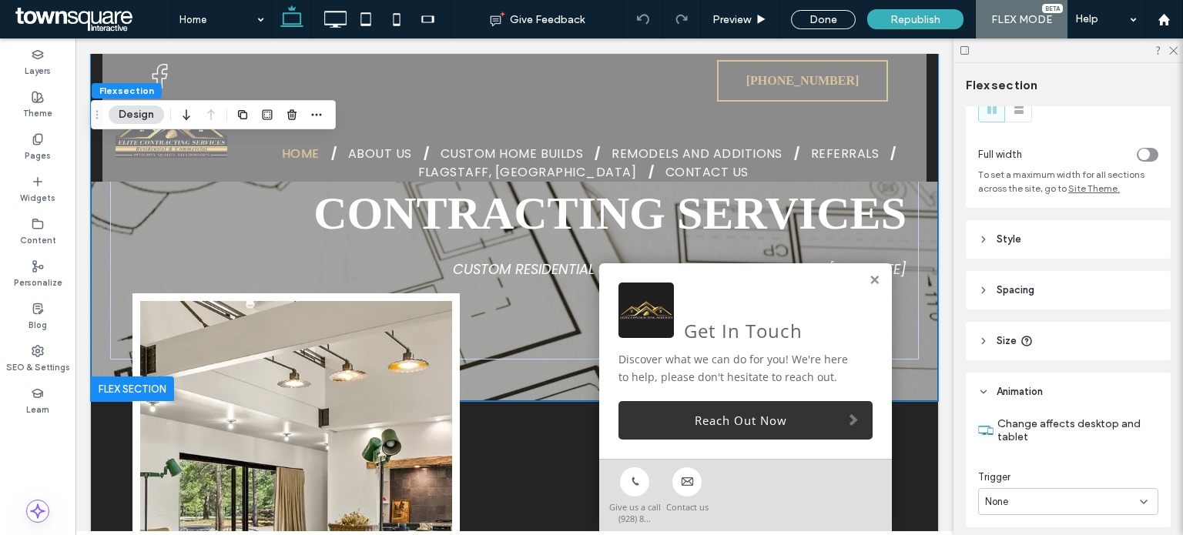
scroll to position [115, 0]
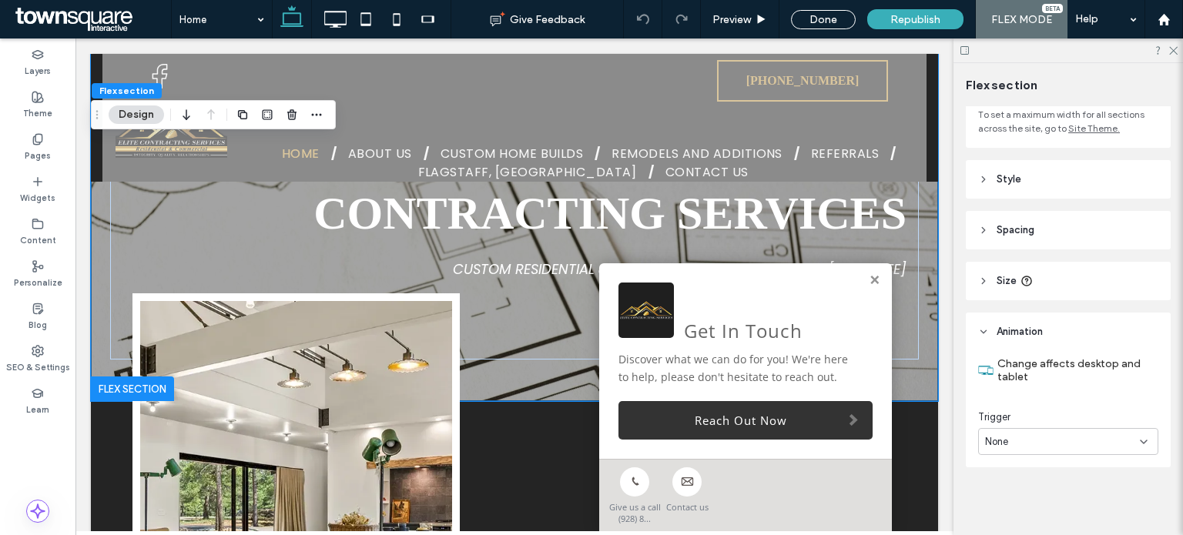
click at [1046, 263] on header "Size" at bounding box center [1068, 281] width 205 height 38
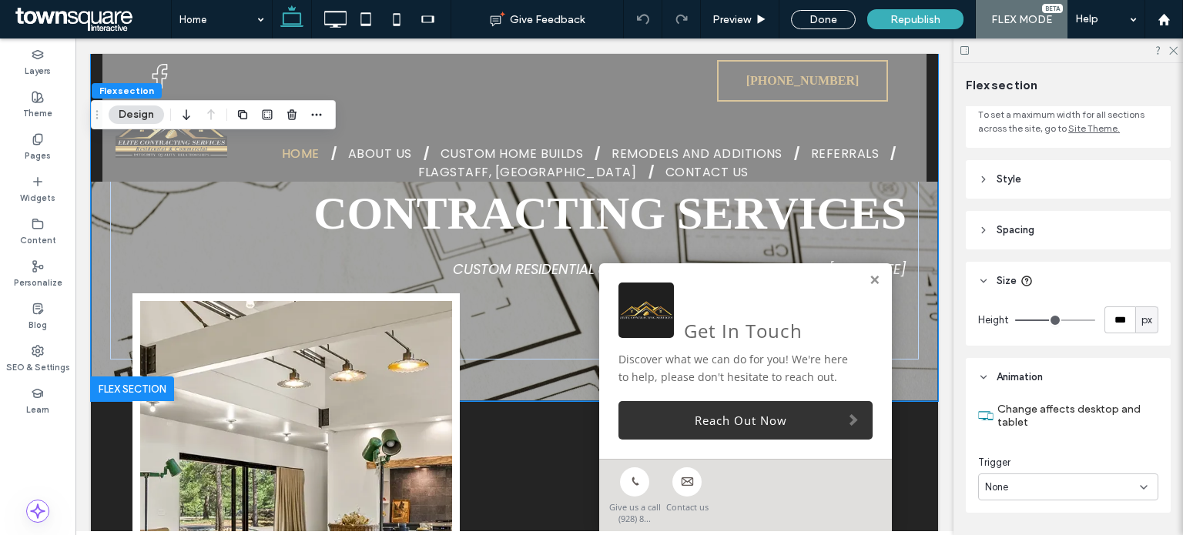
click at [1048, 243] on header "Spacing" at bounding box center [1068, 230] width 205 height 38
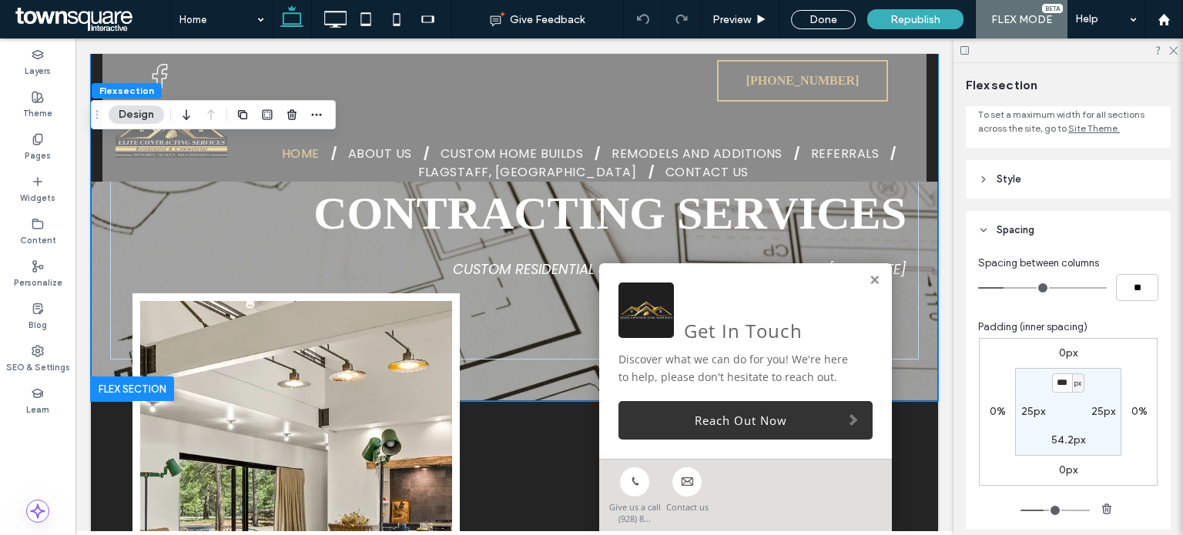
click at [1047, 184] on header "Style" at bounding box center [1068, 179] width 205 height 38
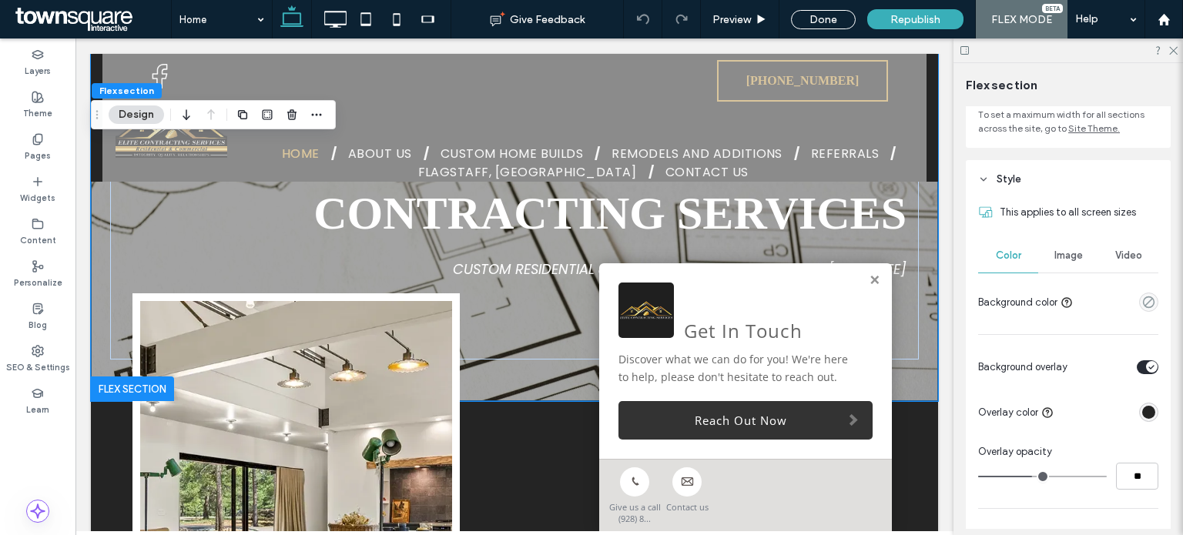
click at [1083, 256] on div "Image" at bounding box center [1068, 256] width 60 height 34
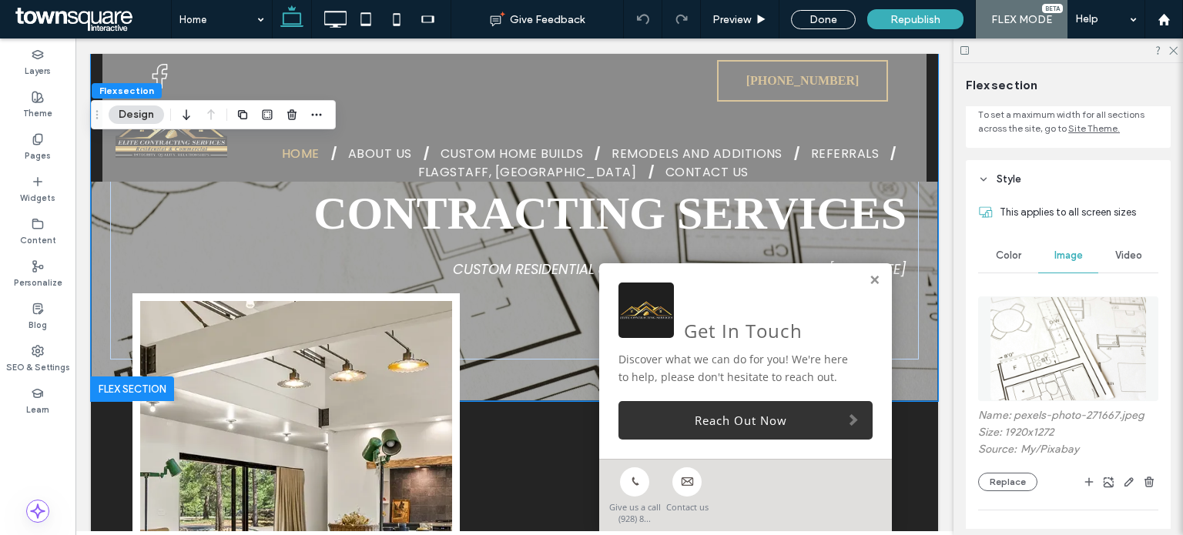
click at [1023, 355] on img at bounding box center [1067, 348] width 157 height 105
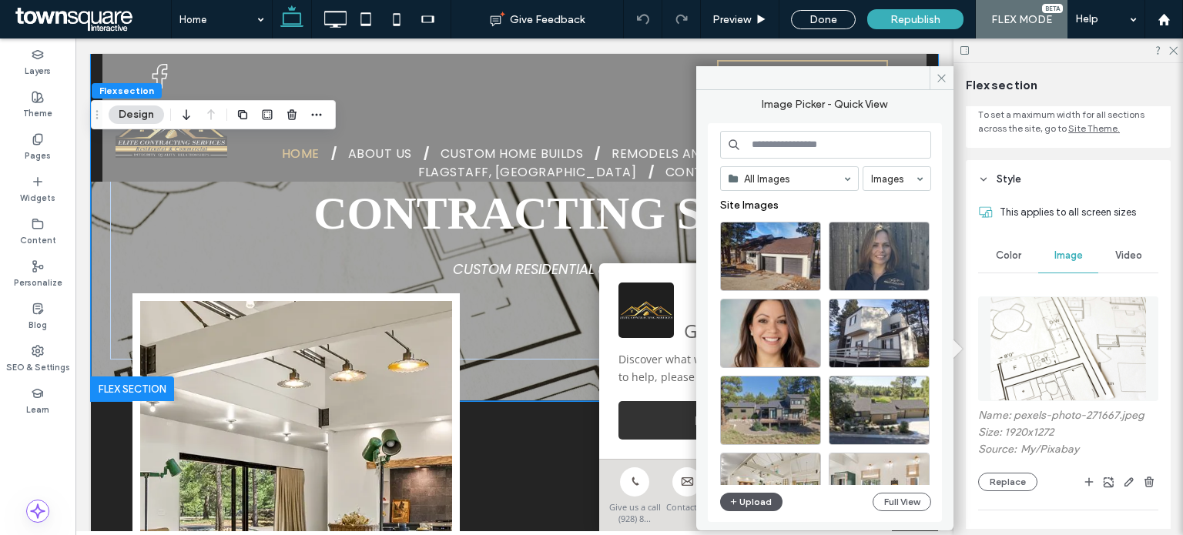
drag, startPoint x: 768, startPoint y: 507, endPoint x: 735, endPoint y: 450, distance: 65.9
click at [768, 507] on button "Upload" at bounding box center [751, 502] width 63 height 18
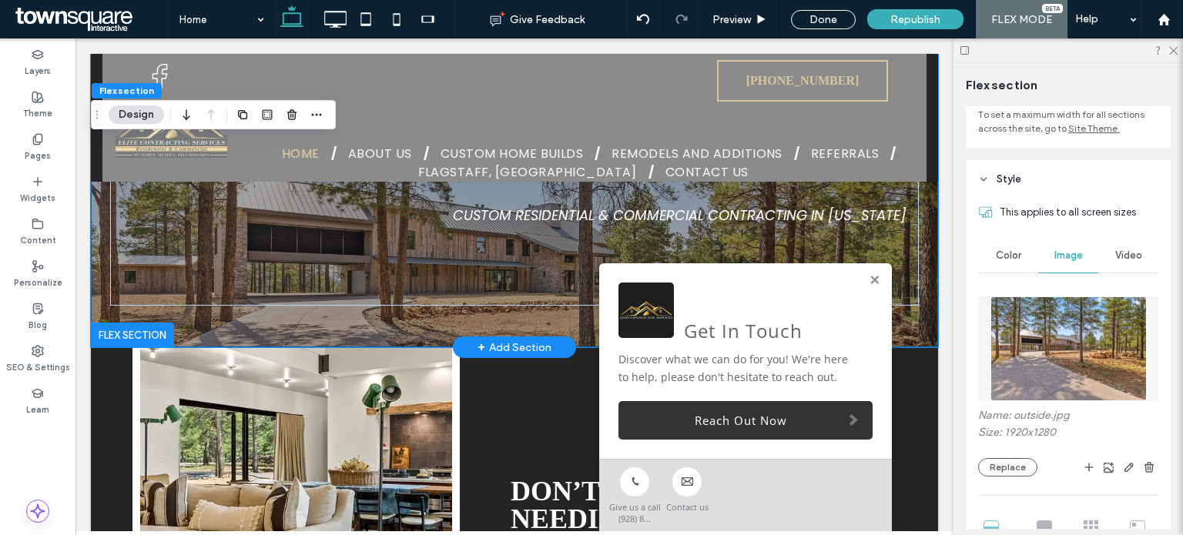
scroll to position [154, 0]
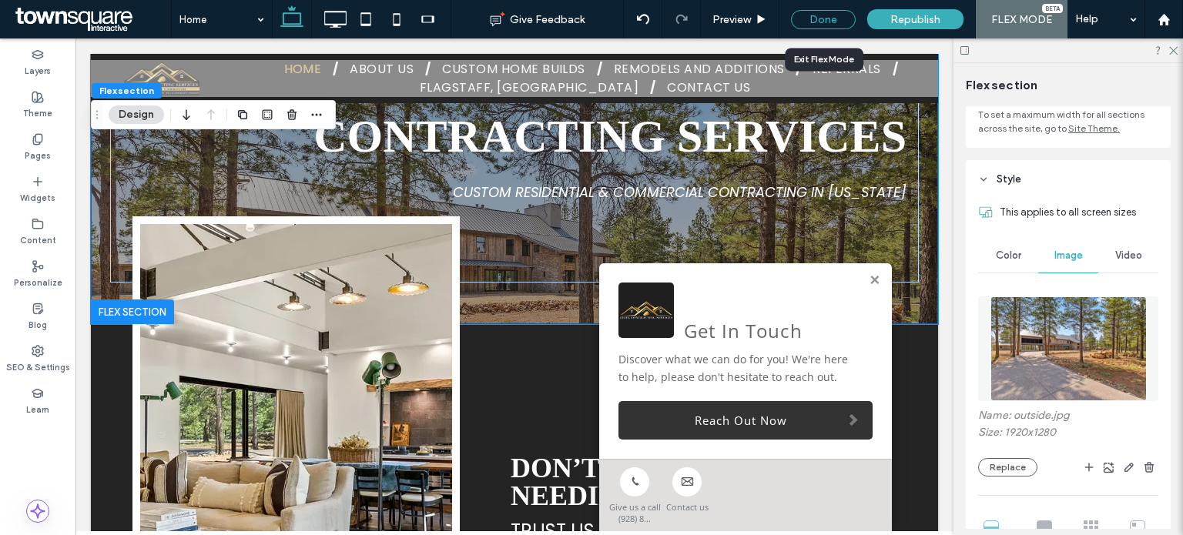
drag, startPoint x: 811, startPoint y: 4, endPoint x: 820, endPoint y: 17, distance: 16.0
click at [820, 17] on div "Done" at bounding box center [823, 19] width 65 height 19
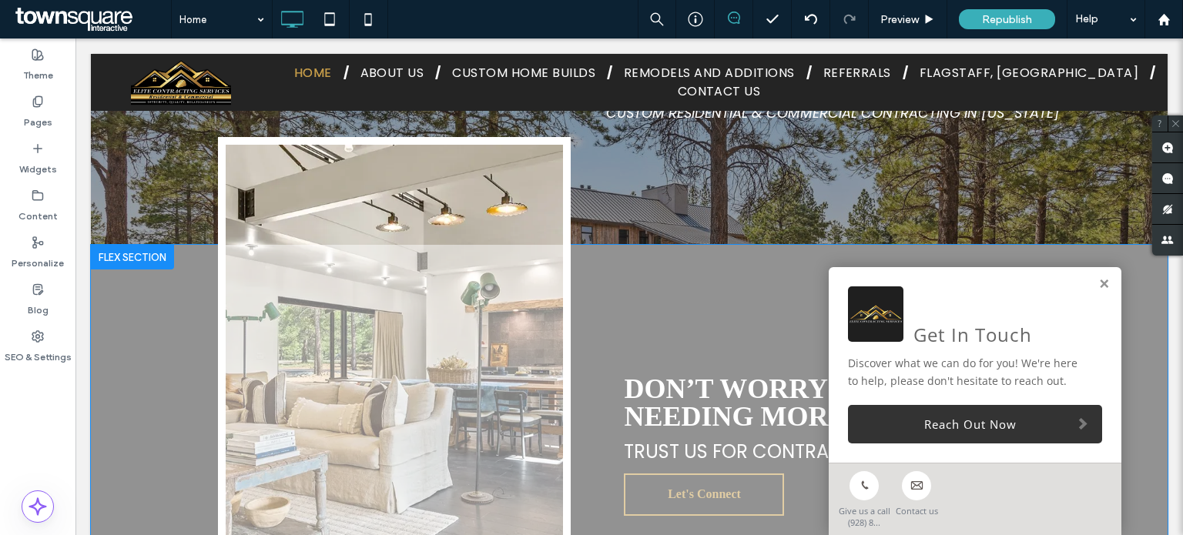
scroll to position [308, 0]
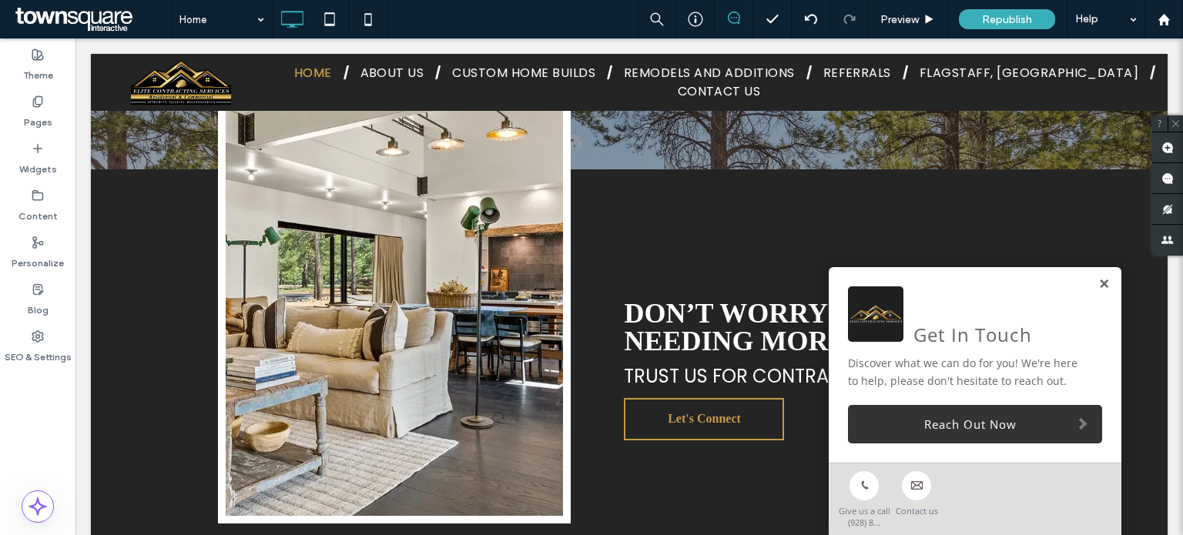
click at [1098, 283] on link at bounding box center [1104, 284] width 12 height 13
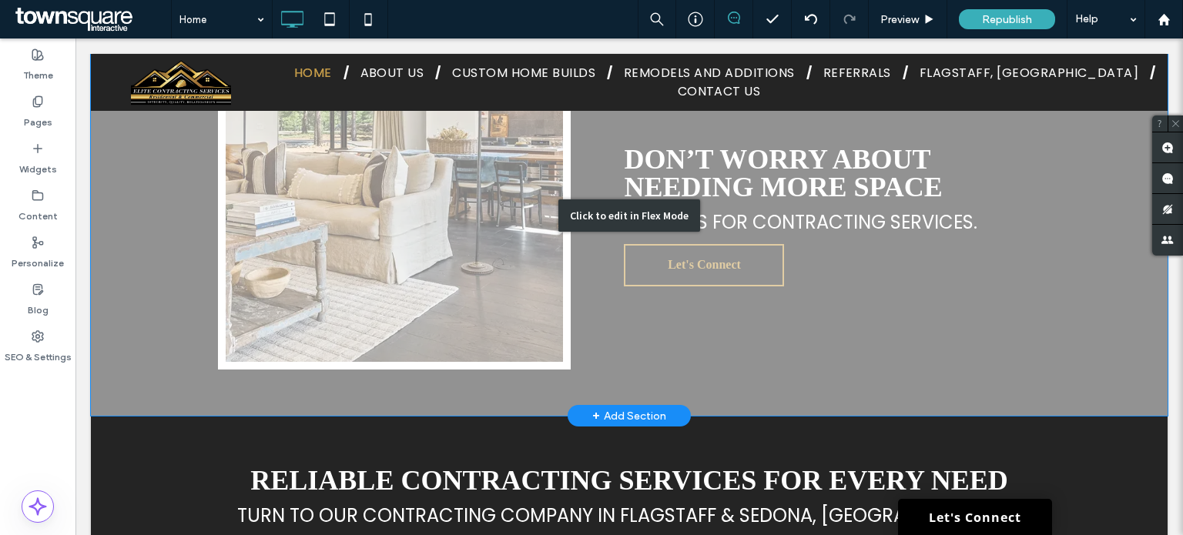
click at [625, 196] on div "Click to edit in Flex Mode" at bounding box center [629, 215] width 1076 height 400
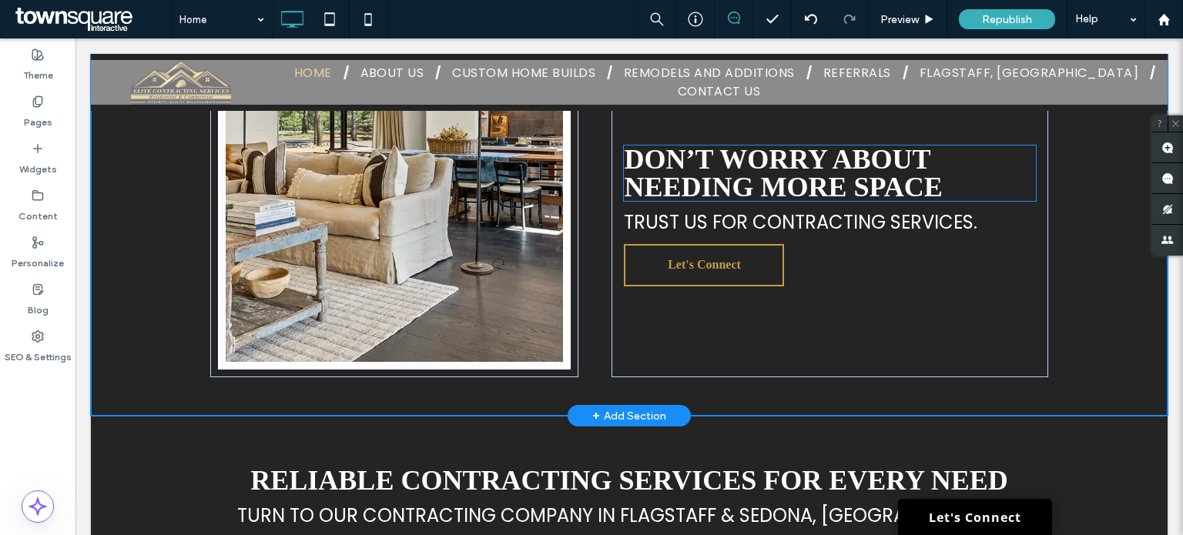
scroll to position [462, 0]
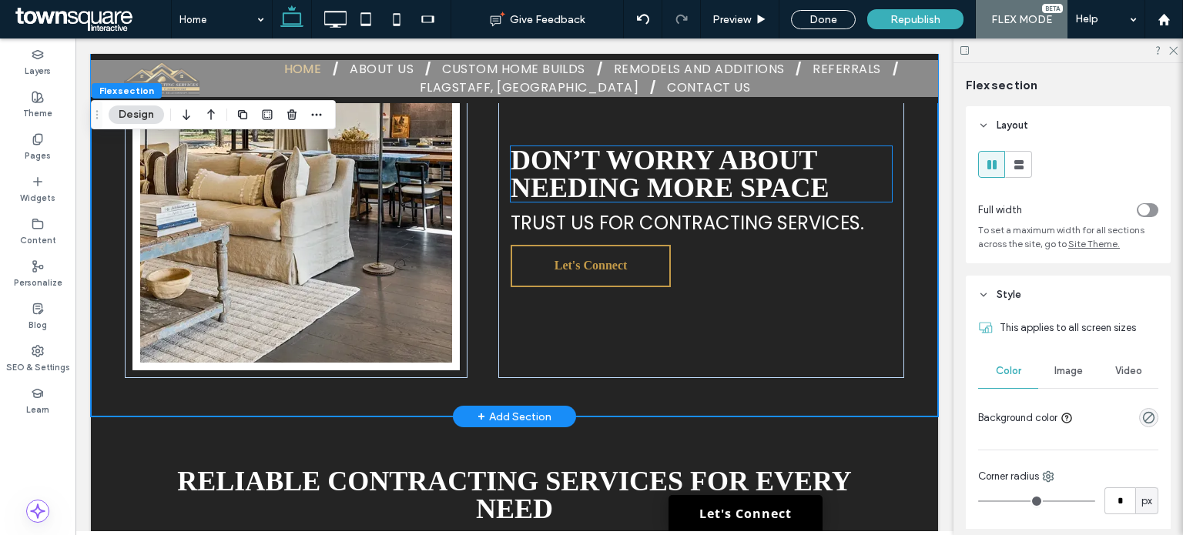
click at [738, 191] on span "Don’t Worry About Needing More Space" at bounding box center [669, 174] width 318 height 59
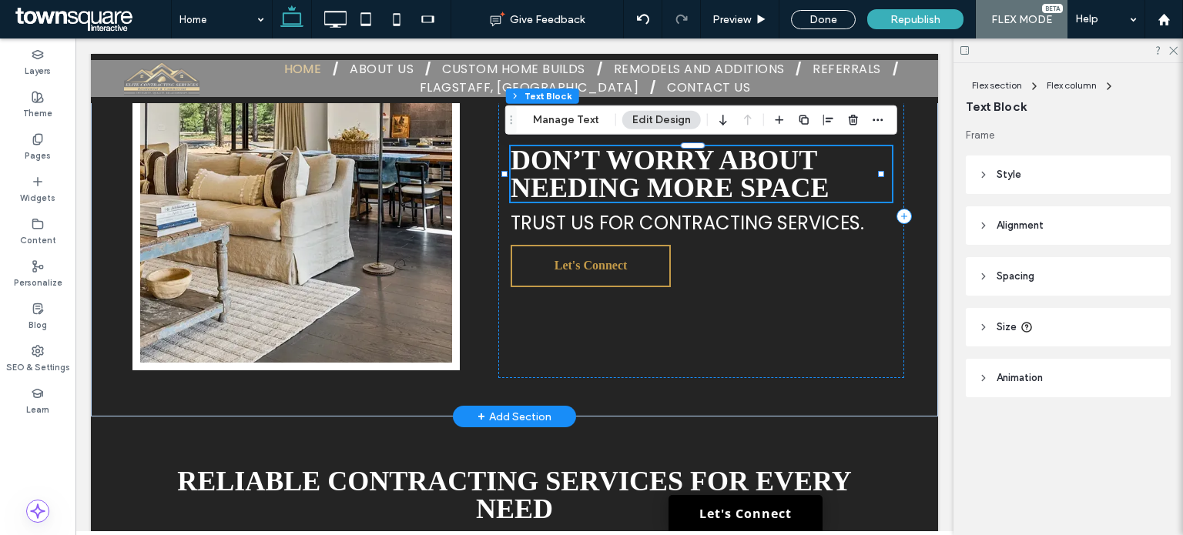
click at [810, 181] on span "Don’t Worry About Needing More Space" at bounding box center [669, 174] width 318 height 59
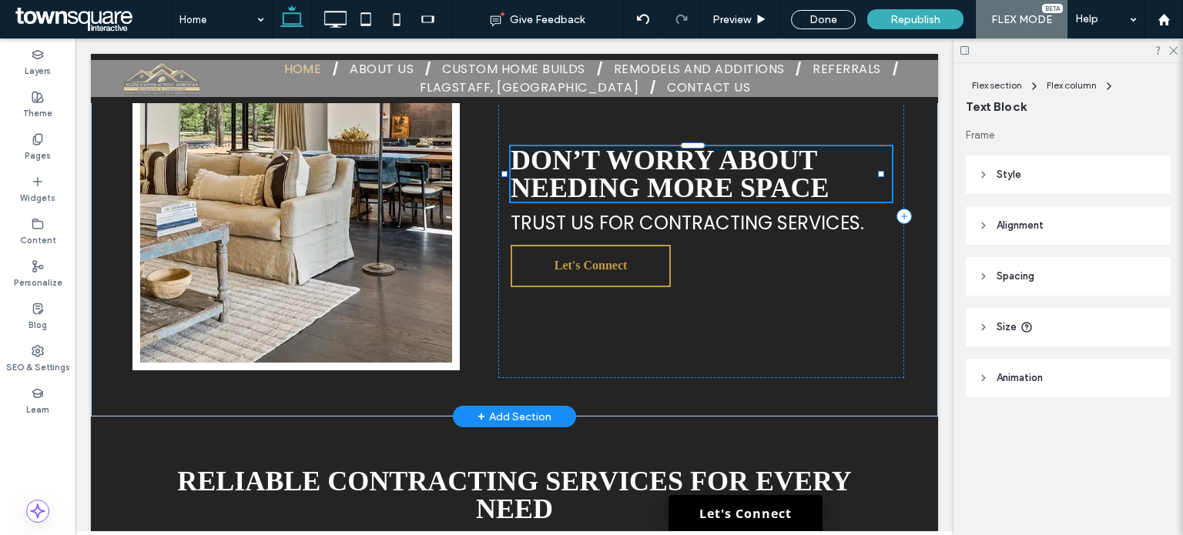
type input "*******"
type input "**"
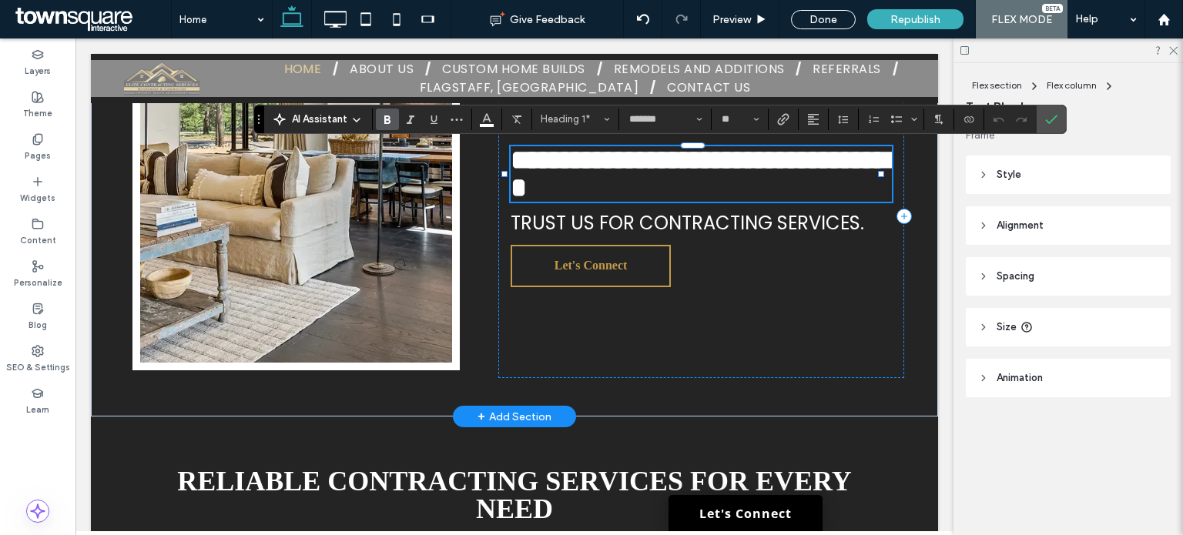
paste div
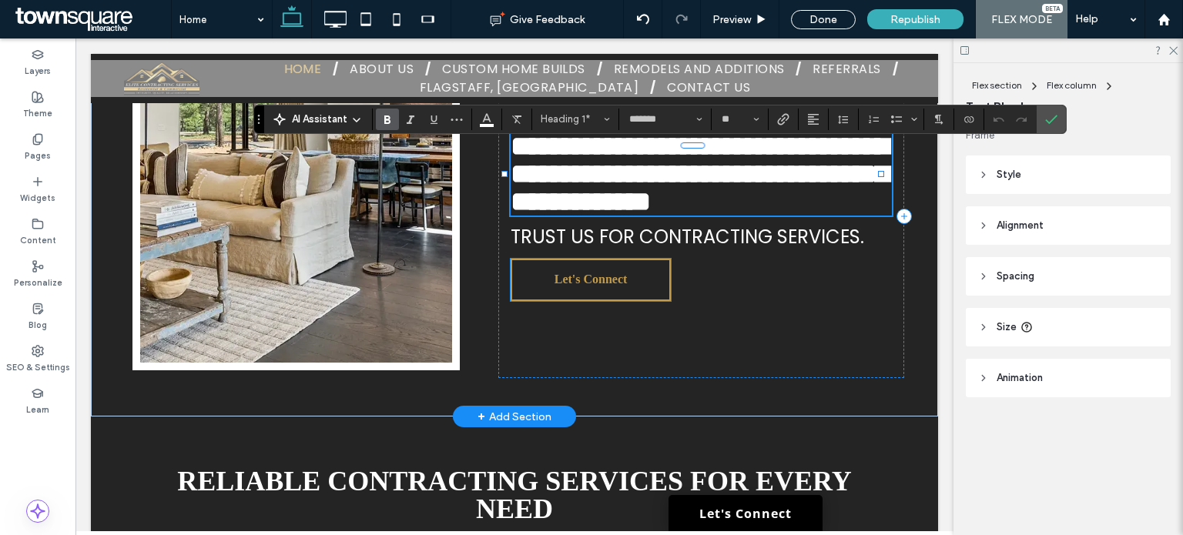
type input "**"
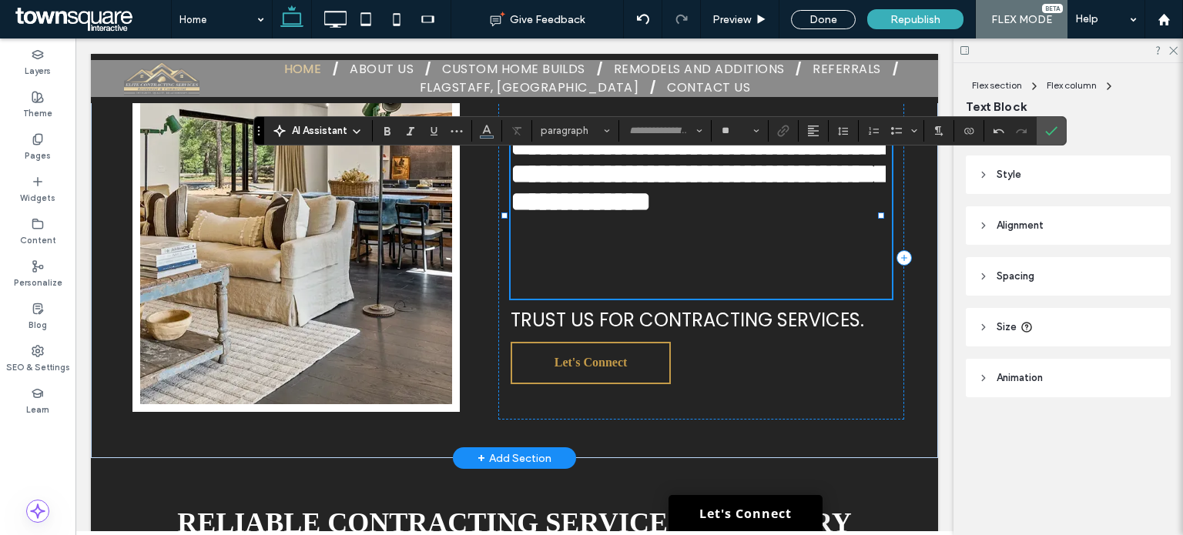
scroll to position [308, 0]
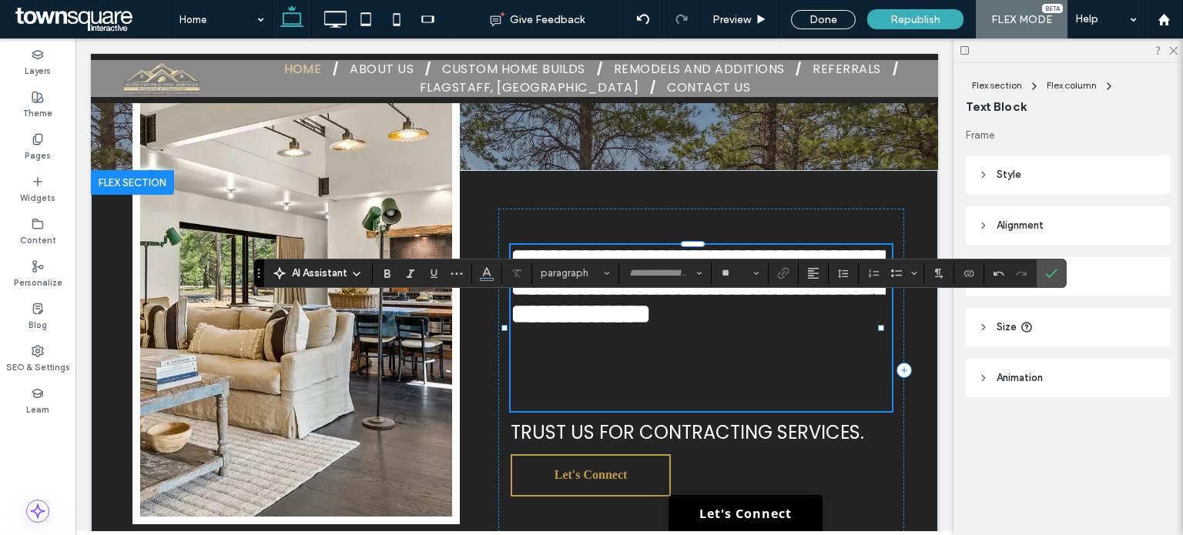
type input "*******"
click at [775, 328] on h1 "**********" at bounding box center [697, 286] width 375 height 83
click at [762, 323] on span "**********" at bounding box center [698, 286] width 377 height 83
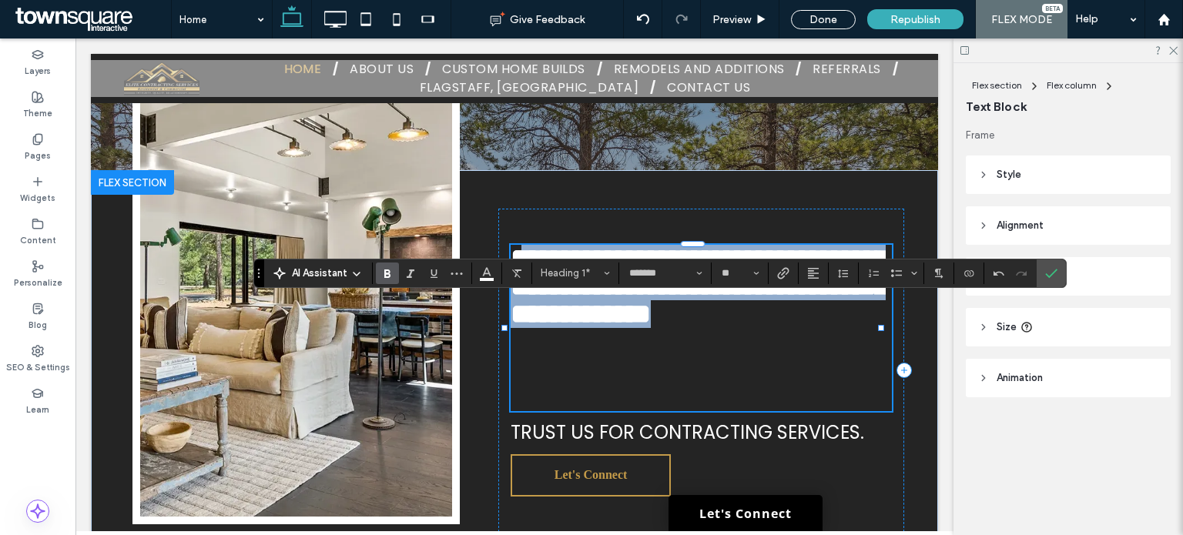
scroll to position [0, 0]
drag, startPoint x: 699, startPoint y: 393, endPoint x: 509, endPoint y: 256, distance: 234.9
click at [510, 256] on h1 "**********" at bounding box center [697, 286] width 375 height 83
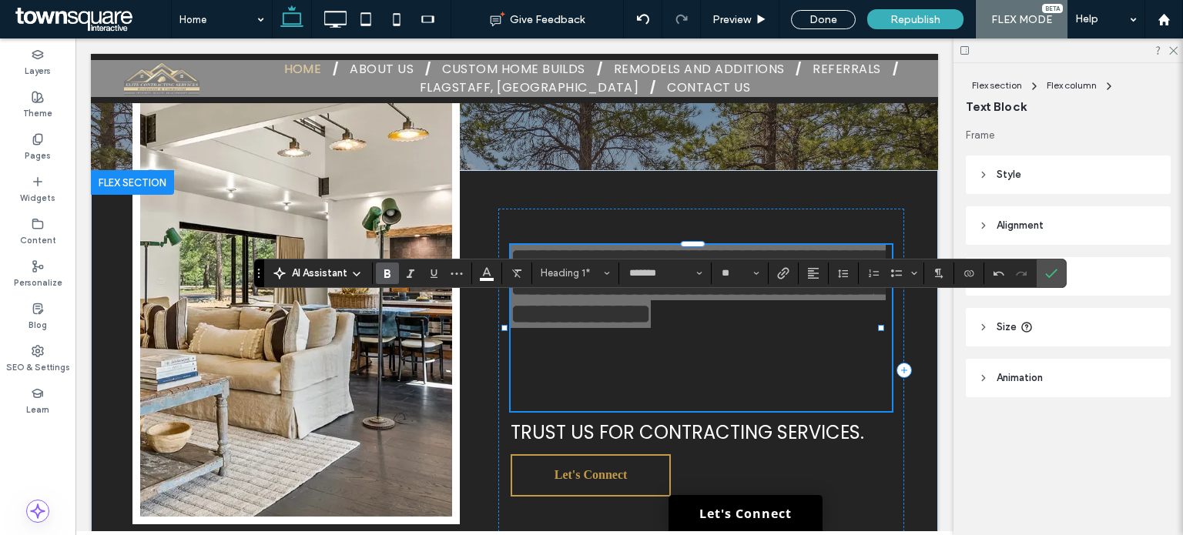
click at [388, 268] on icon "Bold" at bounding box center [387, 273] width 12 height 12
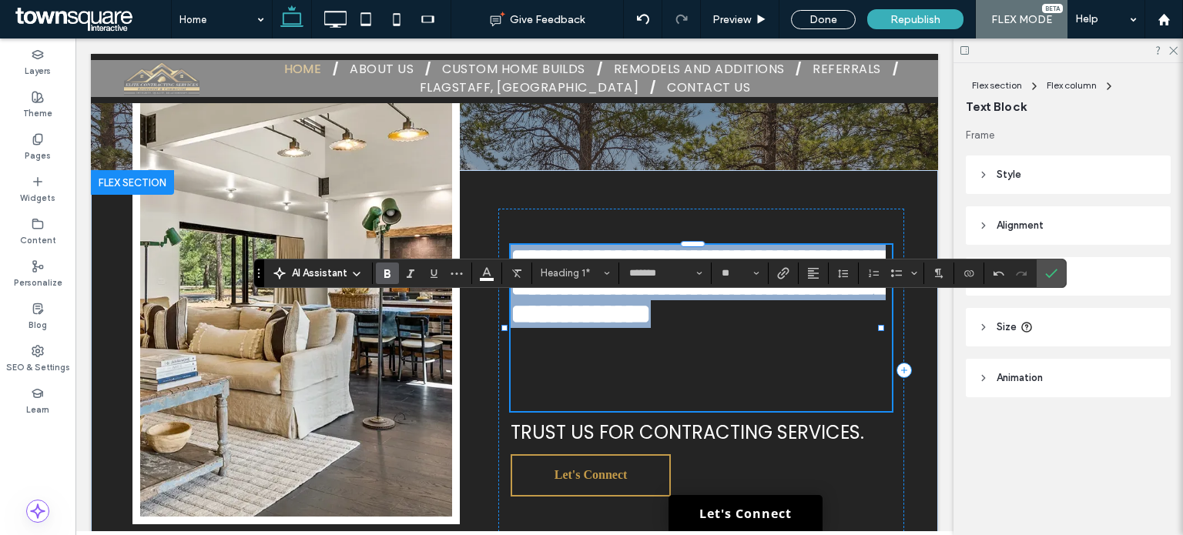
scroll to position [336, 0]
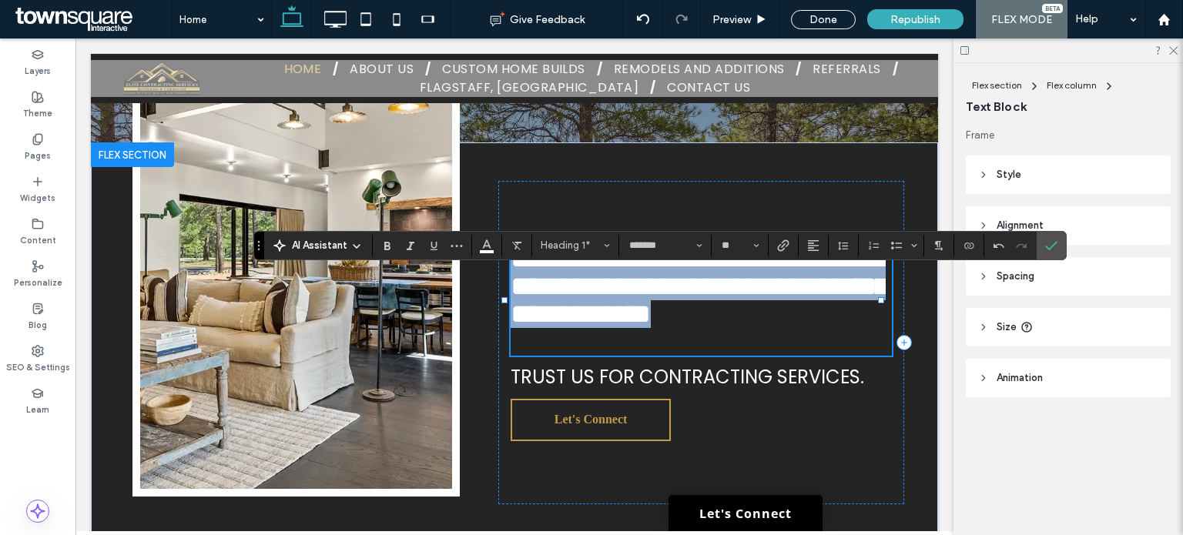
click at [700, 312] on span "**********" at bounding box center [698, 286] width 377 height 83
click at [729, 273] on span "**********" at bounding box center [698, 286] width 377 height 83
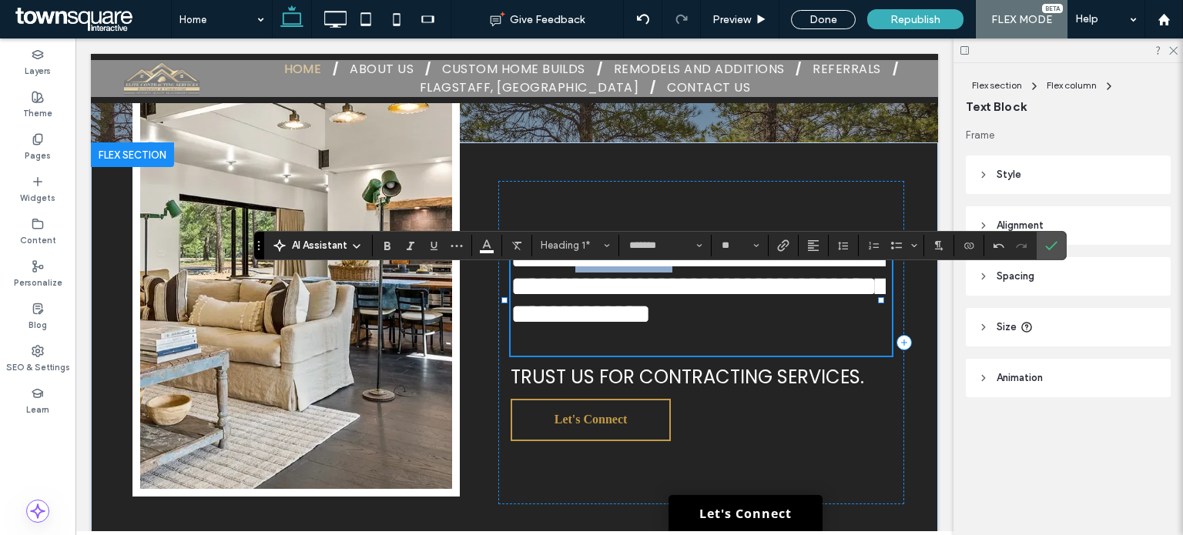
drag, startPoint x: 770, startPoint y: 263, endPoint x: 615, endPoint y: 266, distance: 154.8
click at [615, 266] on span "**********" at bounding box center [698, 286] width 377 height 83
click at [394, 239] on label "Bold" at bounding box center [387, 246] width 23 height 22
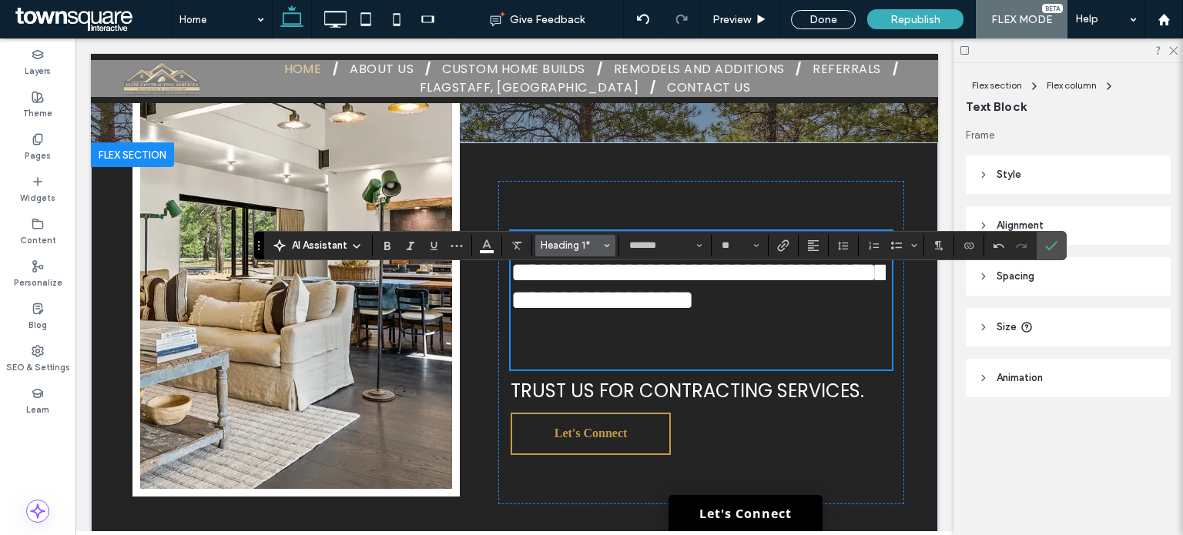
scroll to position [323, 0]
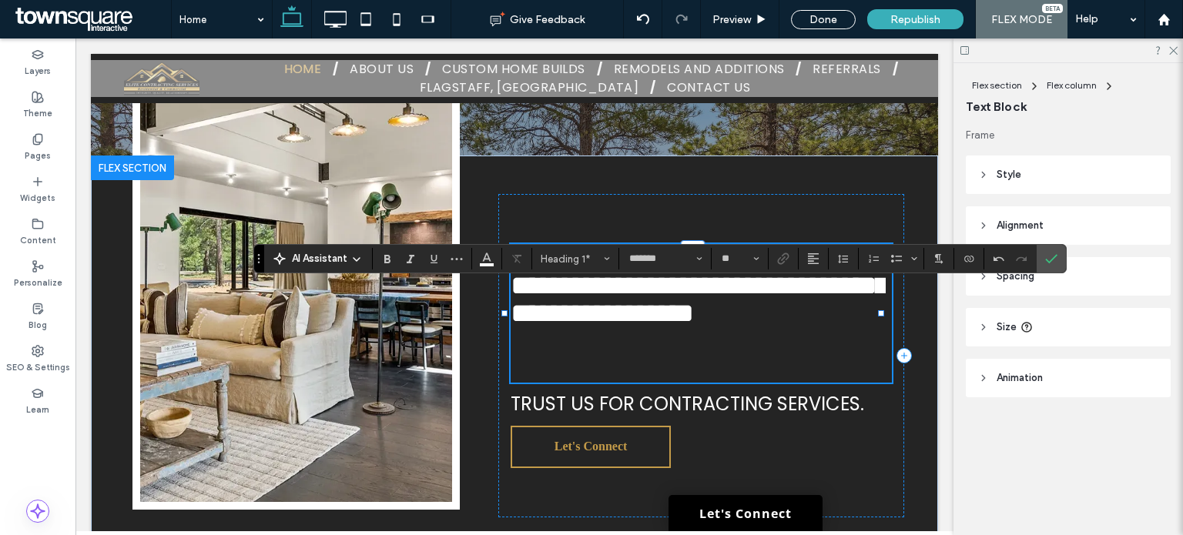
click at [770, 324] on span "**********" at bounding box center [698, 285] width 377 height 83
drag, startPoint x: 721, startPoint y: 283, endPoint x: 835, endPoint y: 278, distance: 114.1
click at [835, 278] on span "**********" at bounding box center [698, 285] width 377 height 83
click at [393, 260] on icon "Bold" at bounding box center [387, 259] width 12 height 12
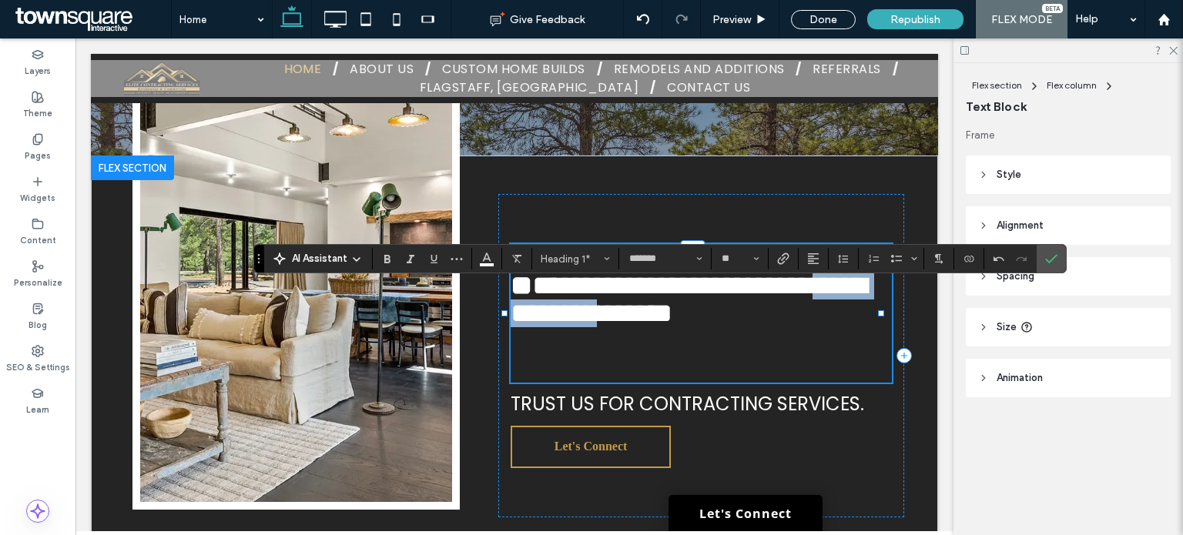
drag, startPoint x: 574, startPoint y: 338, endPoint x: 793, endPoint y: 336, distance: 218.7
click at [793, 327] on span "**********" at bounding box center [688, 299] width 356 height 55
click at [397, 261] on label "Bold" at bounding box center [387, 259] width 23 height 22
click at [648, 327] on h1 "**********" at bounding box center [697, 285] width 375 height 83
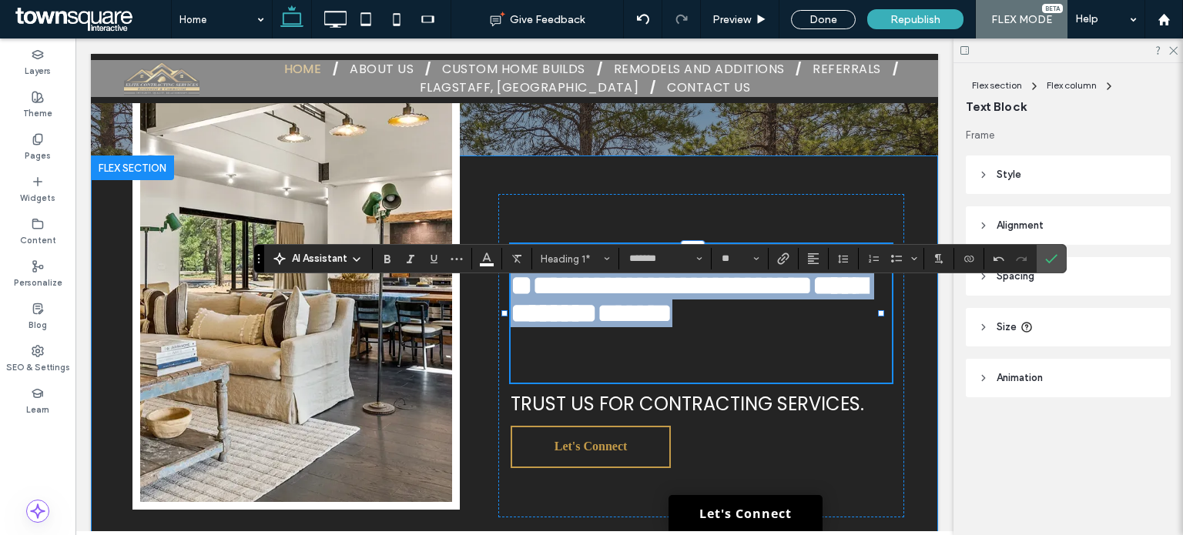
scroll to position [0, 0]
drag, startPoint x: 647, startPoint y: 367, endPoint x: 640, endPoint y: 303, distance: 64.3
click at [480, 246] on div "**********" at bounding box center [514, 356] width 847 height 400
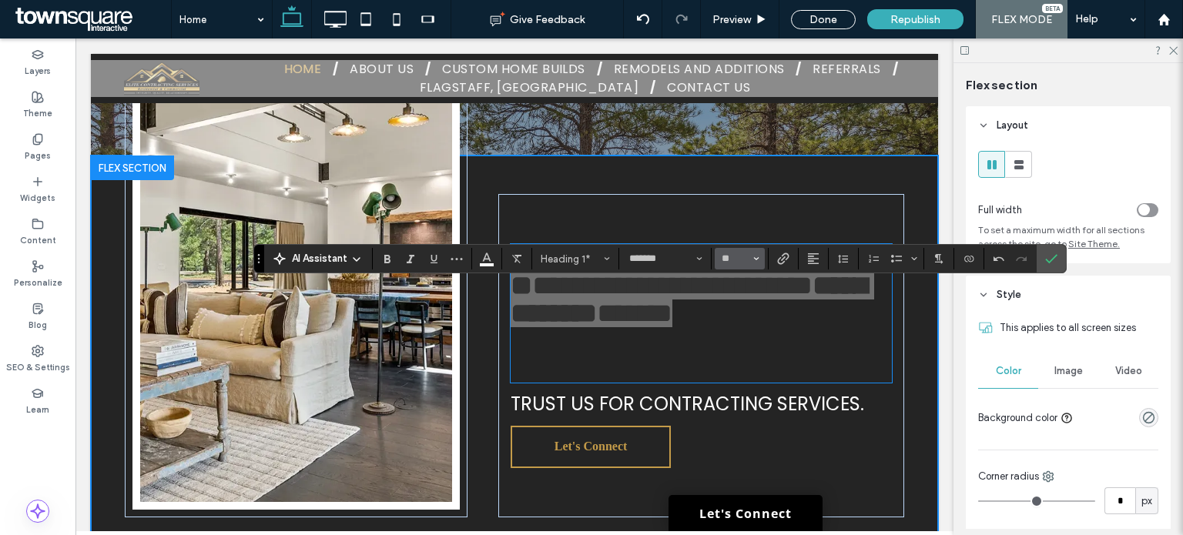
click at [718, 257] on button "**" at bounding box center [740, 259] width 50 height 22
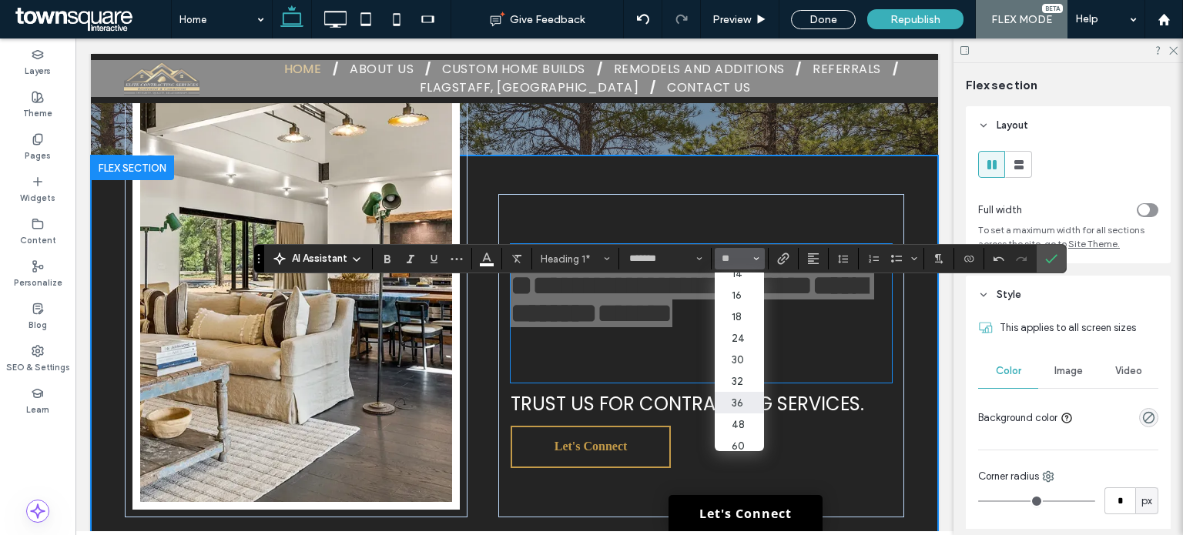
scroll to position [154, 0]
click at [742, 353] on label "32" at bounding box center [739, 345] width 49 height 22
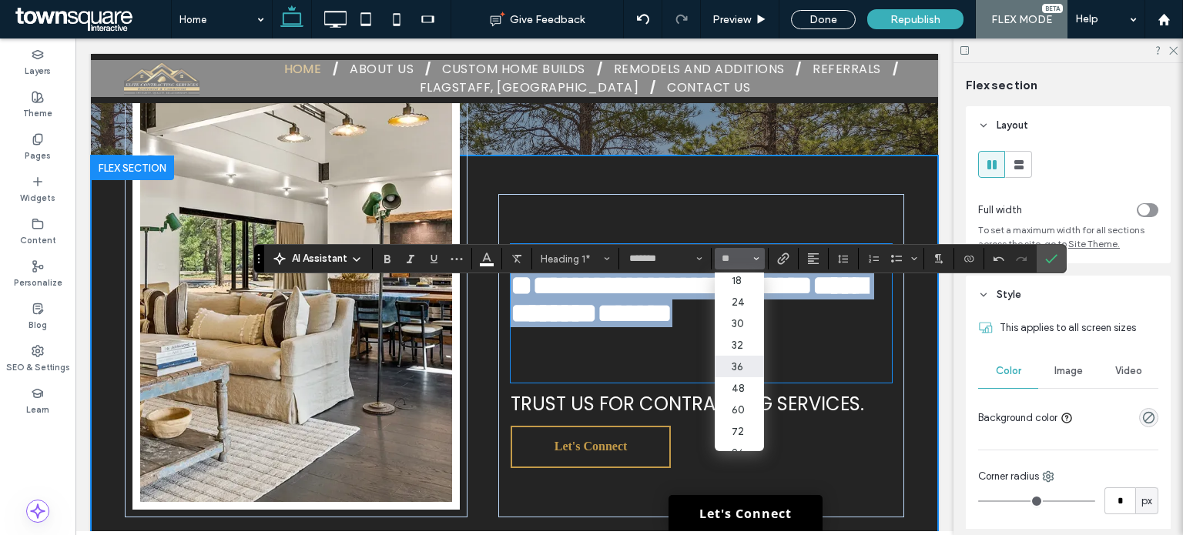
scroll to position [342, 0]
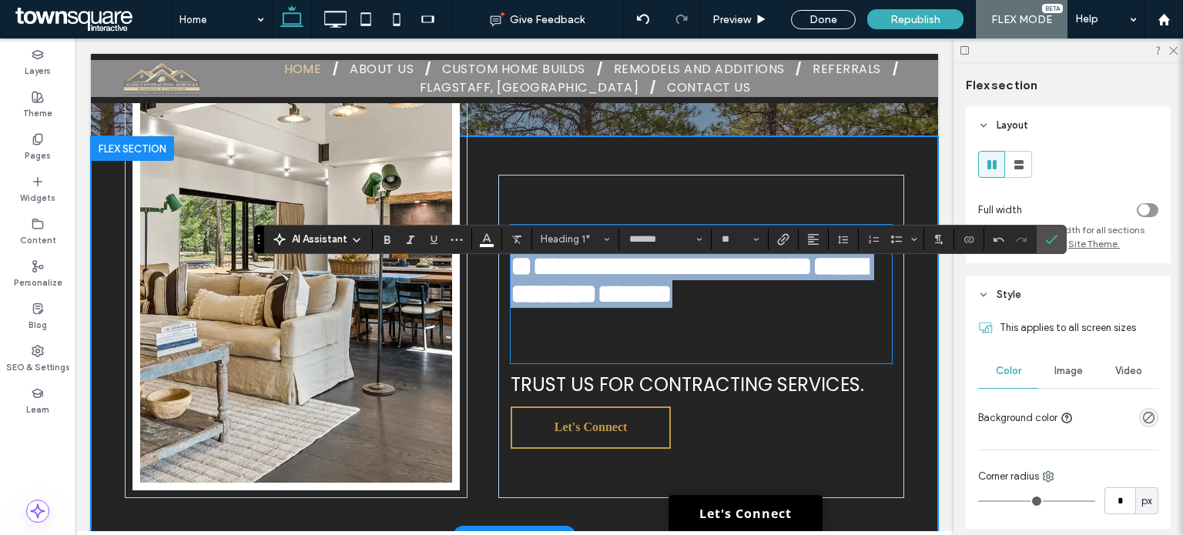
type input "**"
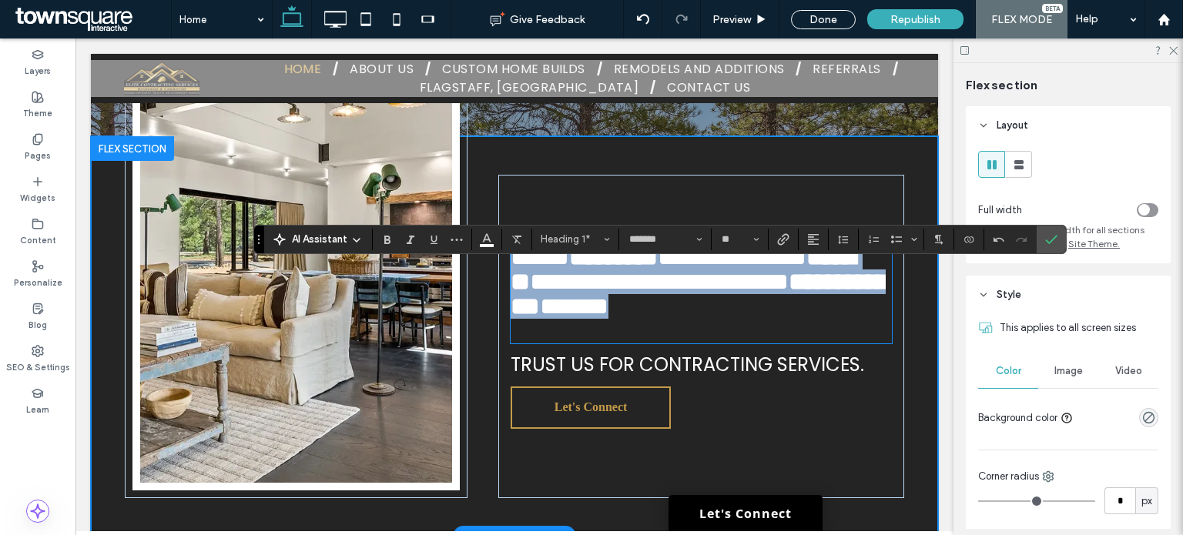
click at [835, 302] on h1 "**********" at bounding box center [697, 282] width 375 height 74
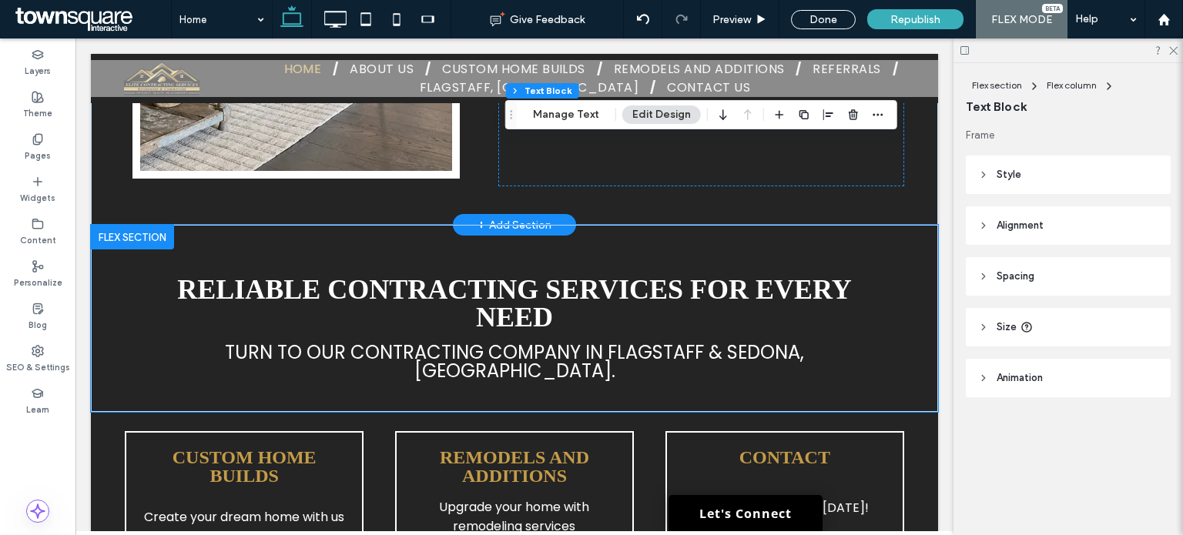
scroll to position [659, 0]
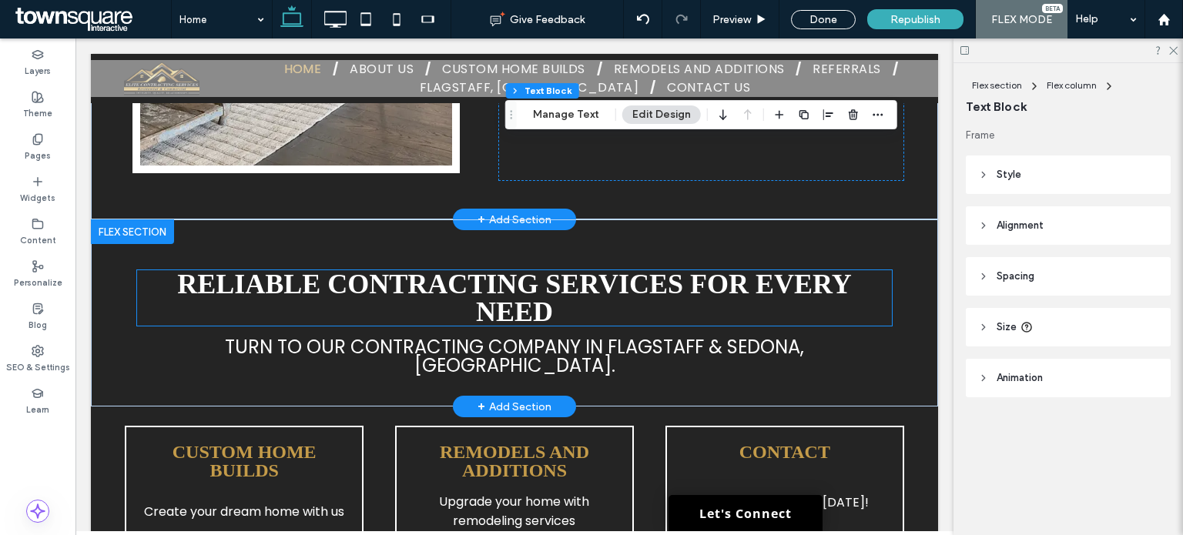
click at [461, 316] on h5 "Reliable Contracting Services for Every Need" at bounding box center [514, 297] width 755 height 55
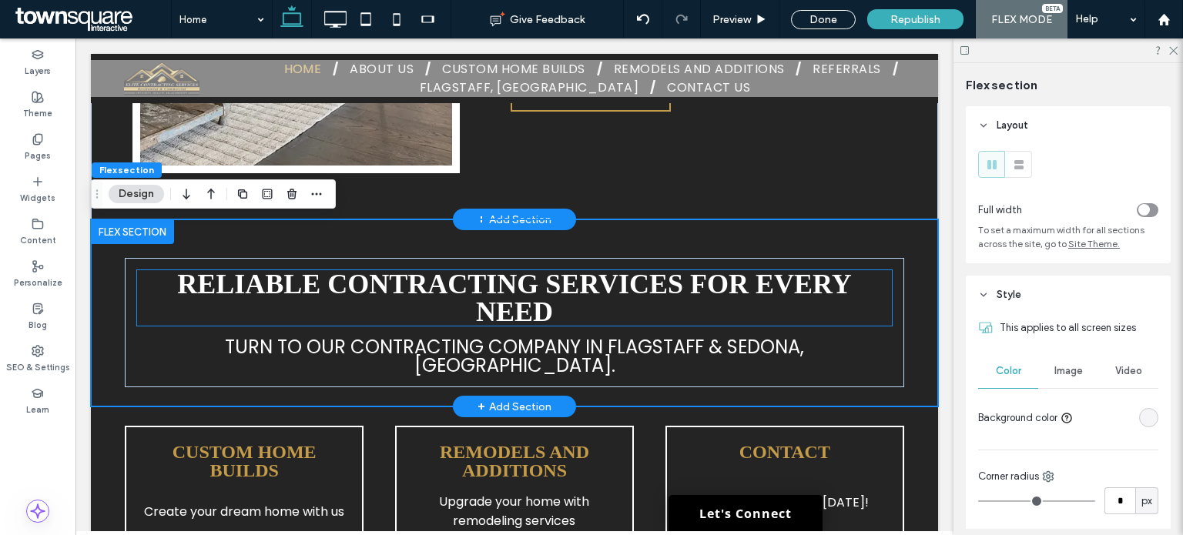
click at [462, 314] on h5 "Reliable Contracting Services for Every Need" at bounding box center [514, 297] width 755 height 55
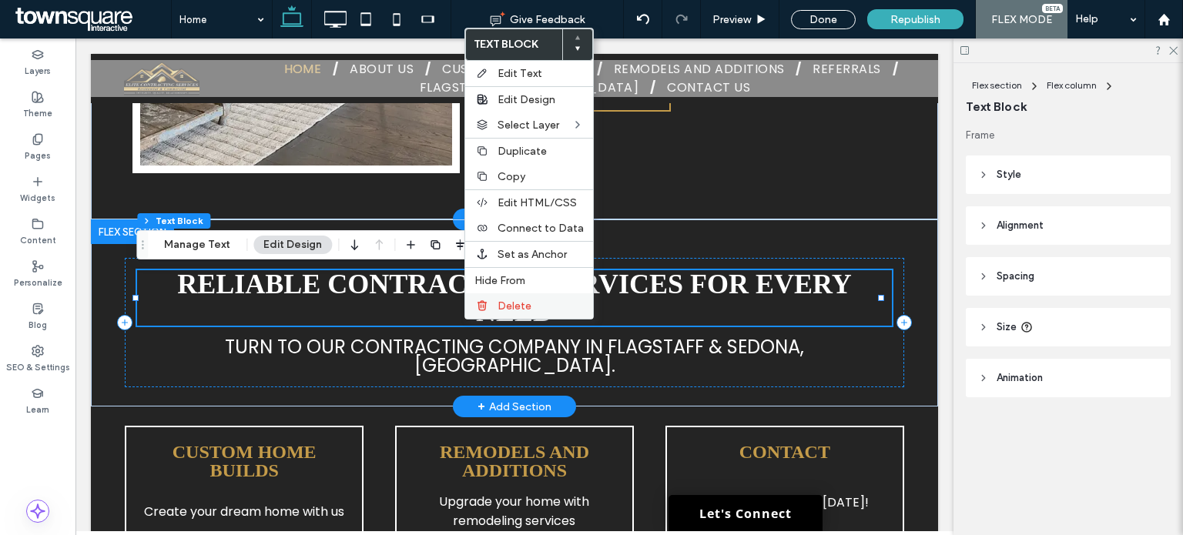
click at [465, 306] on div "Delete" at bounding box center [529, 305] width 128 height 25
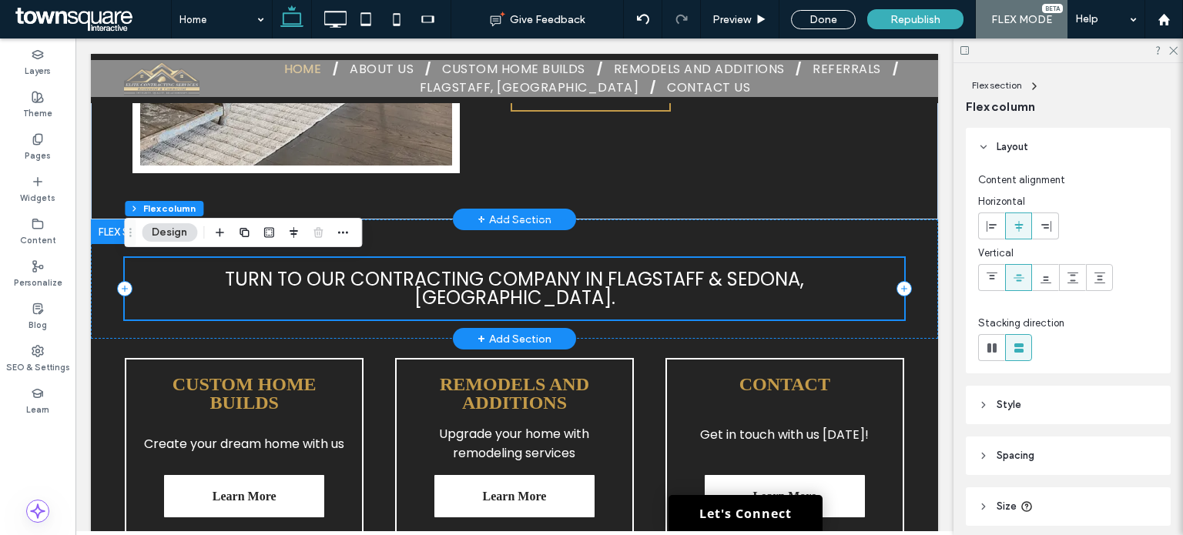
drag, startPoint x: 457, startPoint y: 262, endPoint x: 428, endPoint y: 232, distance: 41.4
click at [457, 261] on div "Turn to our contracting company in Flagstaff & Sedona, AZ." at bounding box center [514, 289] width 779 height 62
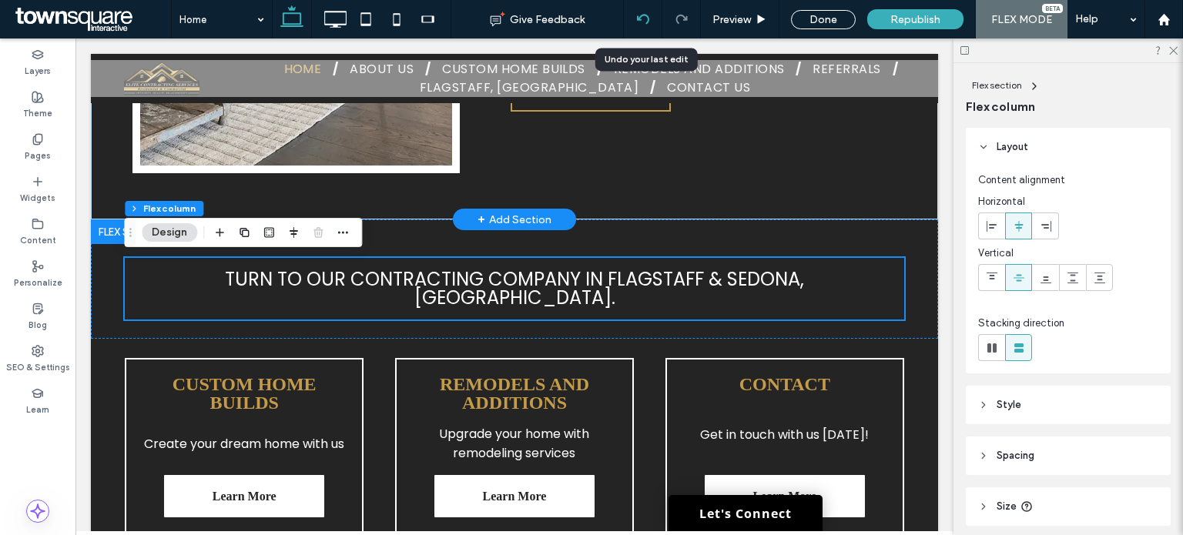
click at [629, 15] on div at bounding box center [643, 19] width 38 height 12
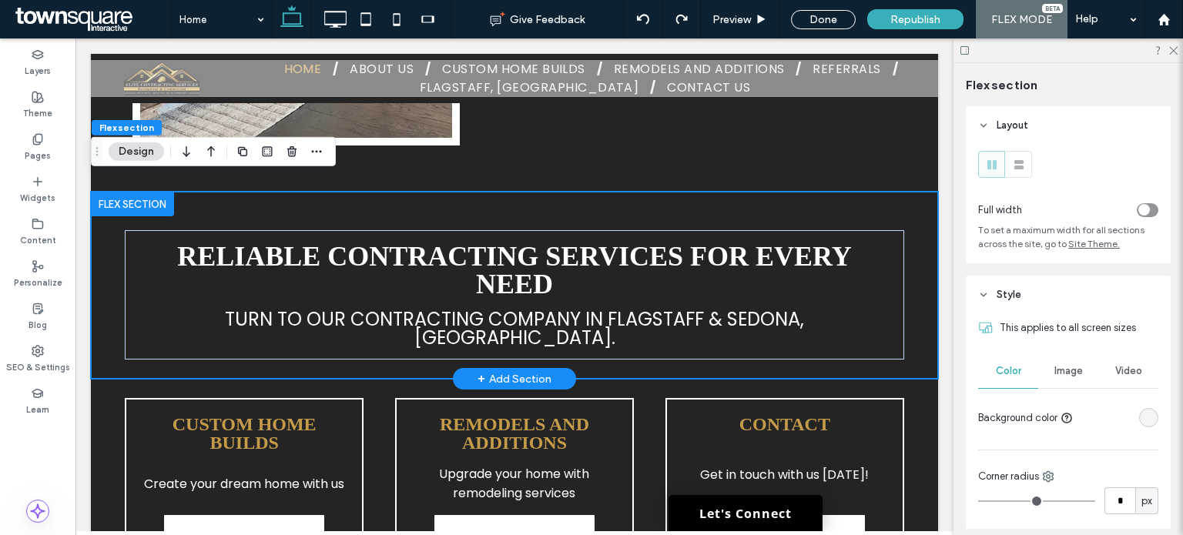
scroll to position [766, 0]
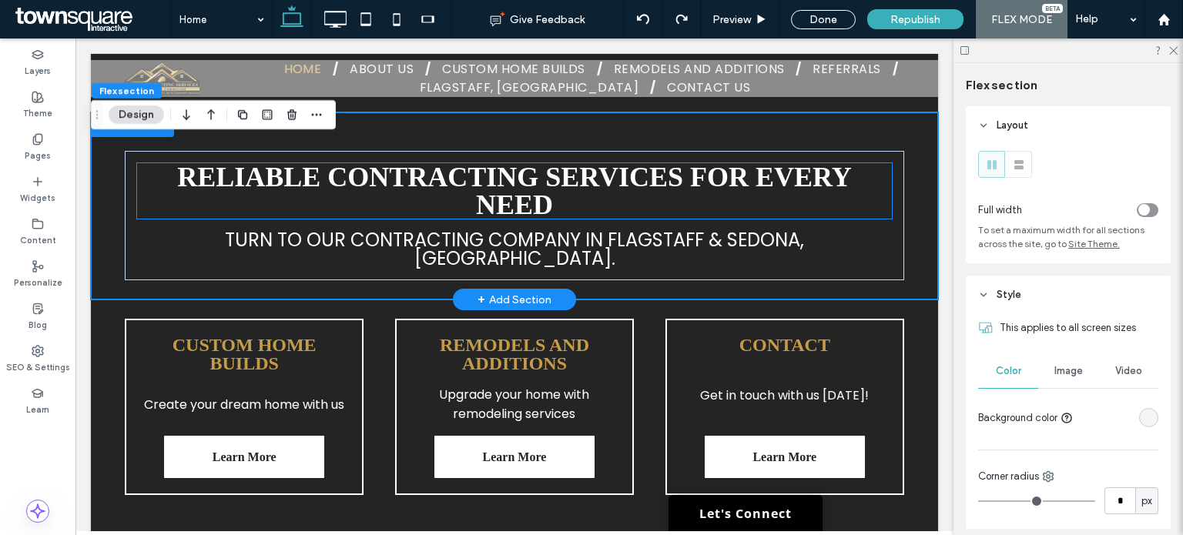
click at [484, 196] on span "Reliable Contracting Services for Every Need" at bounding box center [514, 191] width 675 height 59
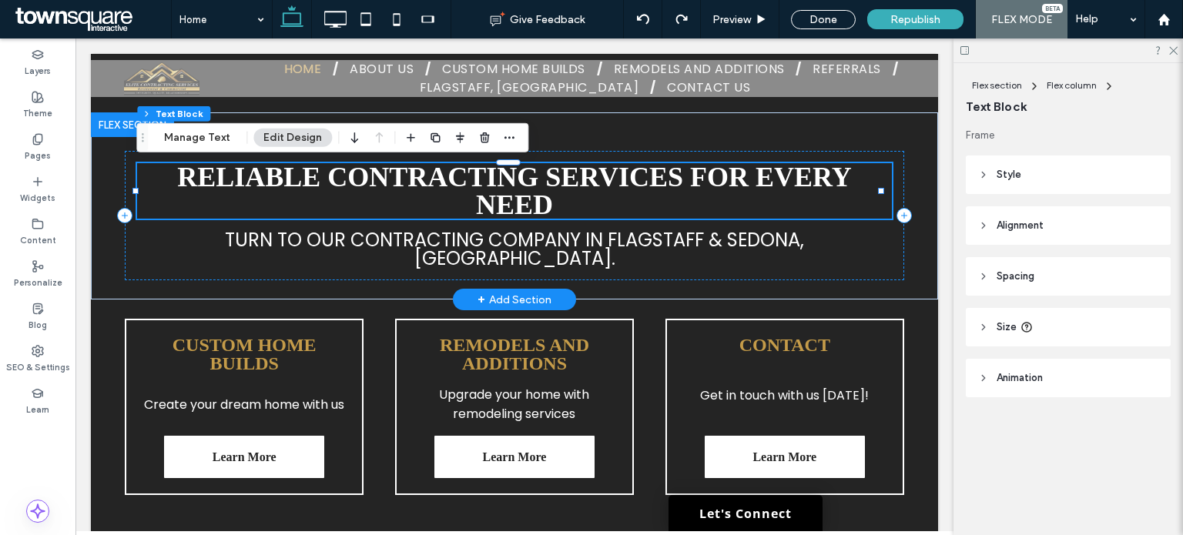
click at [484, 196] on span "Reliable Contracting Services for Every Need" at bounding box center [514, 191] width 675 height 59
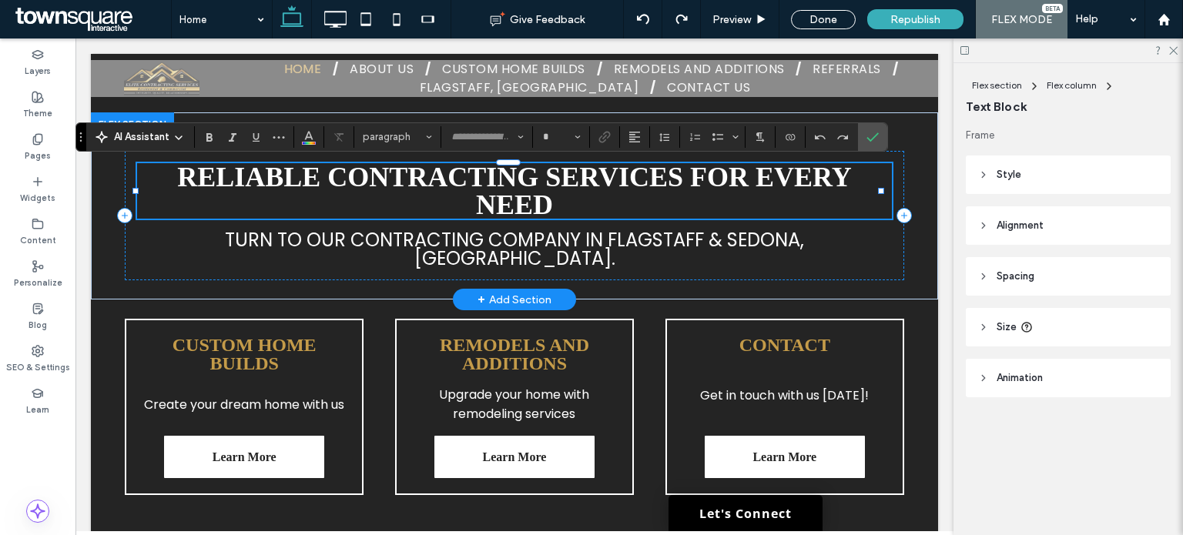
type input "*******"
type input "**"
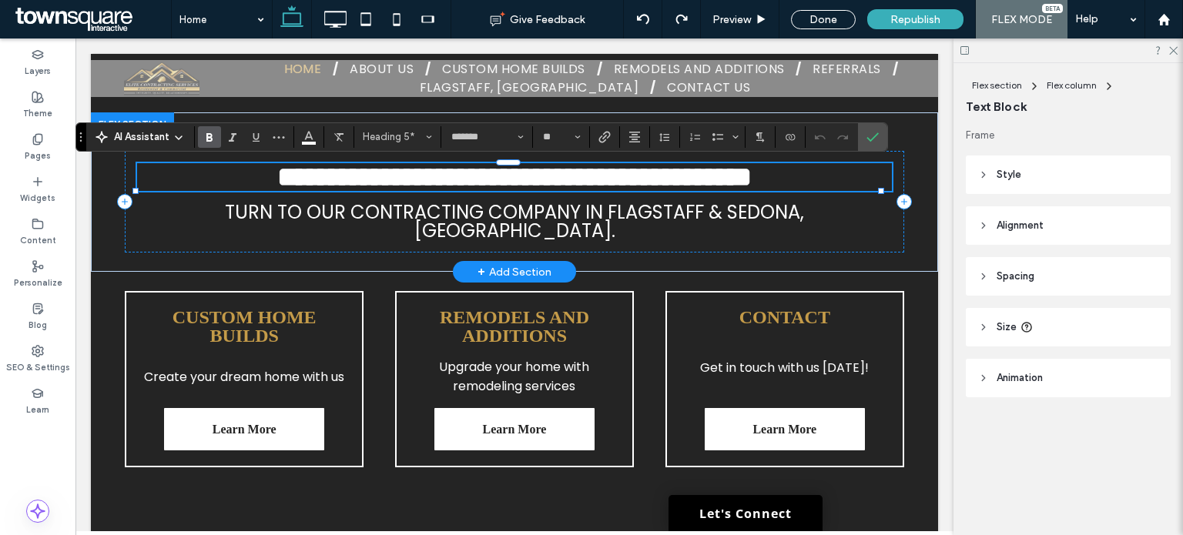
paste div
type input "**"
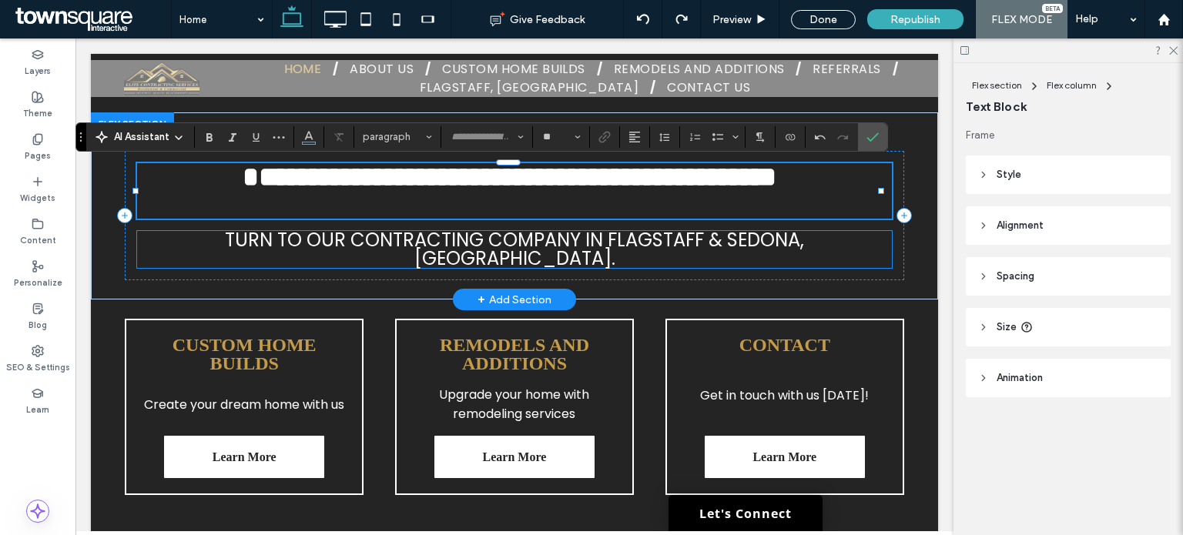
click at [538, 247] on span "Turn to our contracting company in Flagstaff & Sedona, AZ." at bounding box center [514, 249] width 579 height 44
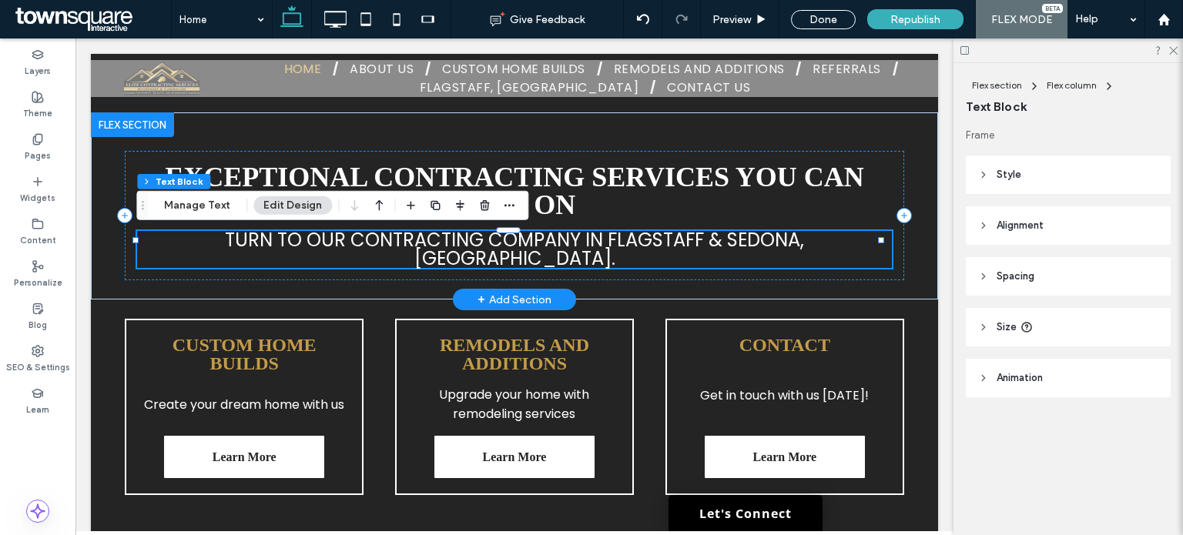
click at [538, 247] on span "Turn to our contracting company in Flagstaff & Sedona, AZ." at bounding box center [514, 249] width 579 height 44
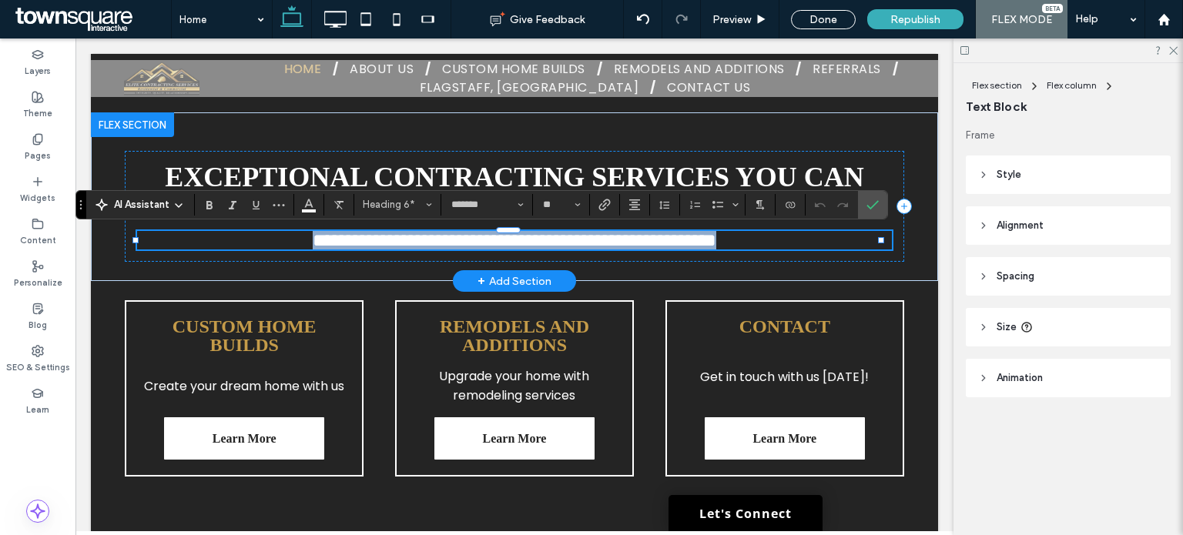
paste div
type input "**"
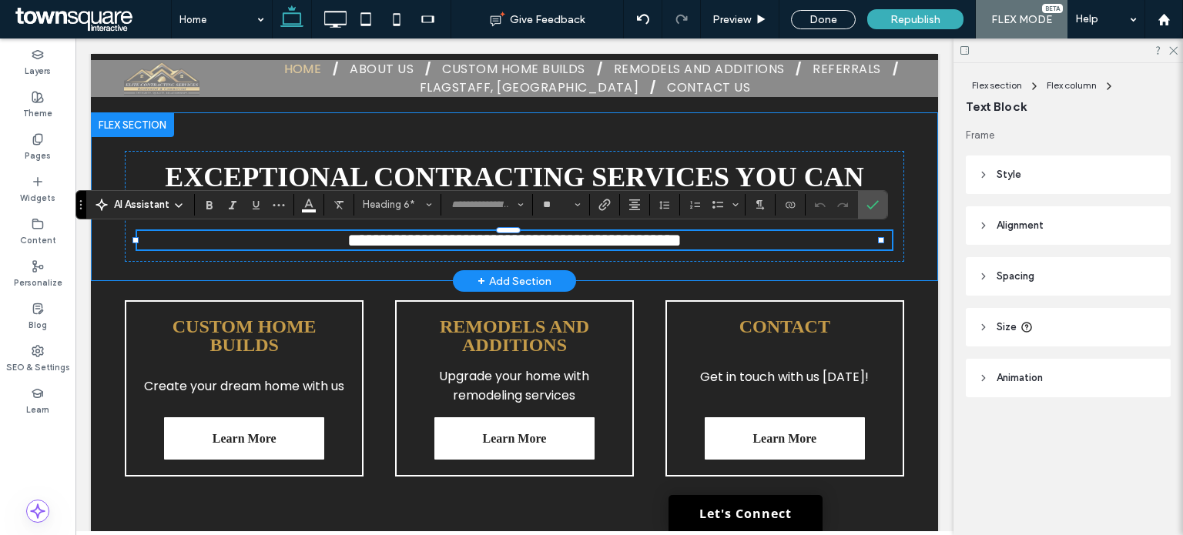
scroll to position [3, 0]
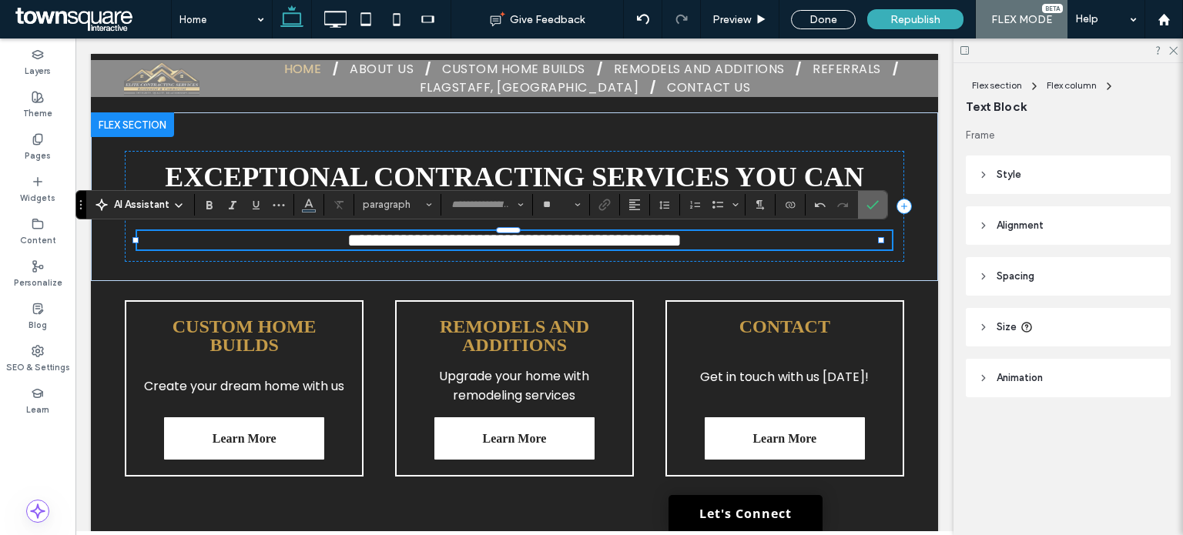
click at [872, 199] on icon "Confirm" at bounding box center [872, 205] width 12 height 12
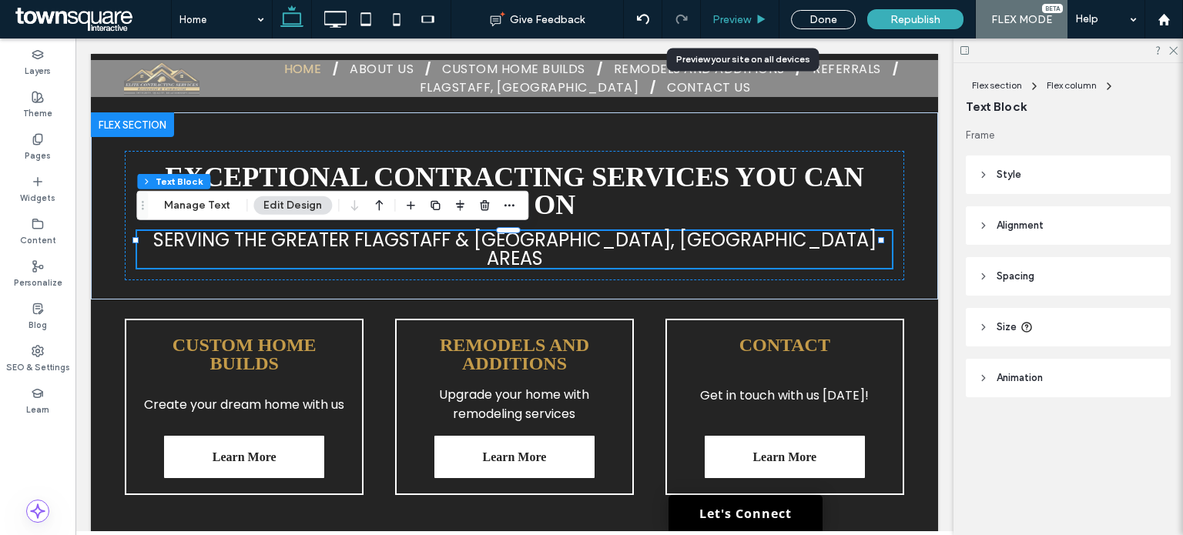
click at [723, 22] on span "Preview" at bounding box center [731, 19] width 38 height 13
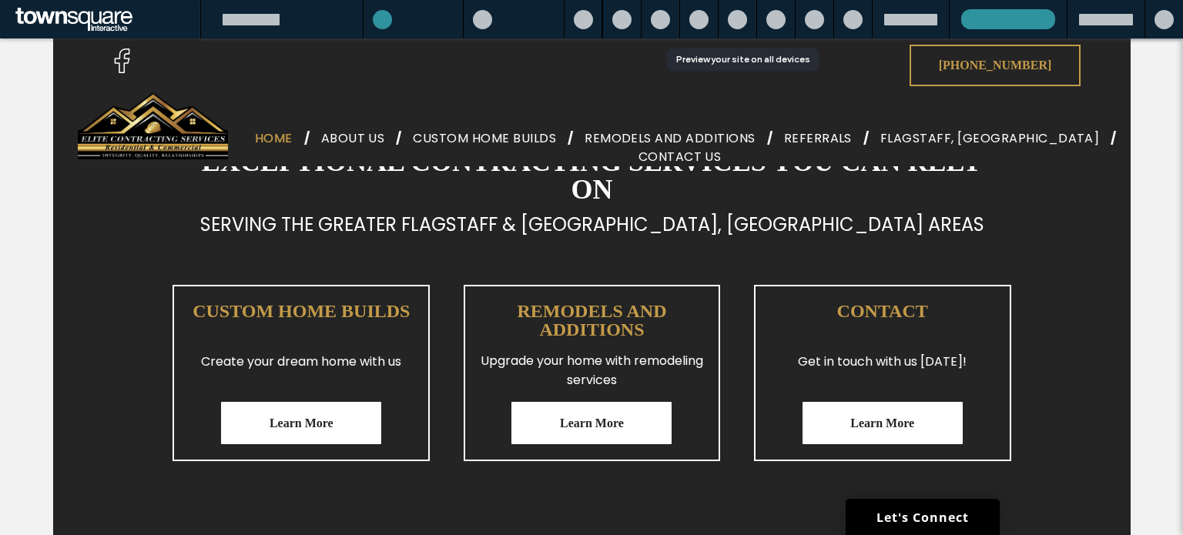
scroll to position [765, 0]
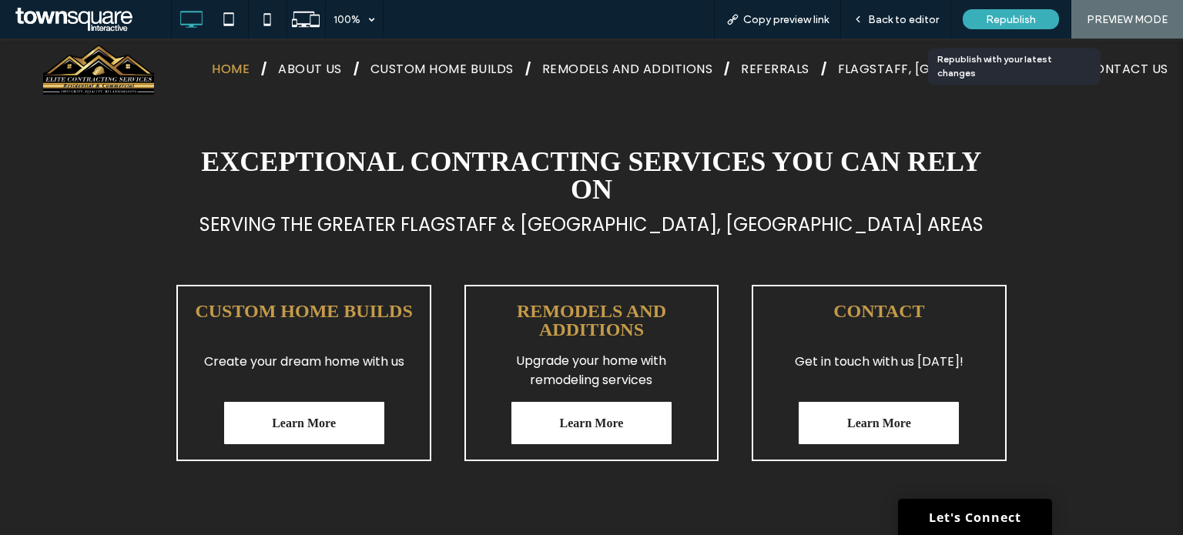
click at [987, 13] on span "Republish" at bounding box center [1011, 19] width 50 height 13
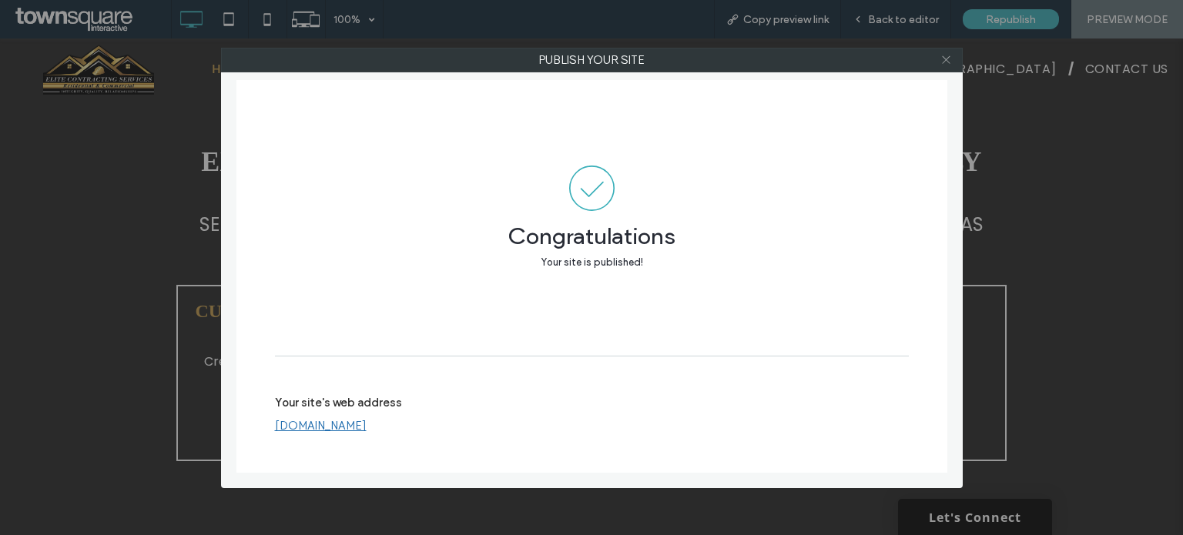
click at [941, 59] on icon at bounding box center [946, 60] width 12 height 12
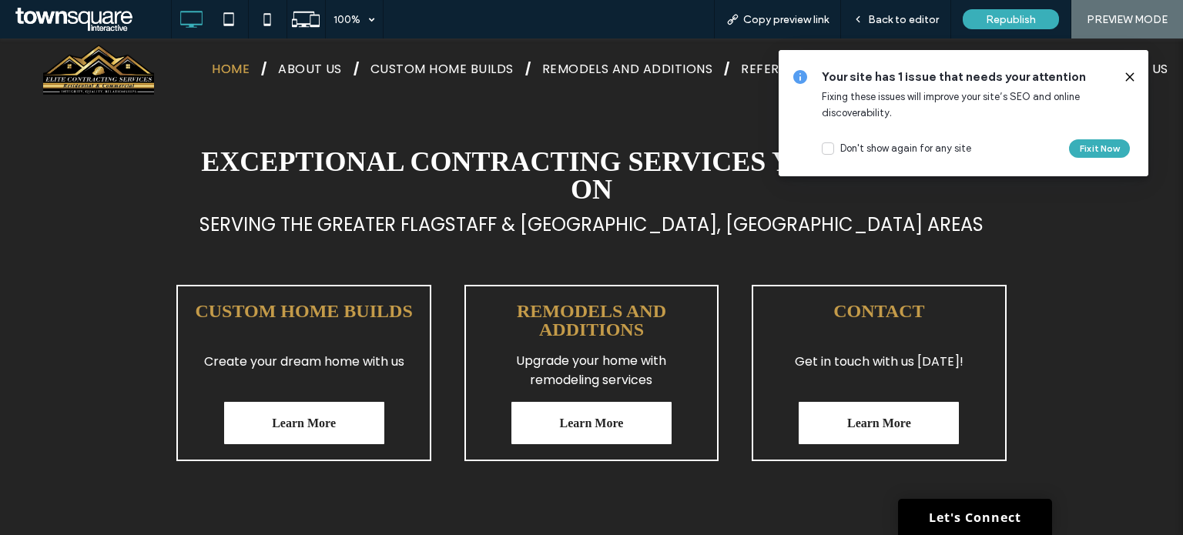
click at [1132, 71] on icon at bounding box center [1129, 77] width 12 height 12
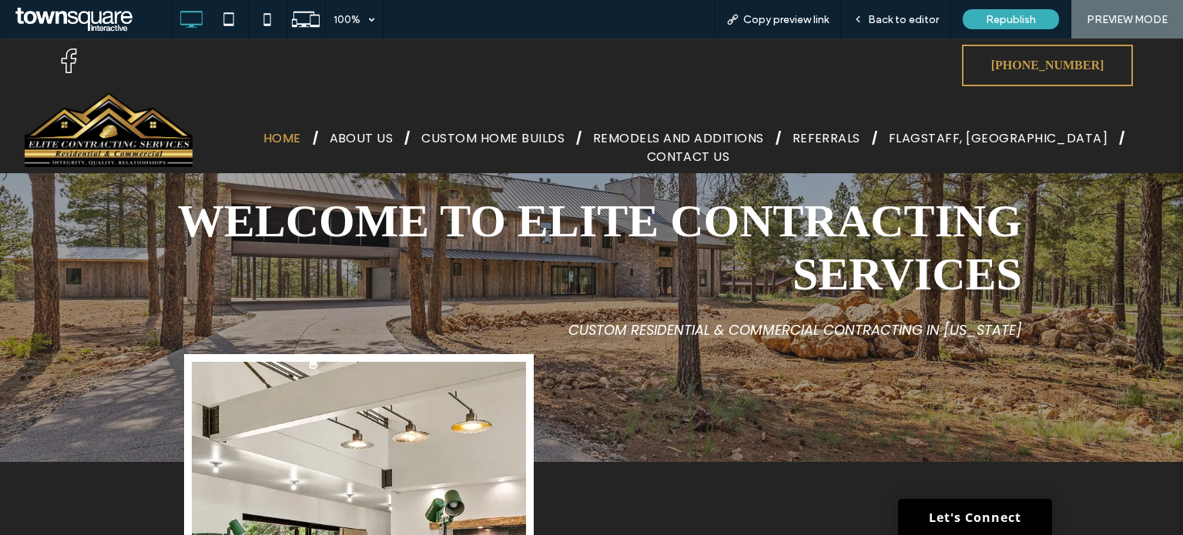
scroll to position [231, 0]
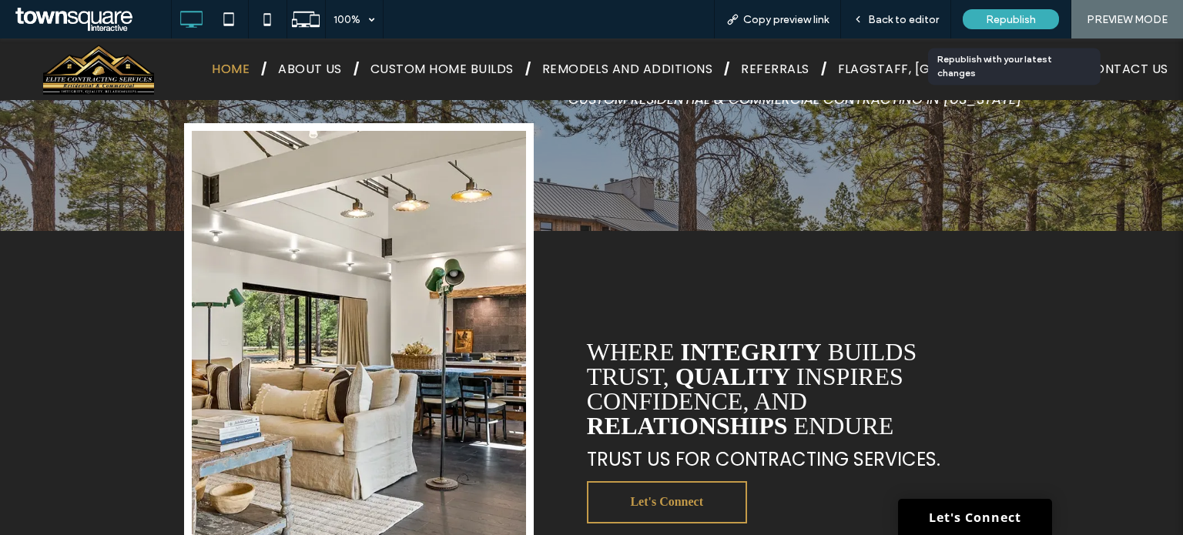
click at [1038, 11] on div "Republish" at bounding box center [1010, 19] width 96 height 20
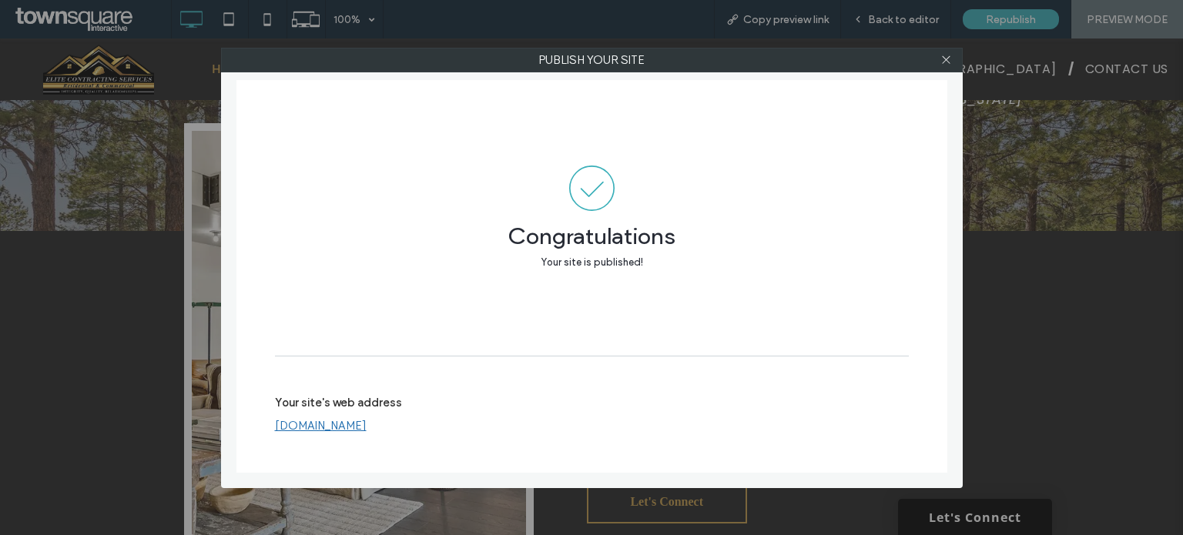
click at [367, 431] on link "www.elitecontractingservices.us" at bounding box center [321, 426] width 92 height 14
click at [943, 61] on icon at bounding box center [946, 60] width 12 height 12
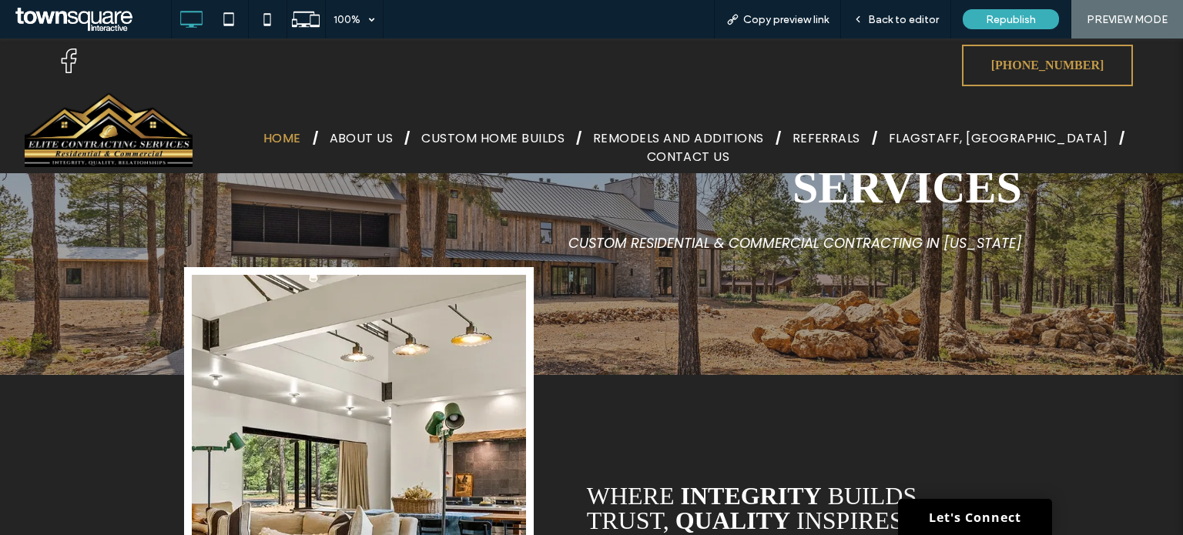
scroll to position [0, 0]
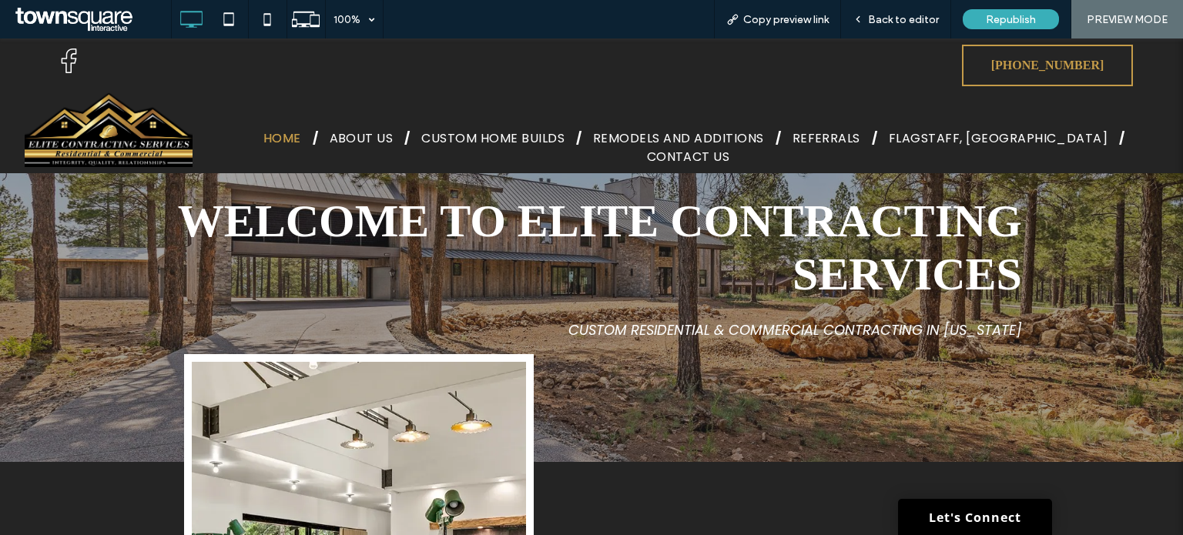
click at [1073, 249] on div "welcome to Elite Contracting Services Custom Residential & Commercial Contracti…" at bounding box center [591, 249] width 1183 height 423
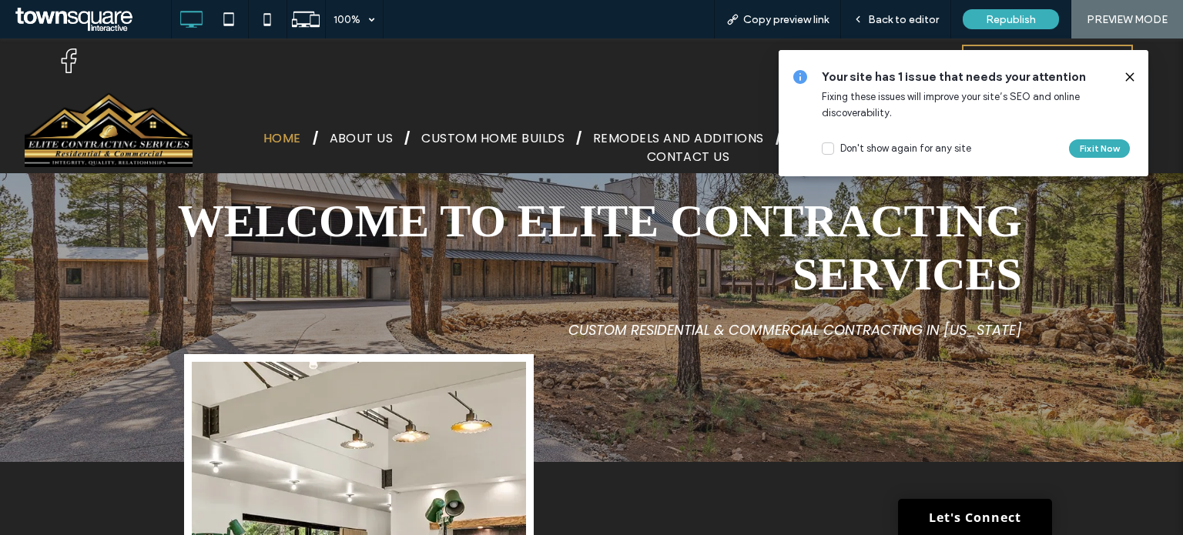
click at [317, 194] on div "welcome to Elite Contracting Services Custom Residential & Commercial Contracti…" at bounding box center [591, 267] width 885 height 305
click at [1050, 283] on div "welcome to Elite Contracting Services Custom Residential & Commercial Contracti…" at bounding box center [591, 249] width 1183 height 423
click at [101, 239] on div "welcome to Elite Contracting Services Custom Residential & Commercial Contracti…" at bounding box center [591, 249] width 1183 height 423
click at [901, 23] on span "Back to editor" at bounding box center [903, 19] width 71 height 13
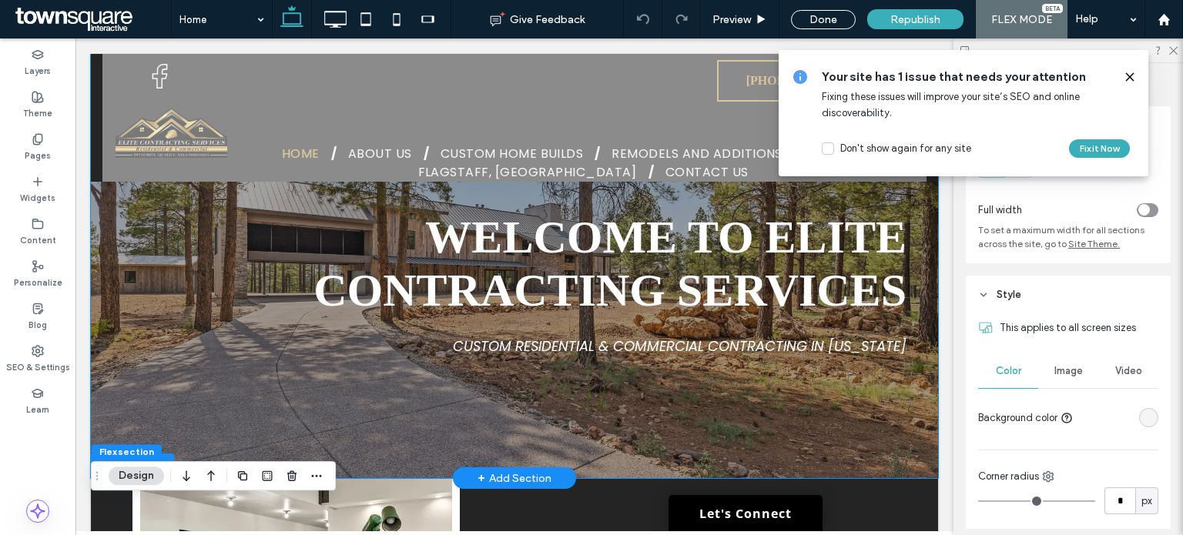
click at [99, 296] on div "welcome to Elite Contracting Services Custom Residential & Commercial Contracti…" at bounding box center [514, 266] width 847 height 424
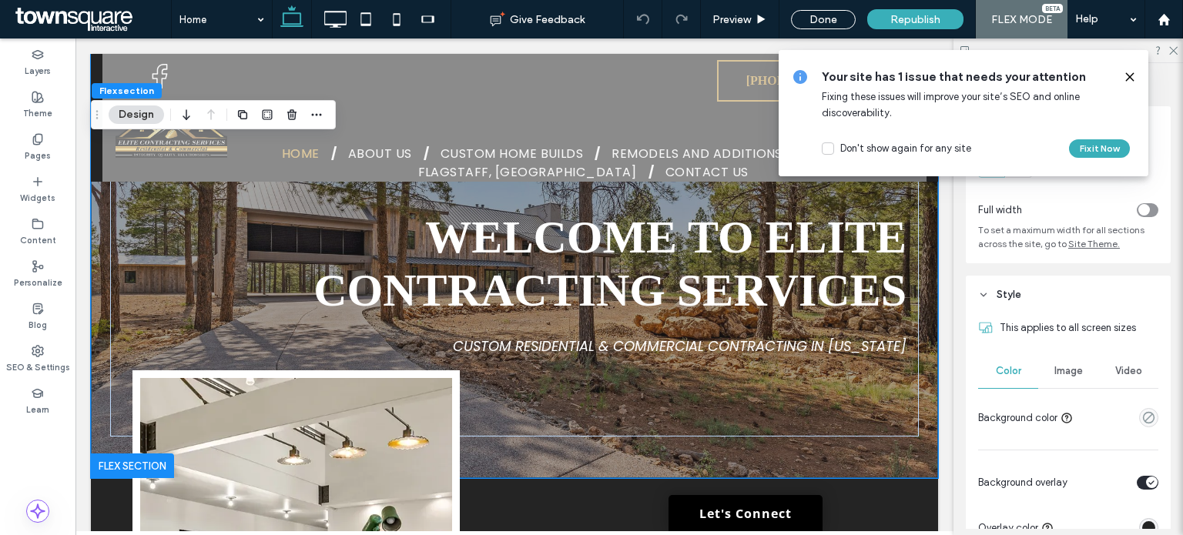
click at [135, 119] on button "Design" at bounding box center [136, 114] width 55 height 18
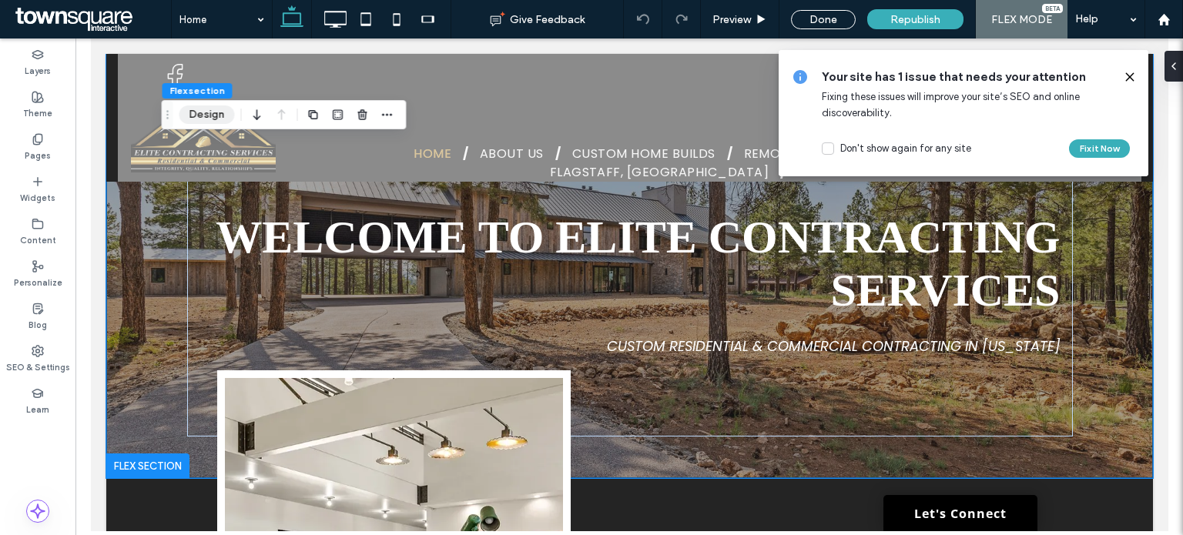
click at [193, 115] on button "Design" at bounding box center [206, 114] width 55 height 18
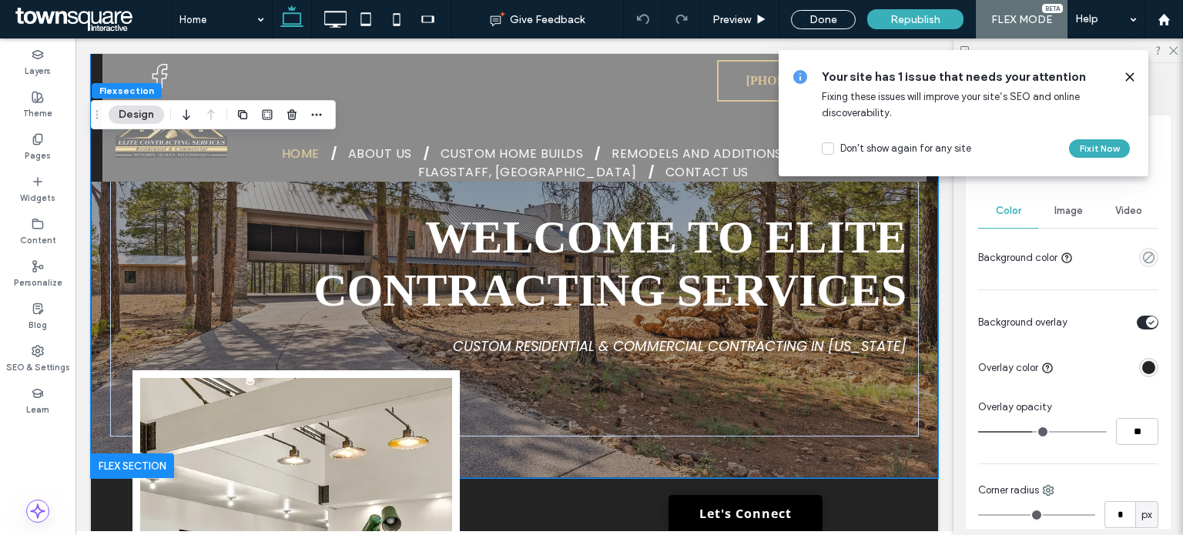
scroll to position [77, 0]
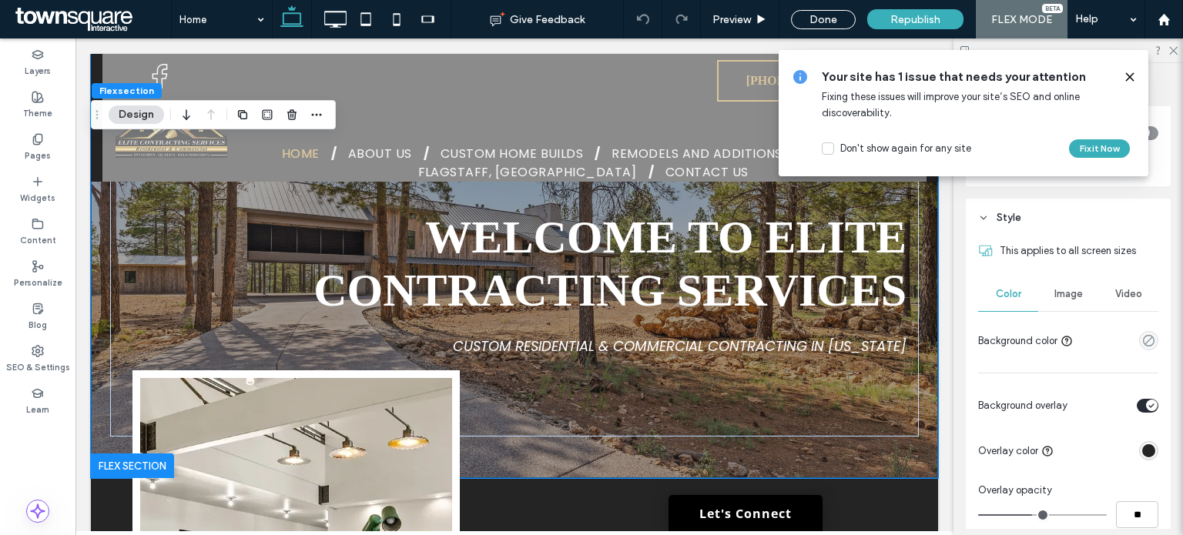
click at [1066, 304] on div "Image" at bounding box center [1068, 294] width 60 height 34
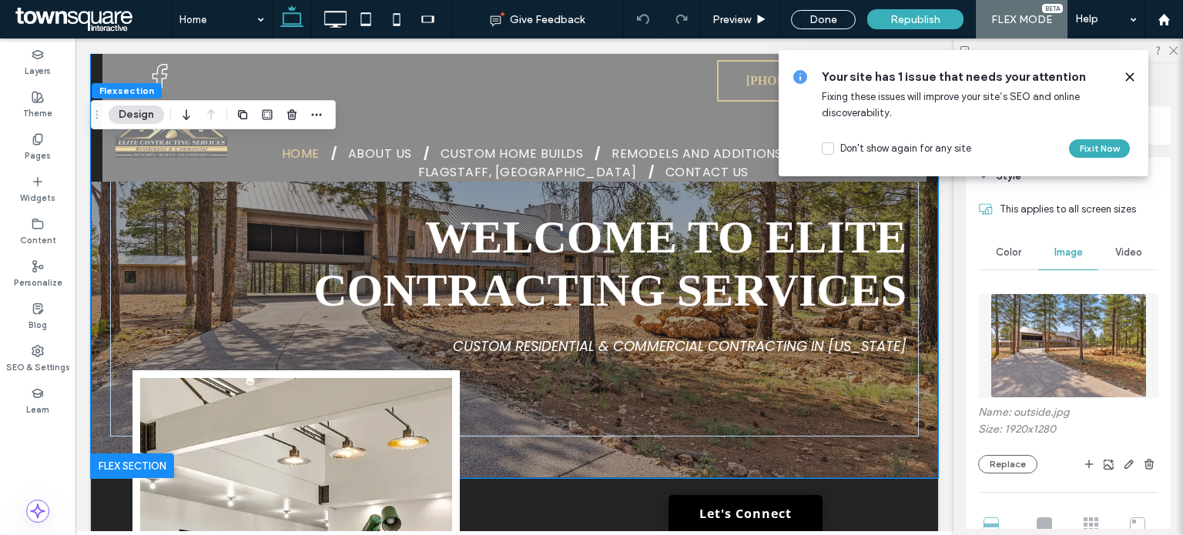
scroll to position [154, 0]
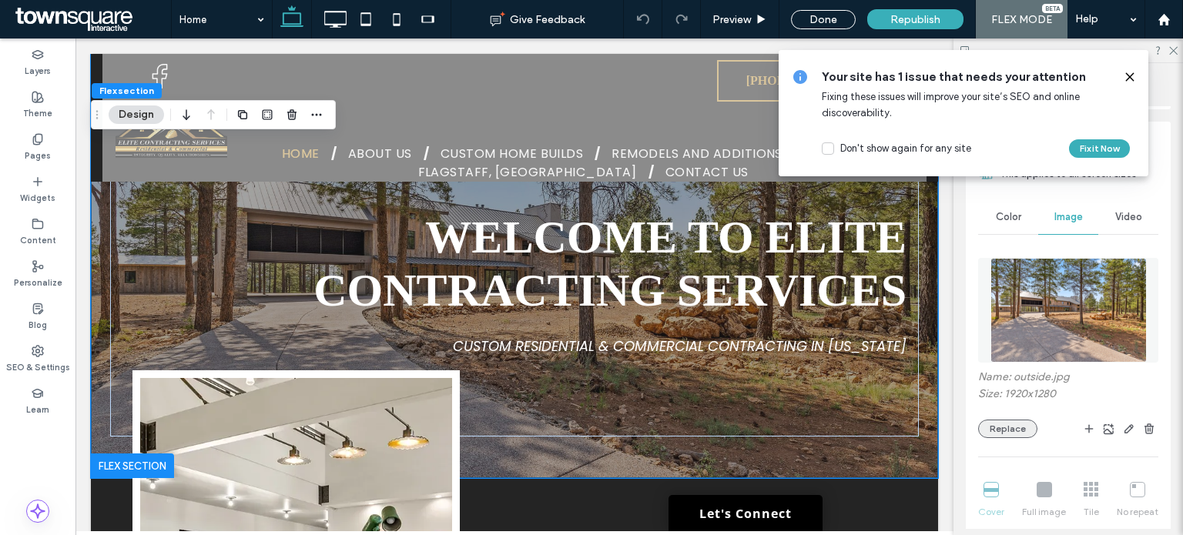
click at [1005, 434] on button "Replace" at bounding box center [1007, 429] width 59 height 18
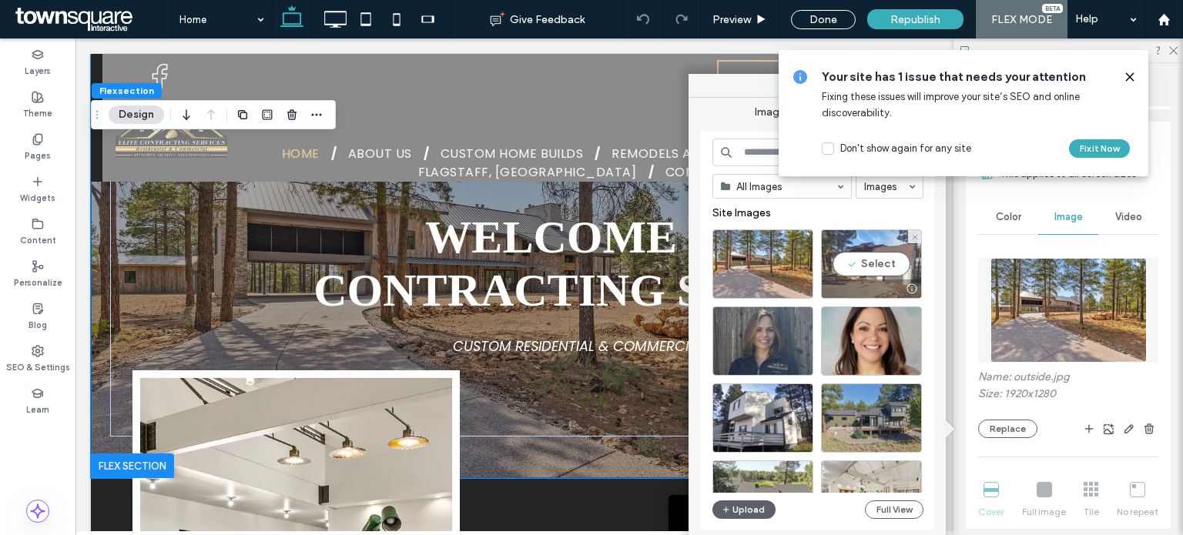
drag, startPoint x: 854, startPoint y: 267, endPoint x: 779, endPoint y: 229, distance: 84.0
click at [854, 267] on div "Select" at bounding box center [871, 263] width 101 height 69
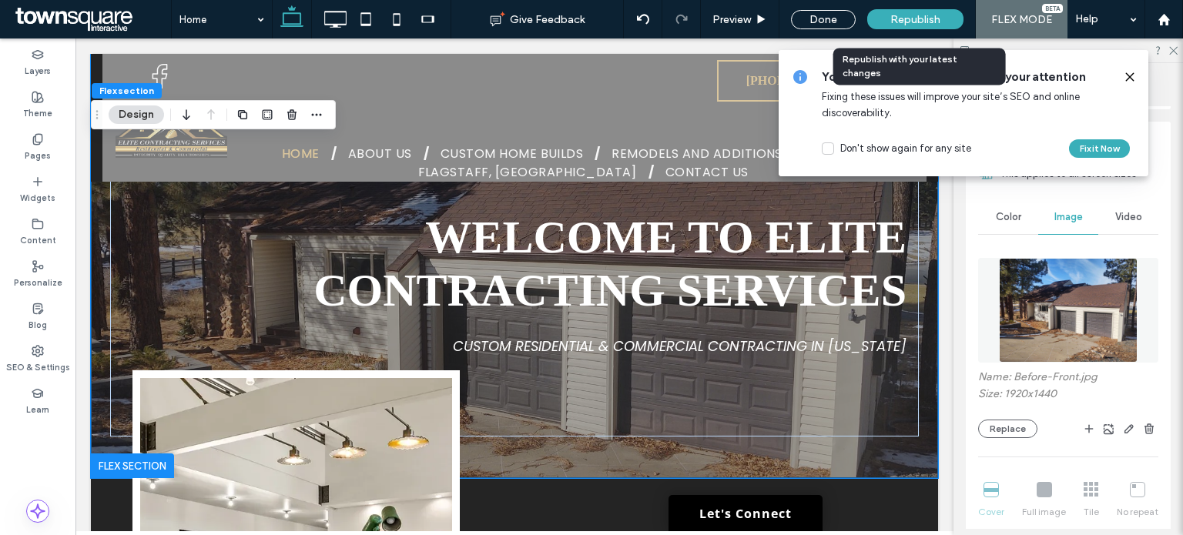
click at [889, 12] on div "Republish" at bounding box center [915, 19] width 96 height 20
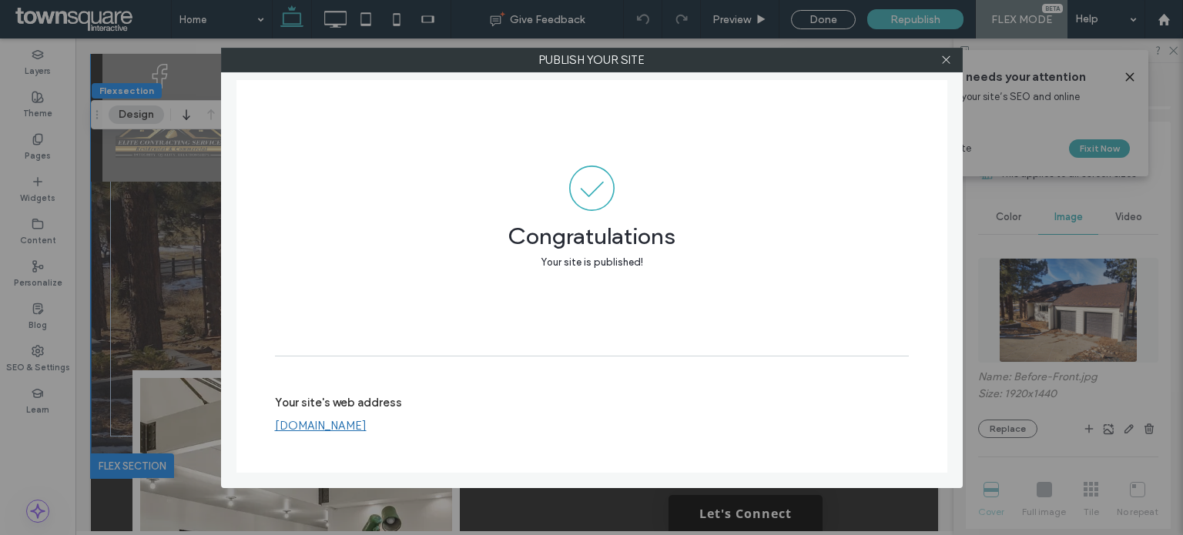
click at [367, 424] on link "www.elitecontractingservices.us" at bounding box center [321, 426] width 92 height 14
click at [946, 58] on icon at bounding box center [946, 60] width 12 height 12
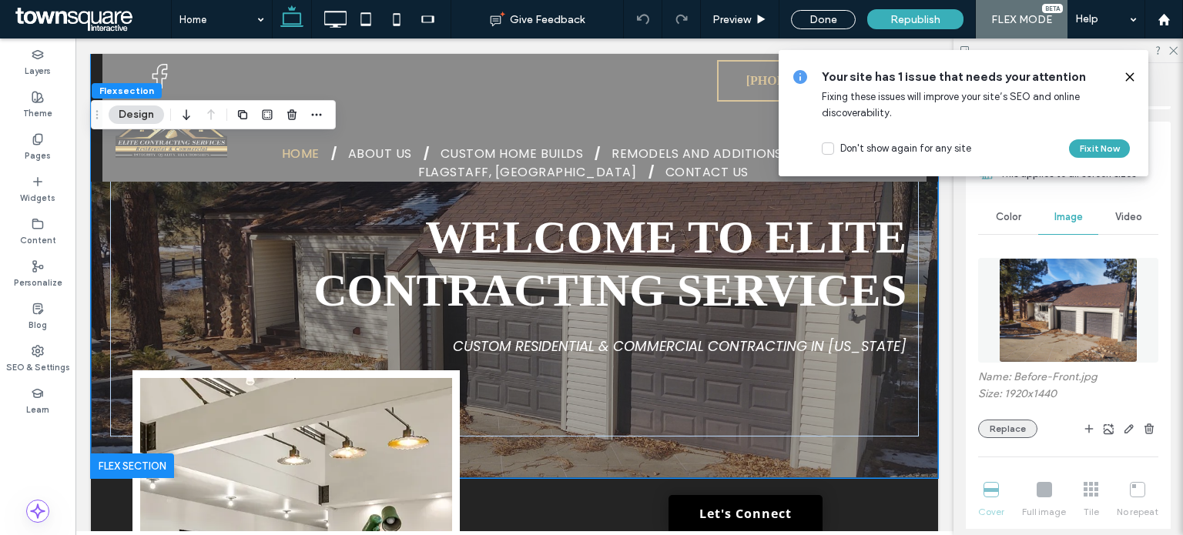
click at [1007, 432] on button "Replace" at bounding box center [1007, 429] width 59 height 18
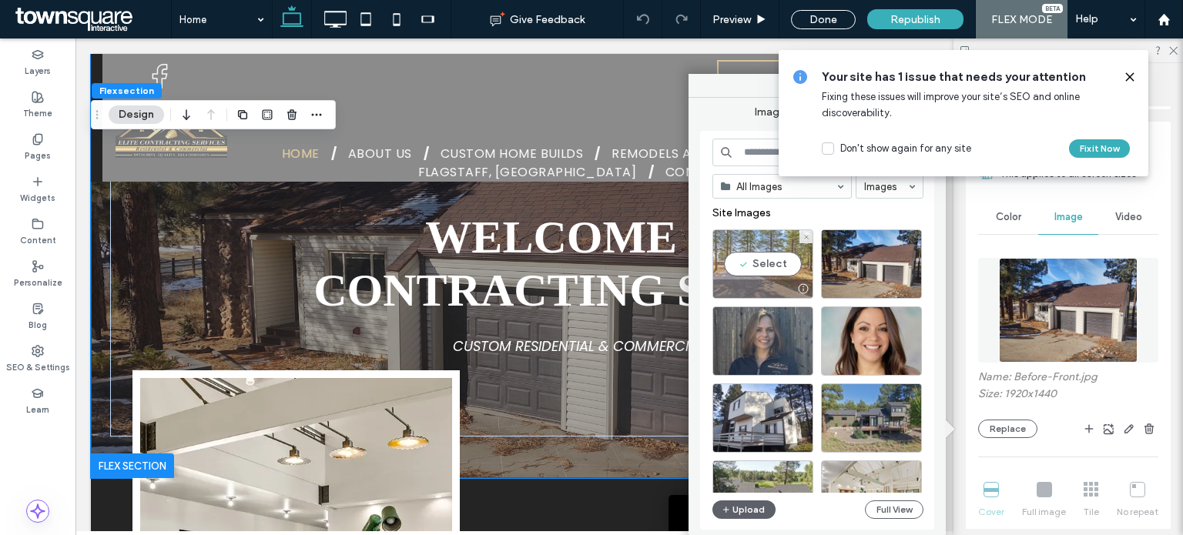
click at [734, 266] on div "Select" at bounding box center [762, 263] width 101 height 69
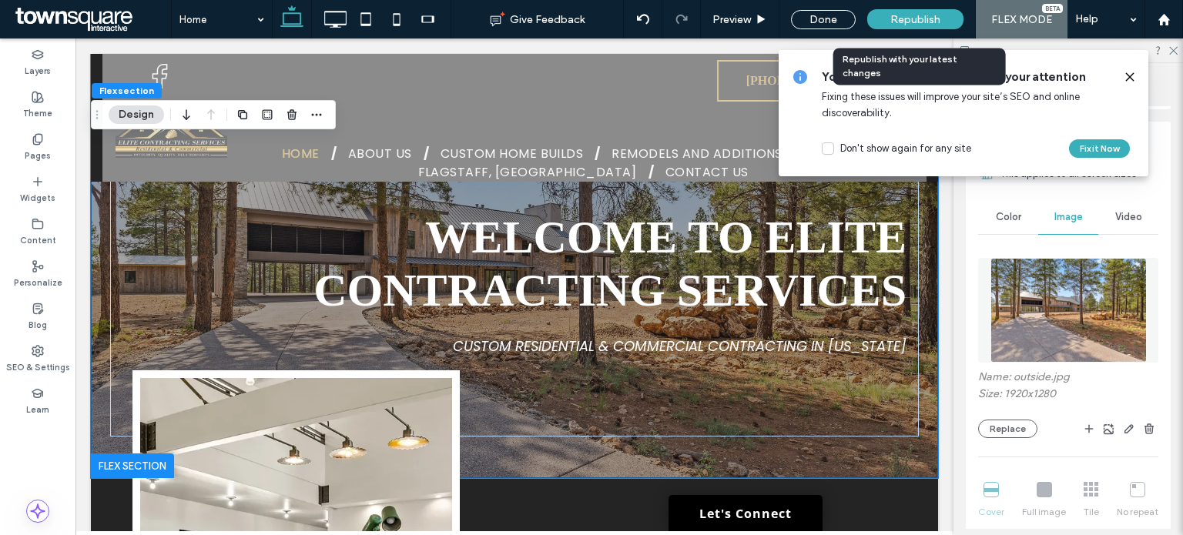
click at [902, 18] on span "Republish" at bounding box center [915, 19] width 50 height 13
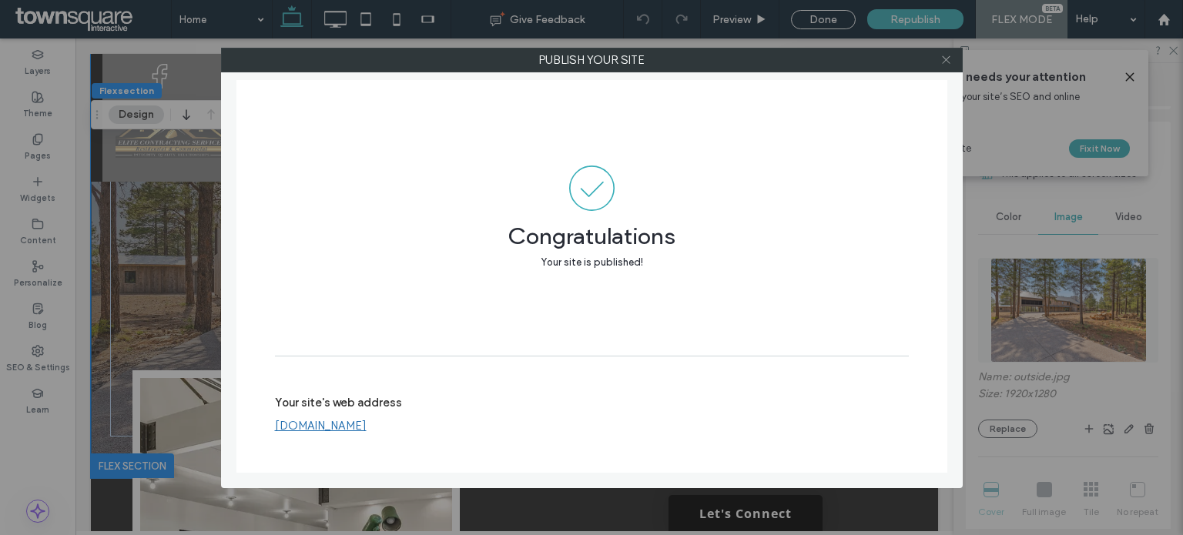
click at [941, 54] on icon at bounding box center [946, 60] width 12 height 12
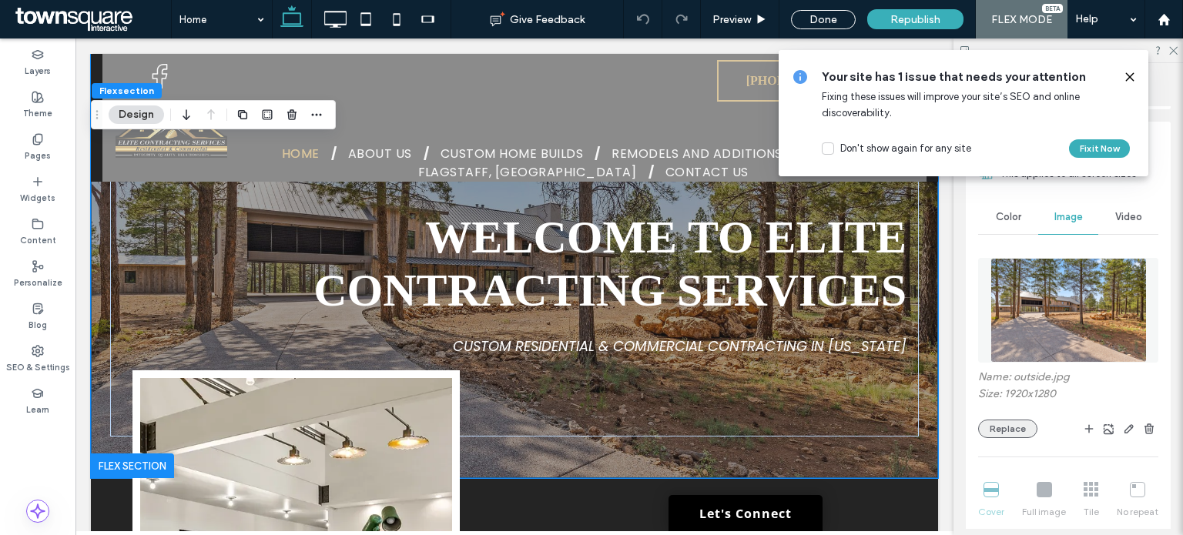
click at [1000, 425] on button "Replace" at bounding box center [1007, 429] width 59 height 18
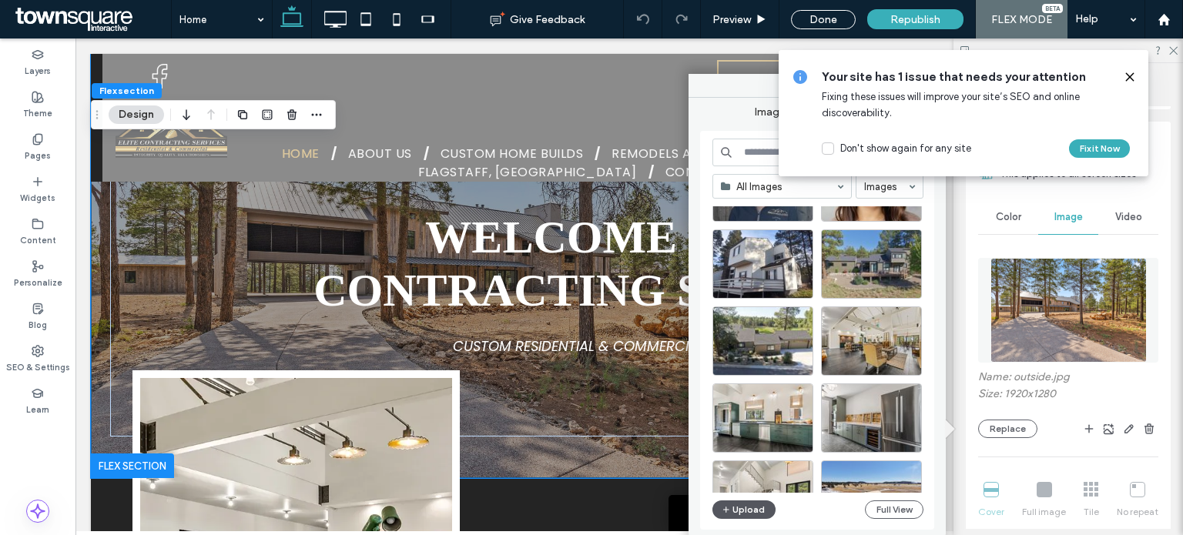
click at [722, 507] on icon "button" at bounding box center [725, 510] width 9 height 12
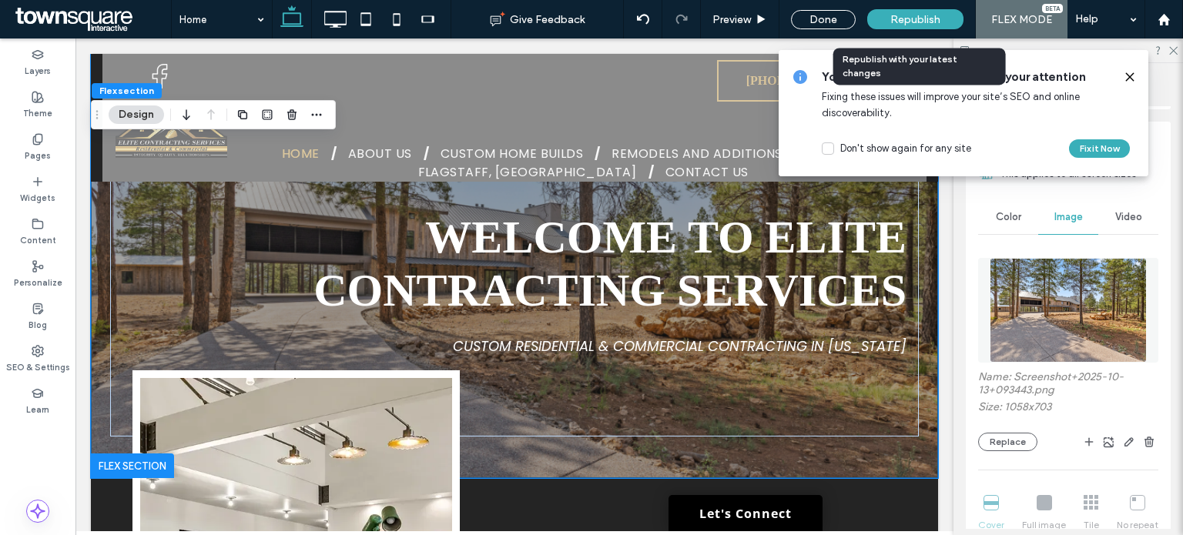
click at [909, 20] on span "Republish" at bounding box center [915, 19] width 50 height 13
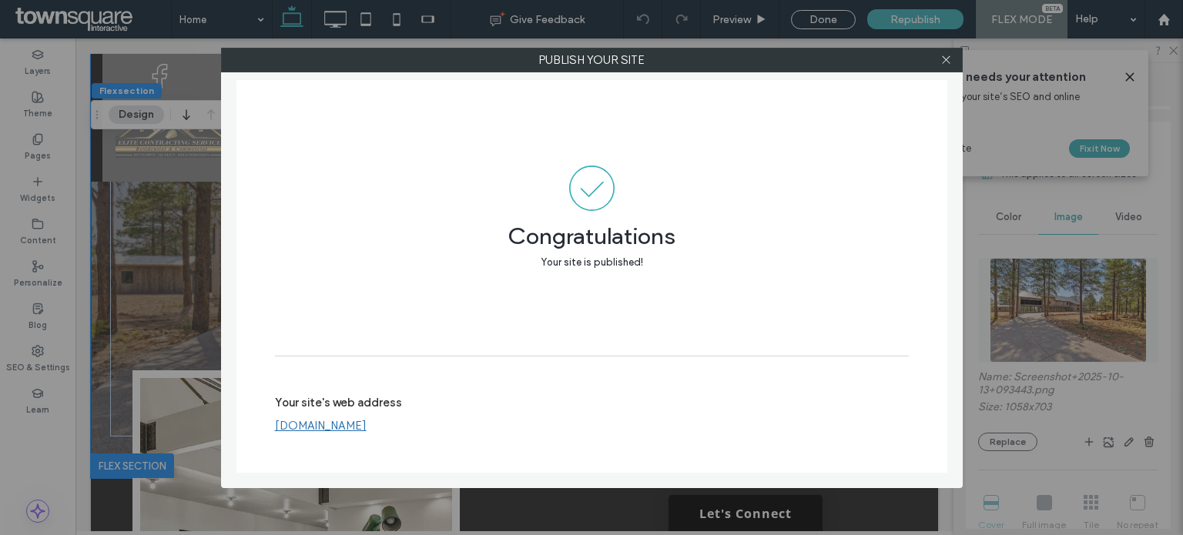
click at [367, 430] on link "www.elitecontractingservices.us" at bounding box center [321, 426] width 92 height 14
